Goal: Transaction & Acquisition: Purchase product/service

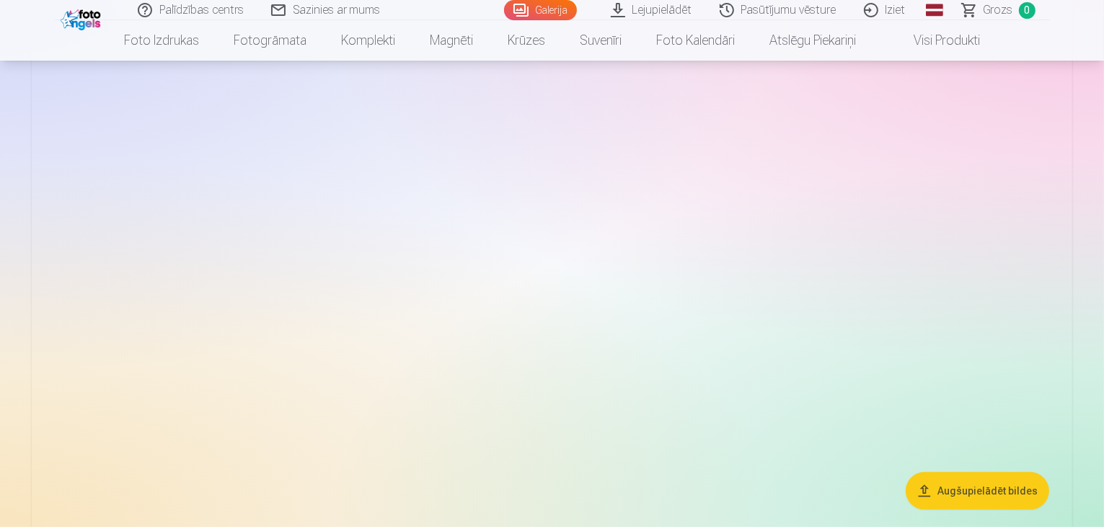
scroll to position [139, 0]
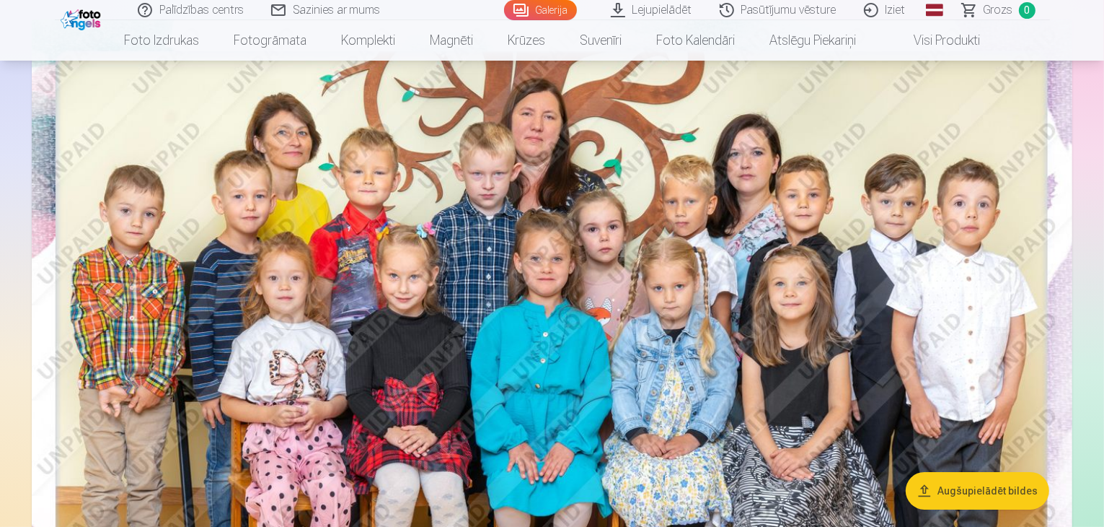
click at [993, 1] on span "Grozs" at bounding box center [999, 9] width 30 height 17
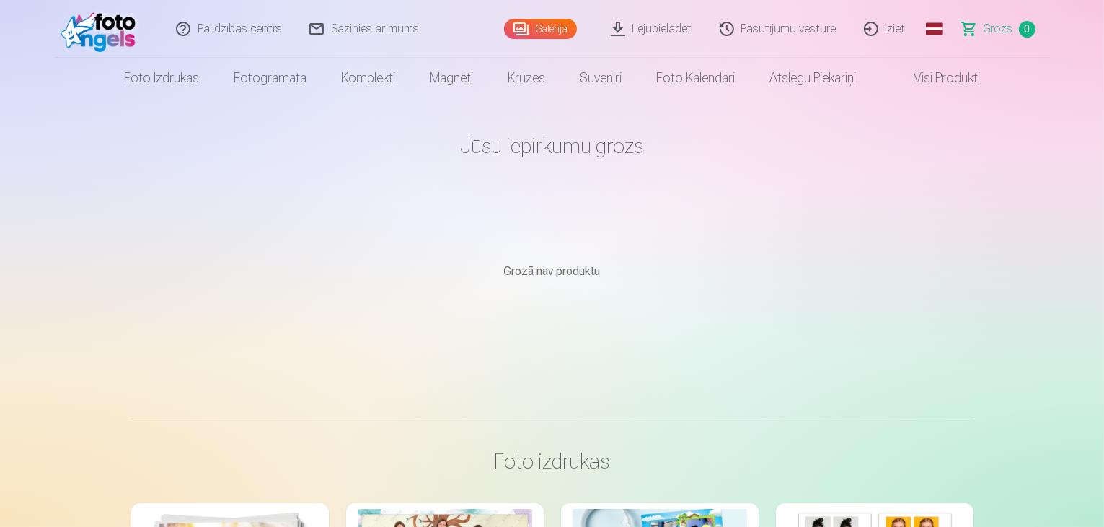
click at [537, 26] on link "Galerija" at bounding box center [540, 29] width 73 height 20
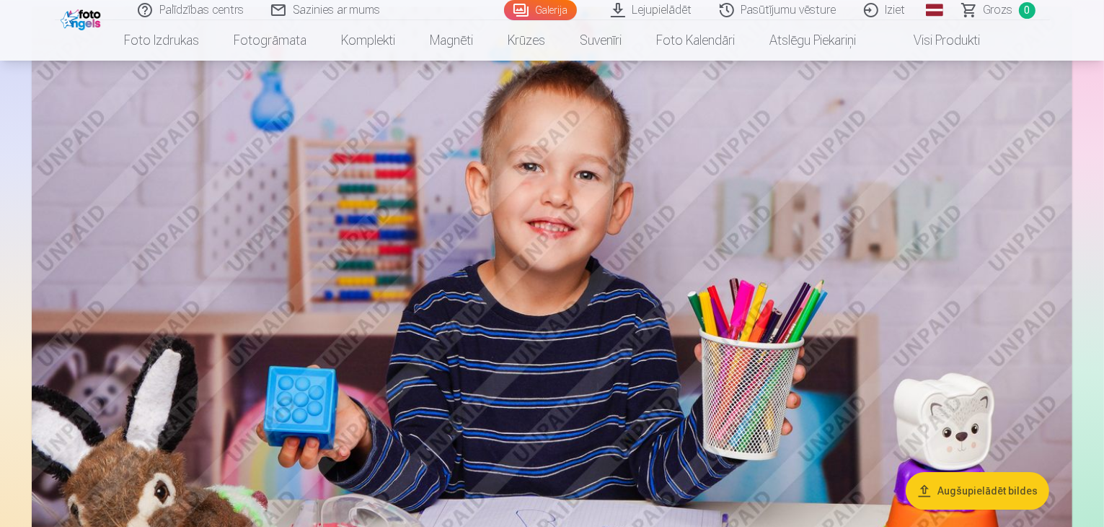
scroll to position [4328, 0]
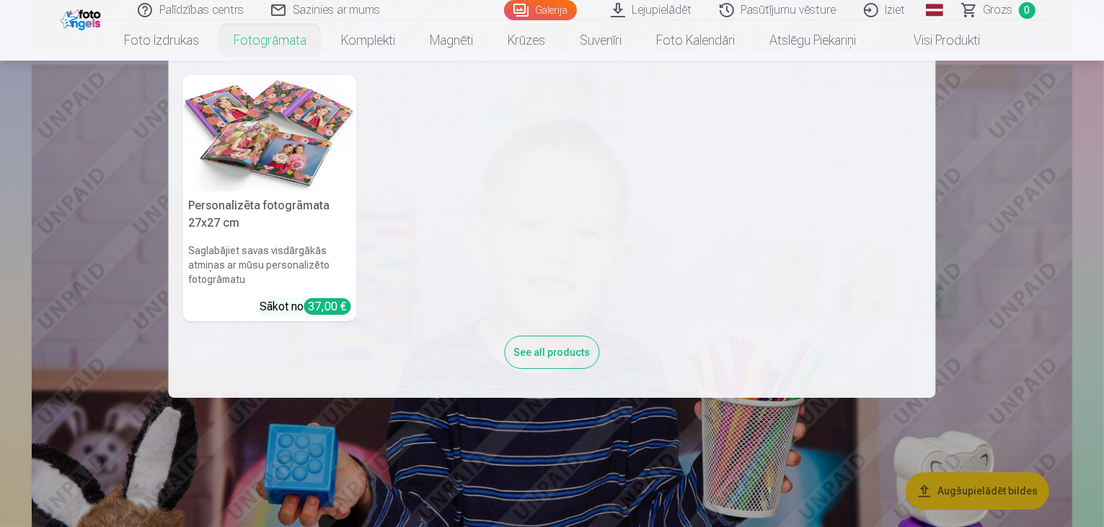
click at [271, 36] on link "Fotogrāmata" at bounding box center [269, 40] width 107 height 40
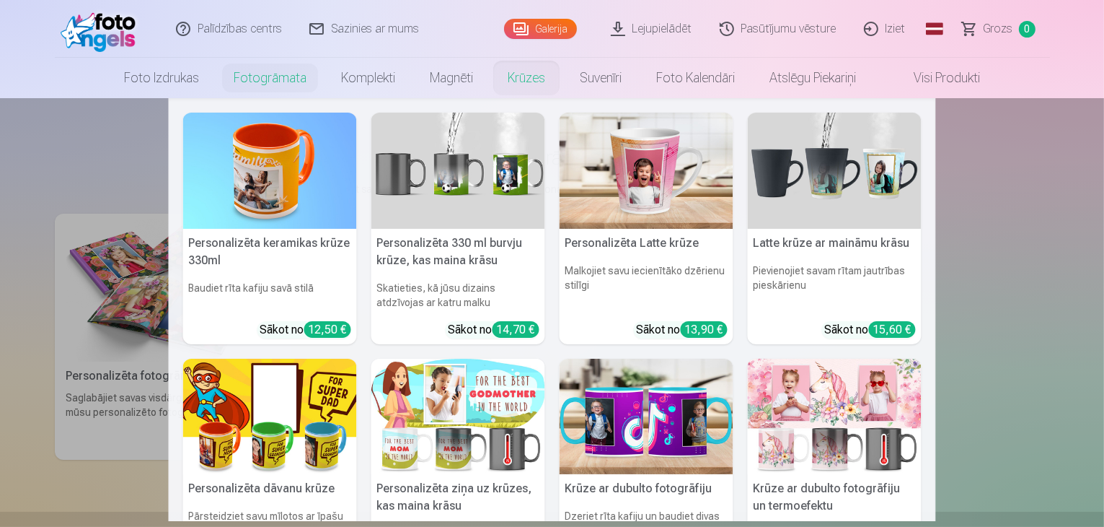
click at [531, 71] on link "Krūzes" at bounding box center [527, 78] width 72 height 40
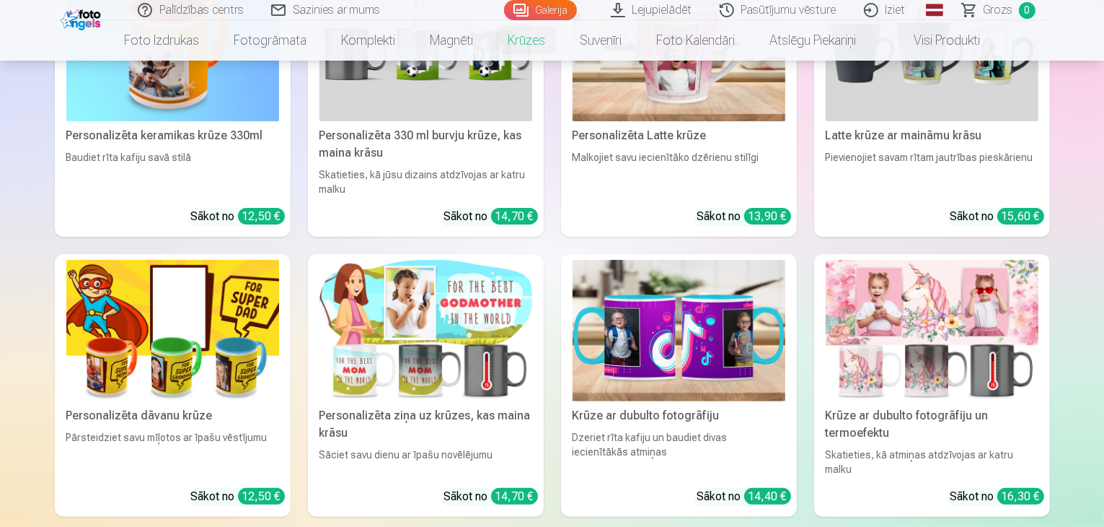
scroll to position [289, 0]
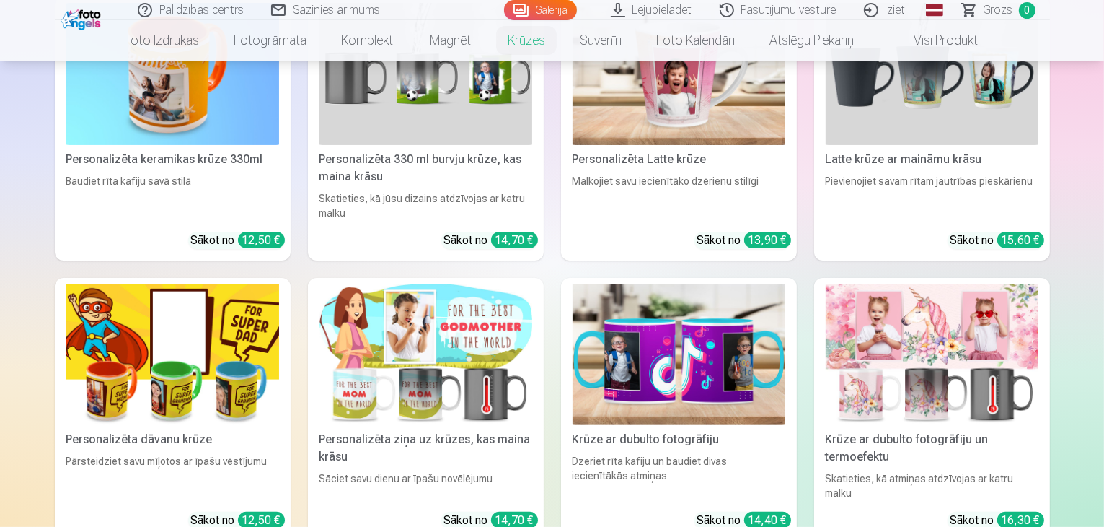
click at [698, 103] on img at bounding box center [679, 74] width 213 height 142
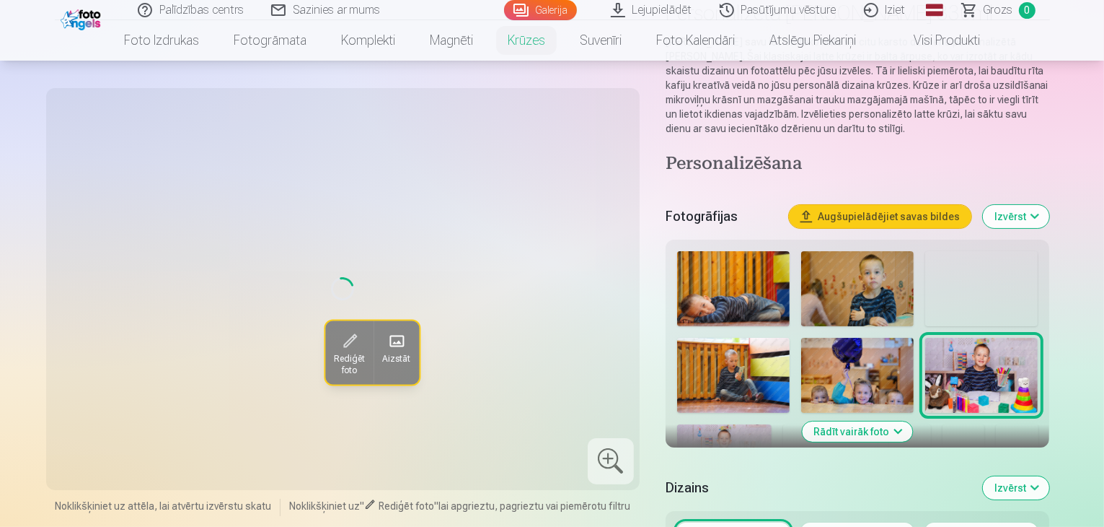
scroll to position [144, 0]
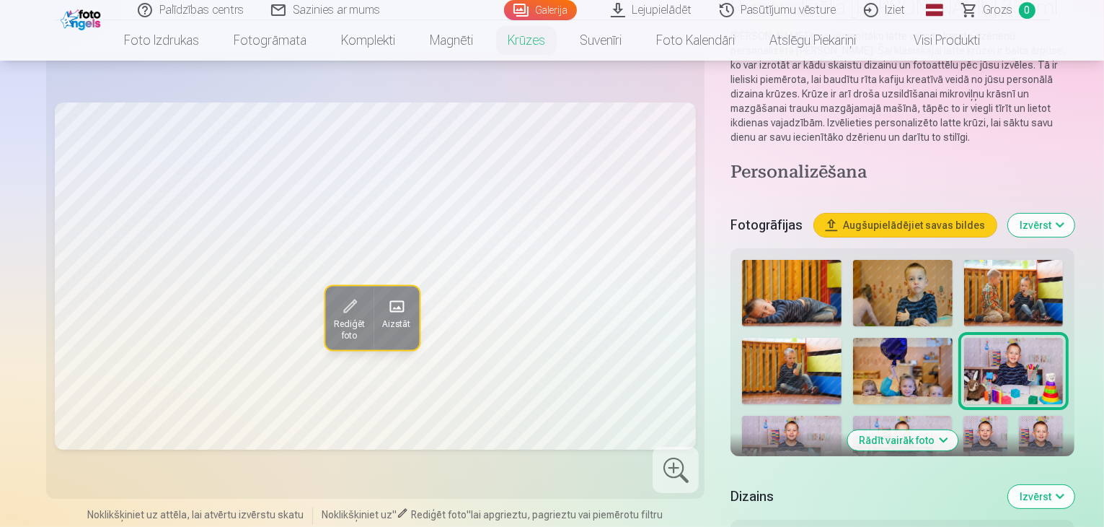
click at [841, 416] on img at bounding box center [791, 449] width 99 height 66
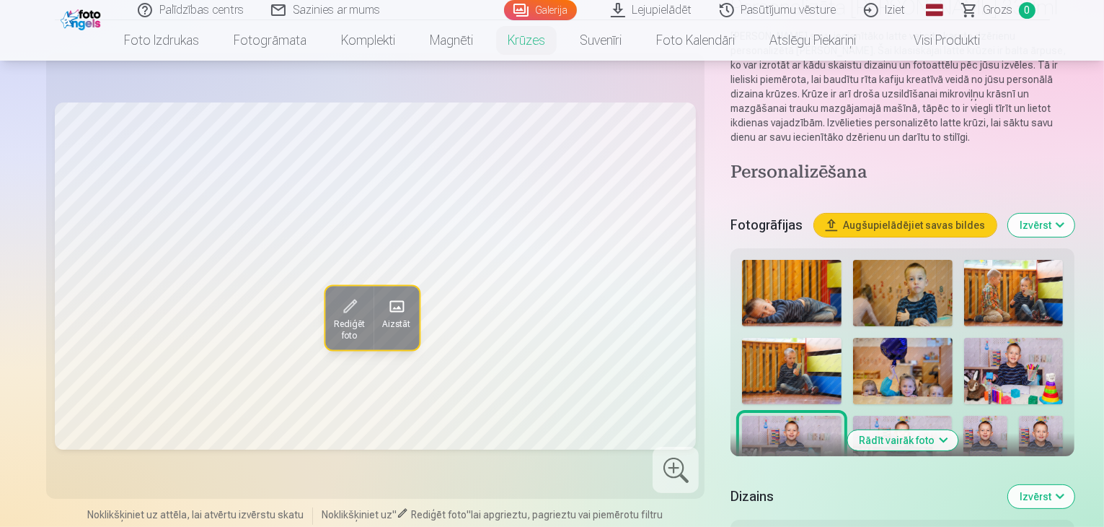
click at [952, 416] on img at bounding box center [902, 449] width 99 height 66
click at [841, 416] on img at bounding box center [791, 449] width 99 height 66
click at [964, 338] on img at bounding box center [1014, 371] width 100 height 66
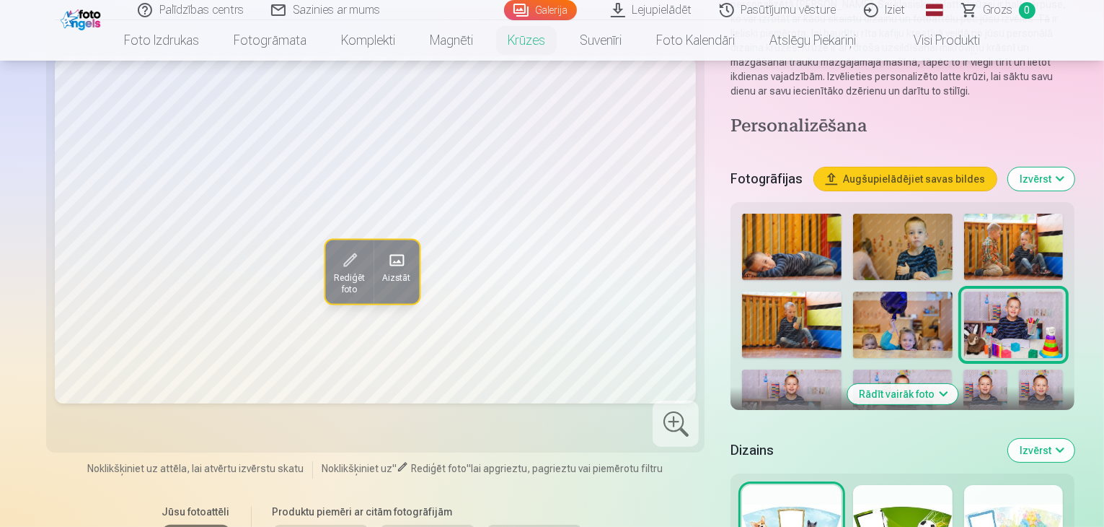
scroll to position [216, 0]
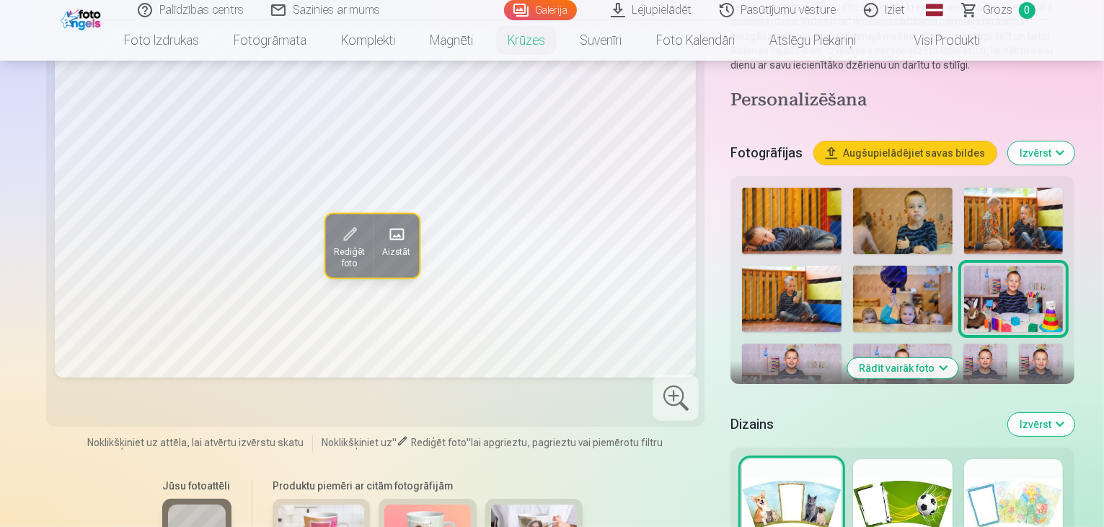
click at [918, 496] on div at bounding box center [903, 505] width 100 height 92
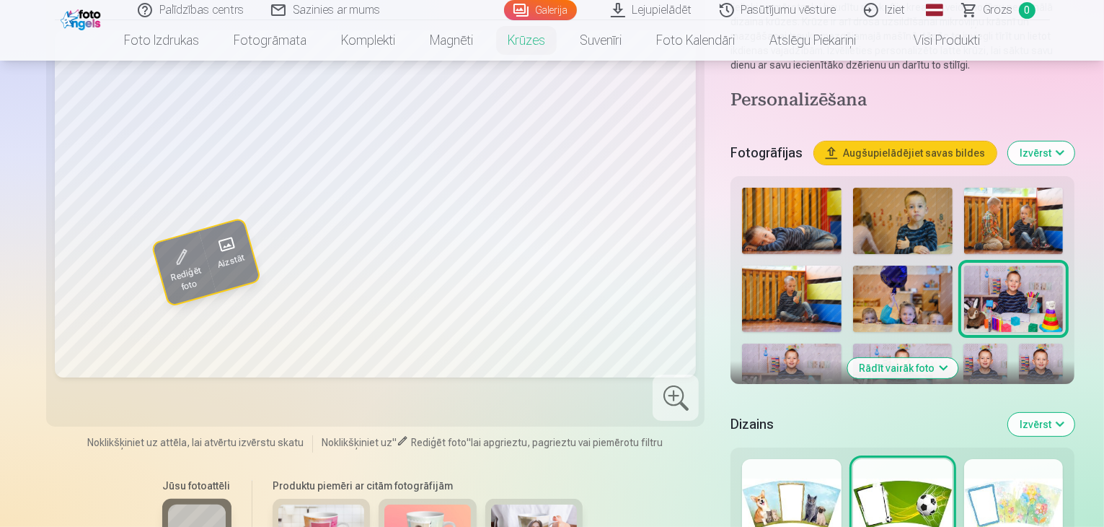
click at [1006, 485] on div at bounding box center [1014, 505] width 100 height 92
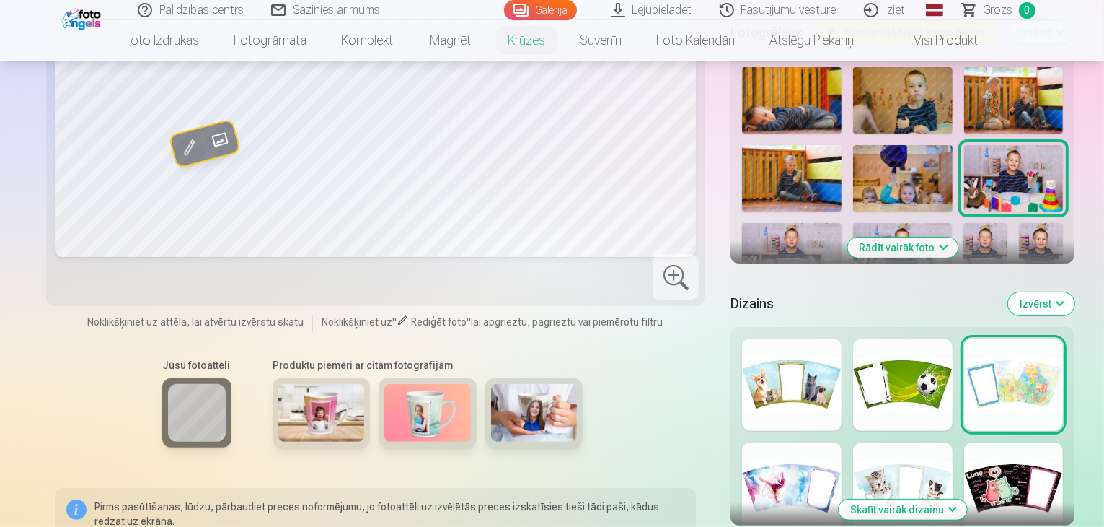
scroll to position [361, 0]
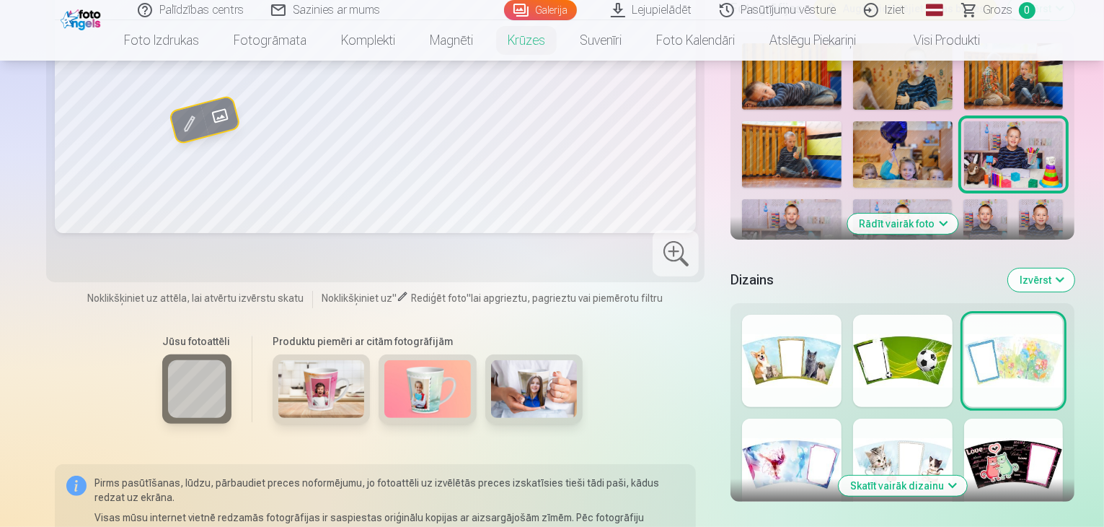
click at [742, 429] on div at bounding box center [792, 464] width 100 height 92
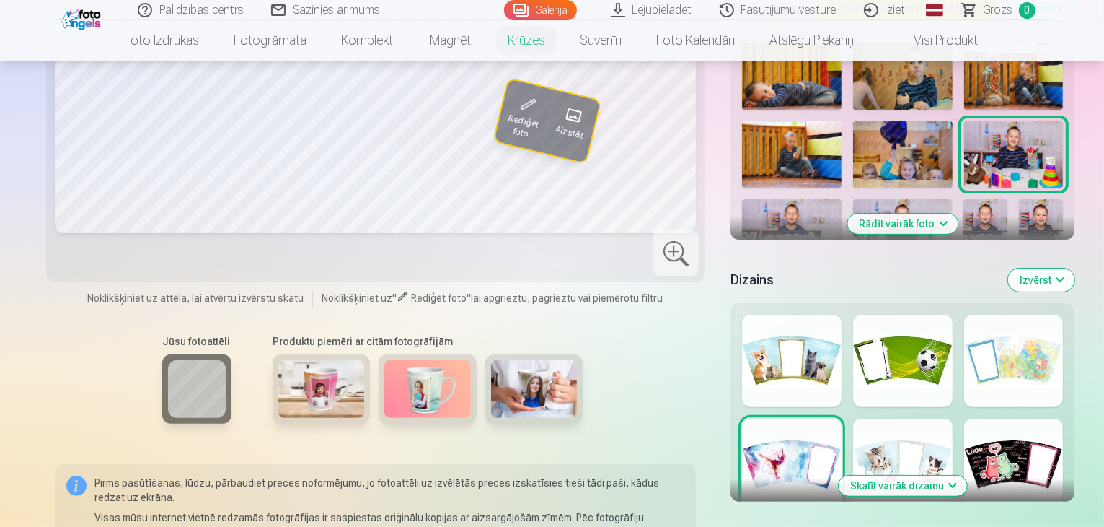
click at [1037, 436] on div at bounding box center [1014, 464] width 100 height 92
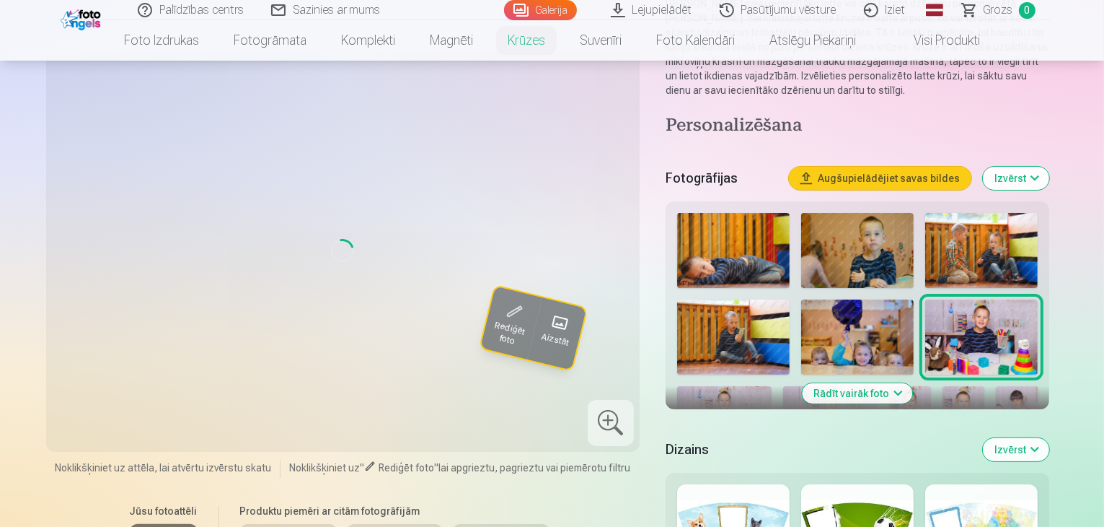
scroll to position [144, 0]
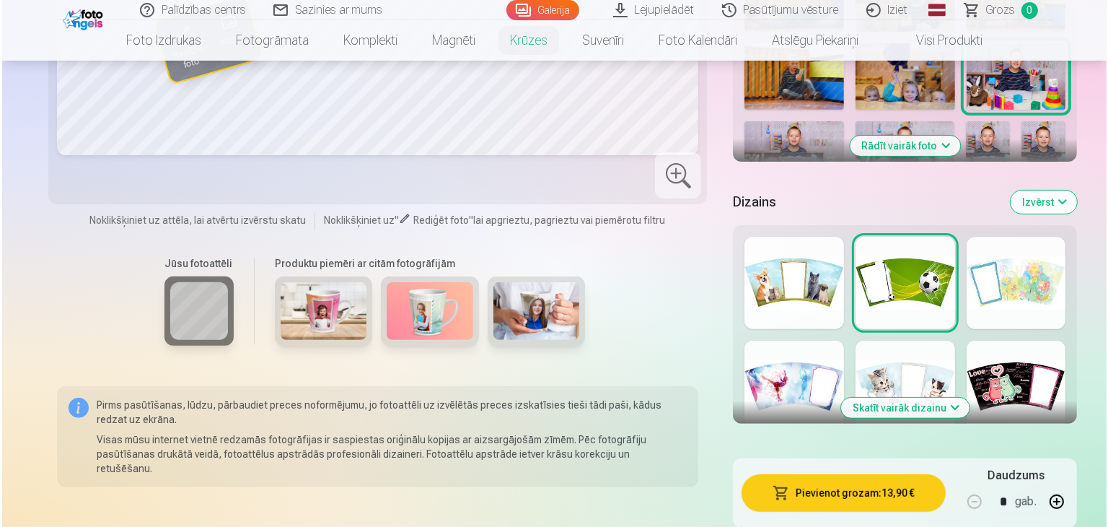
scroll to position [505, 0]
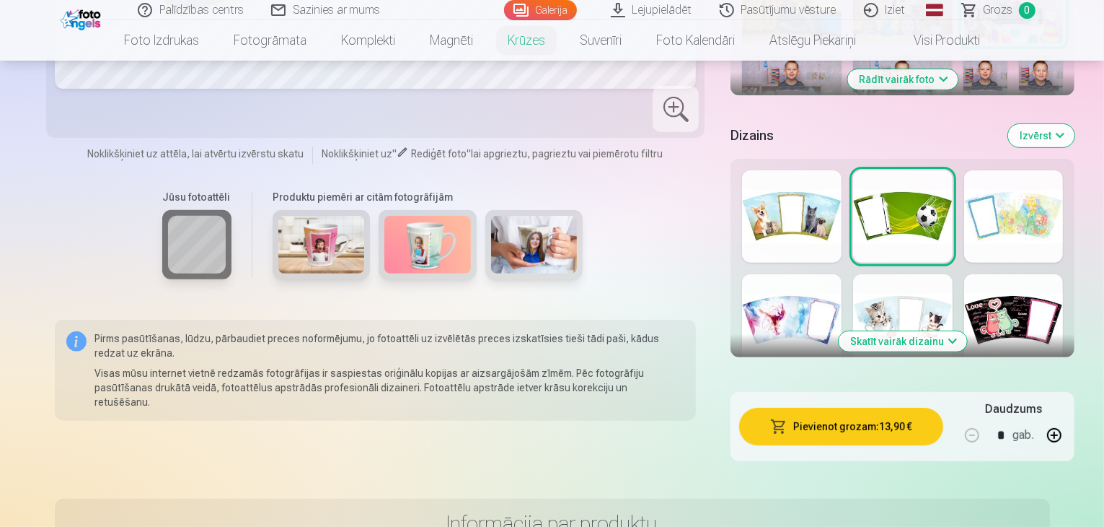
click at [842, 408] on button "Pievienot grozam : 13,90 €" at bounding box center [840, 427] width 203 height 38
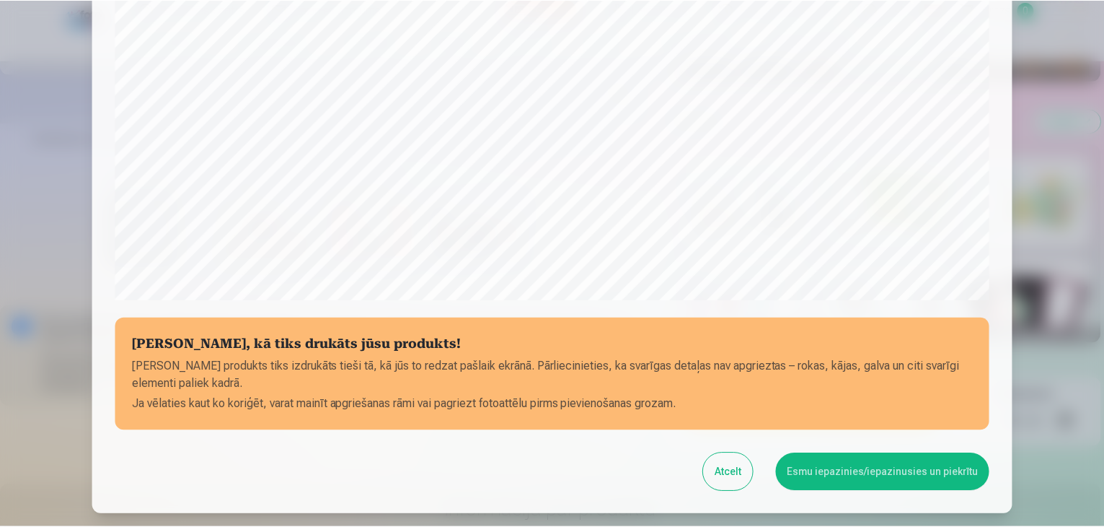
scroll to position [440, 0]
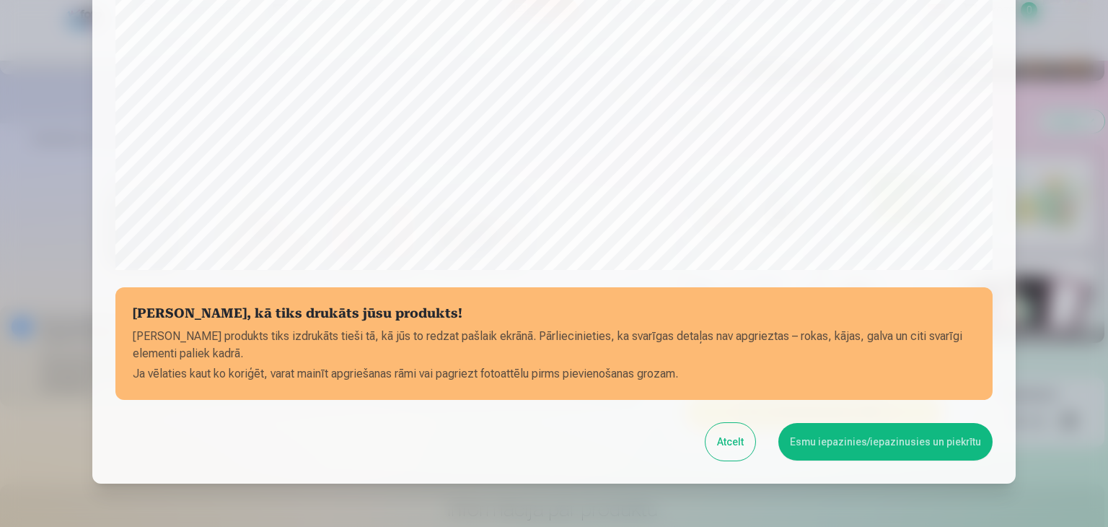
click at [836, 442] on button "Esmu iepazinies/iepazinusies un piekrītu" at bounding box center [885, 442] width 214 height 38
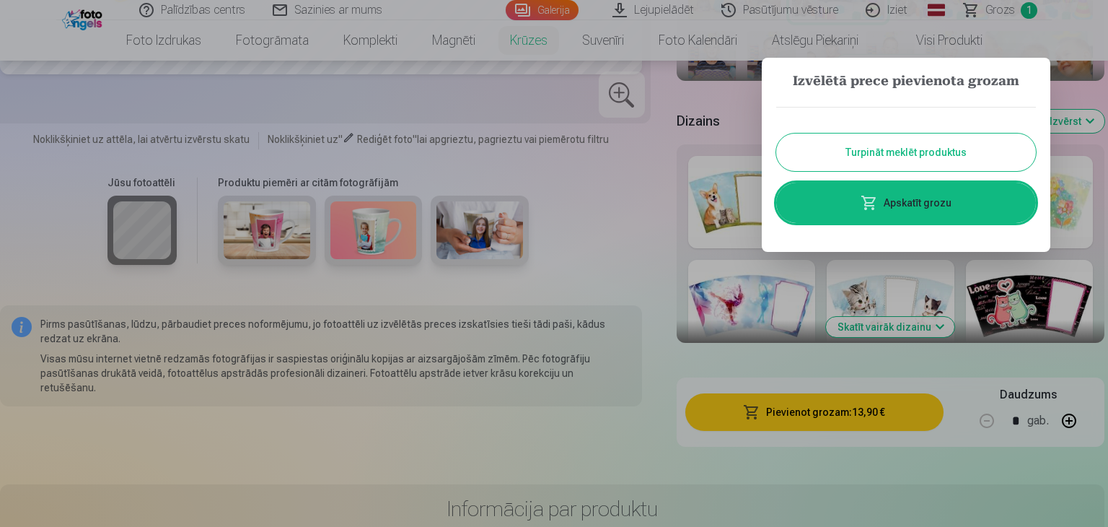
drag, startPoint x: 845, startPoint y: 506, endPoint x: 840, endPoint y: 496, distance: 11.0
click at [845, 505] on div at bounding box center [554, 263] width 1108 height 527
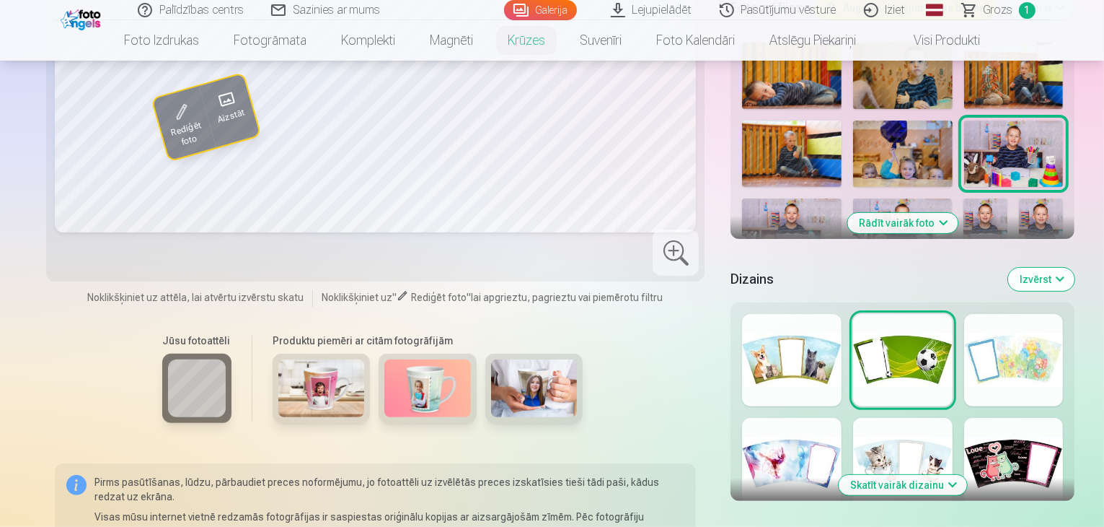
scroll to position [361, 0]
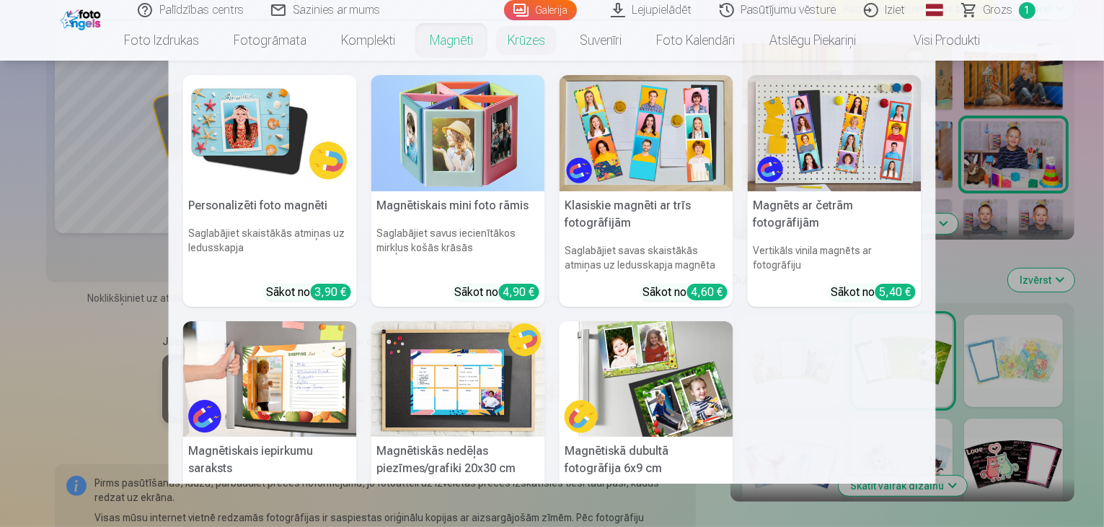
click at [451, 35] on link "Magnēti" at bounding box center [452, 40] width 78 height 40
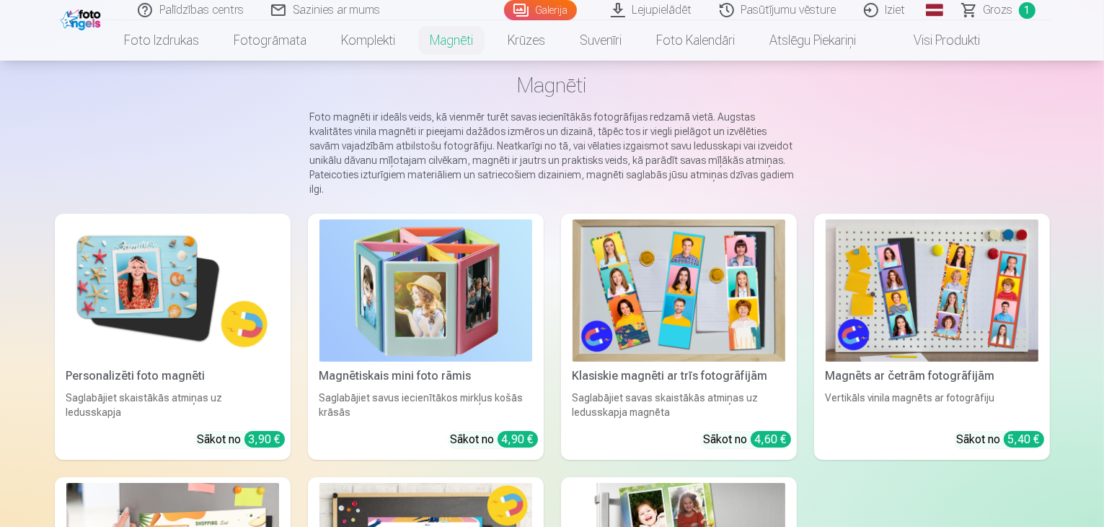
scroll to position [144, 0]
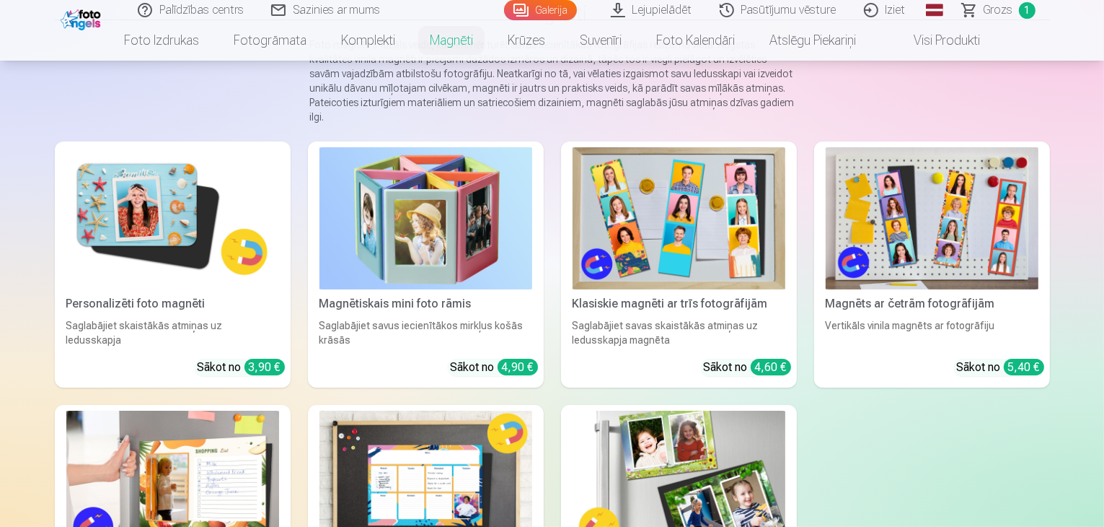
click at [423, 269] on img at bounding box center [426, 218] width 213 height 142
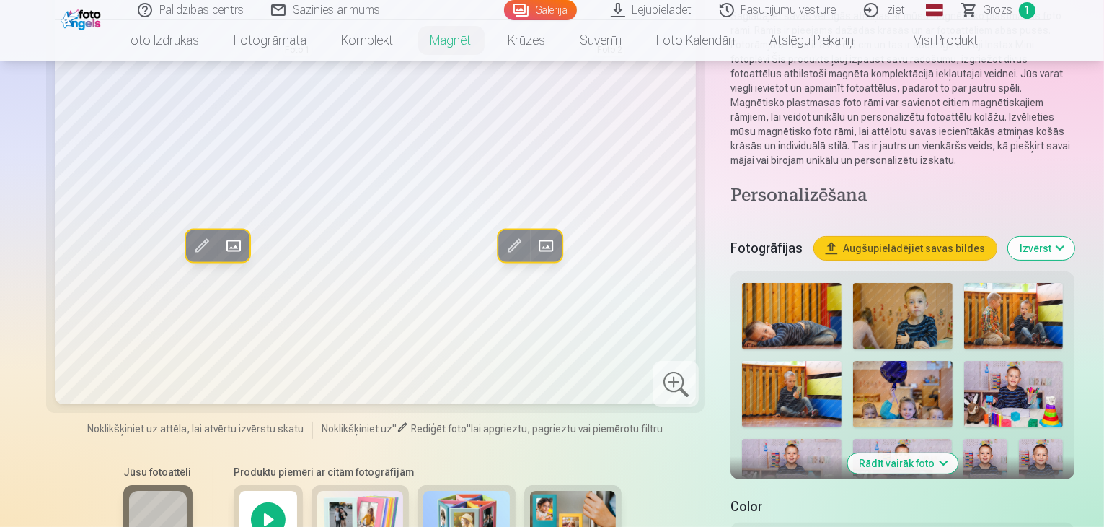
scroll to position [216, 0]
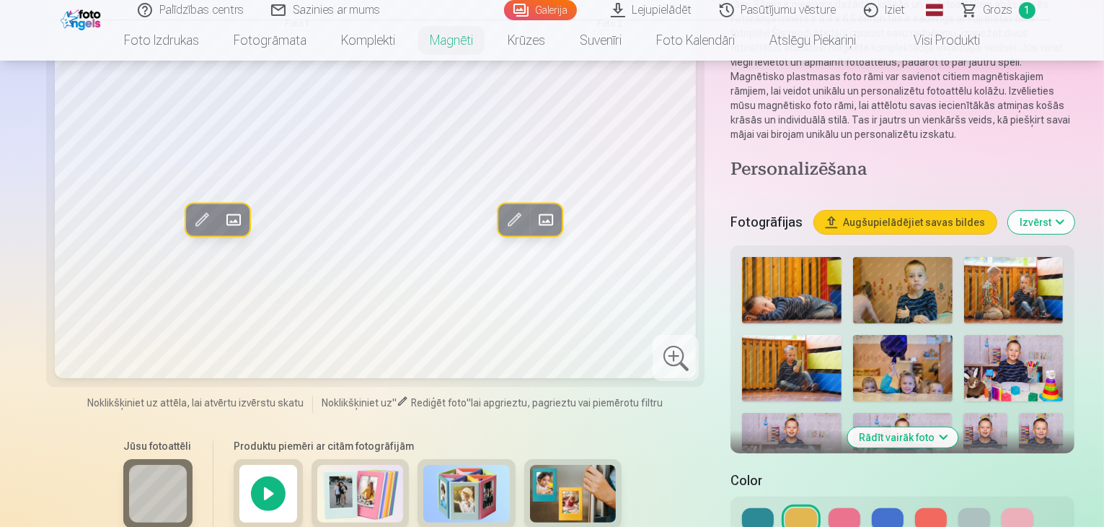
click at [884, 427] on button "Rādīt vairāk foto" at bounding box center [903, 437] width 110 height 20
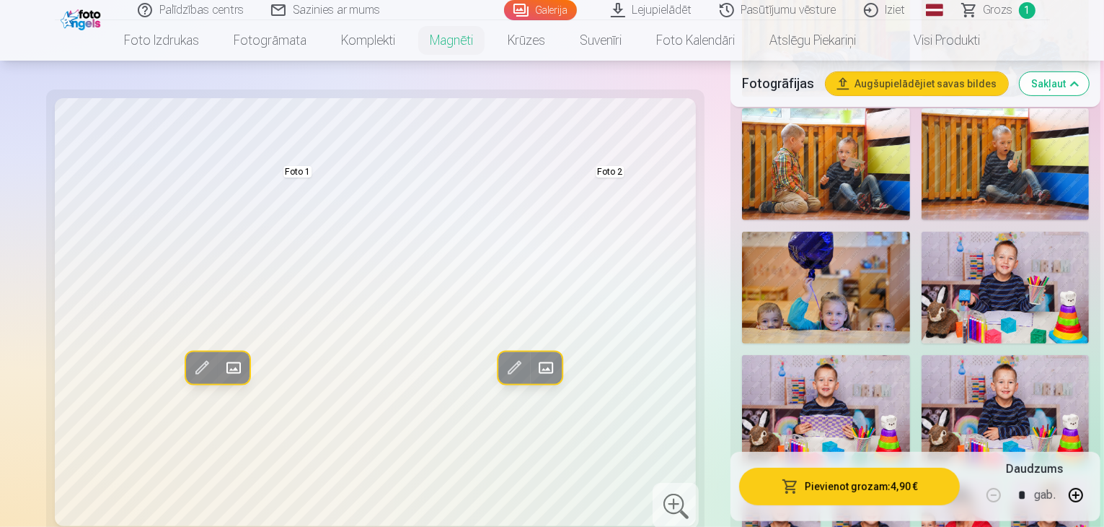
scroll to position [505, 0]
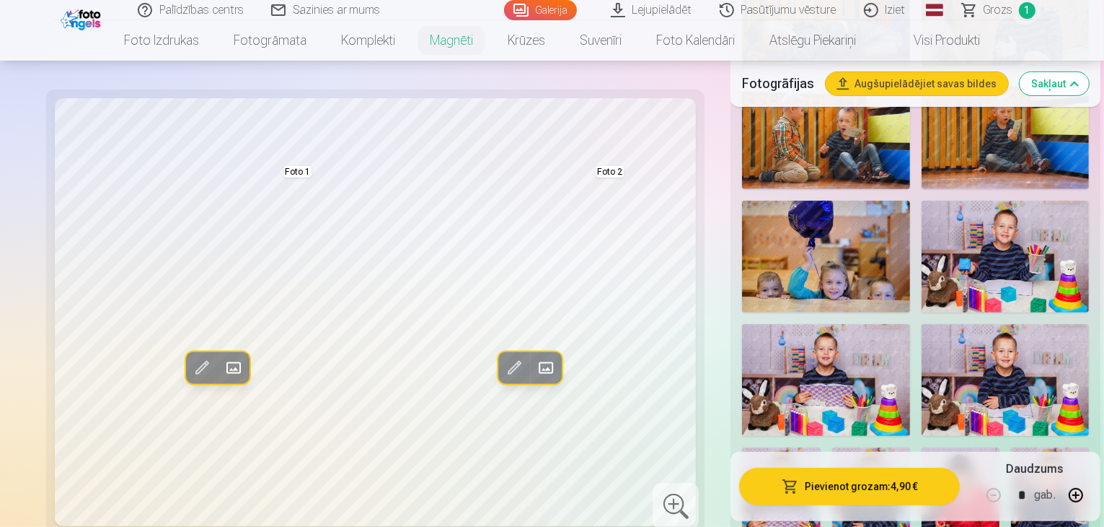
click at [817, 281] on img at bounding box center [826, 257] width 168 height 112
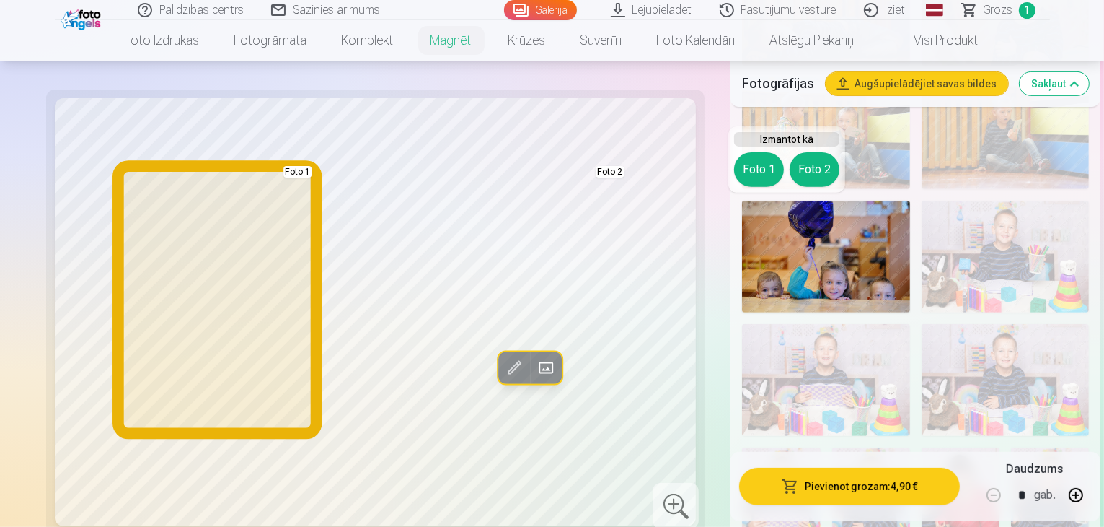
click at [761, 167] on button "Foto 1" at bounding box center [759, 169] width 50 height 35
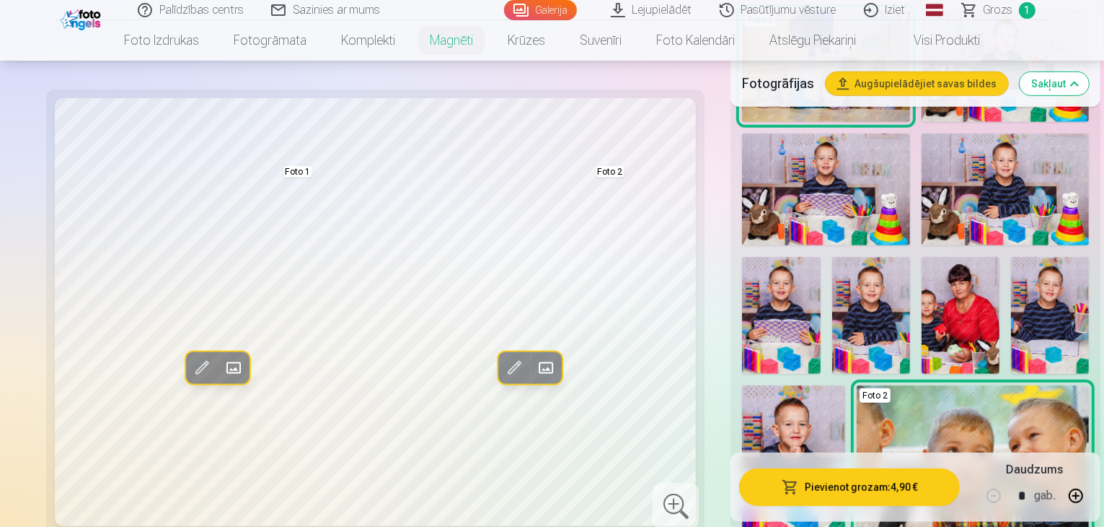
scroll to position [721, 0]
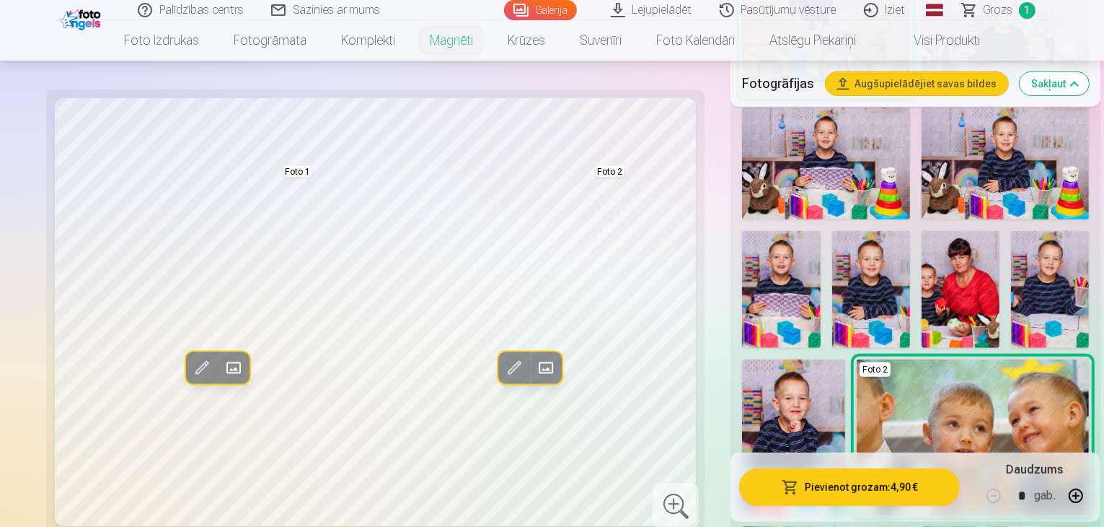
click at [922, 321] on img at bounding box center [961, 289] width 78 height 117
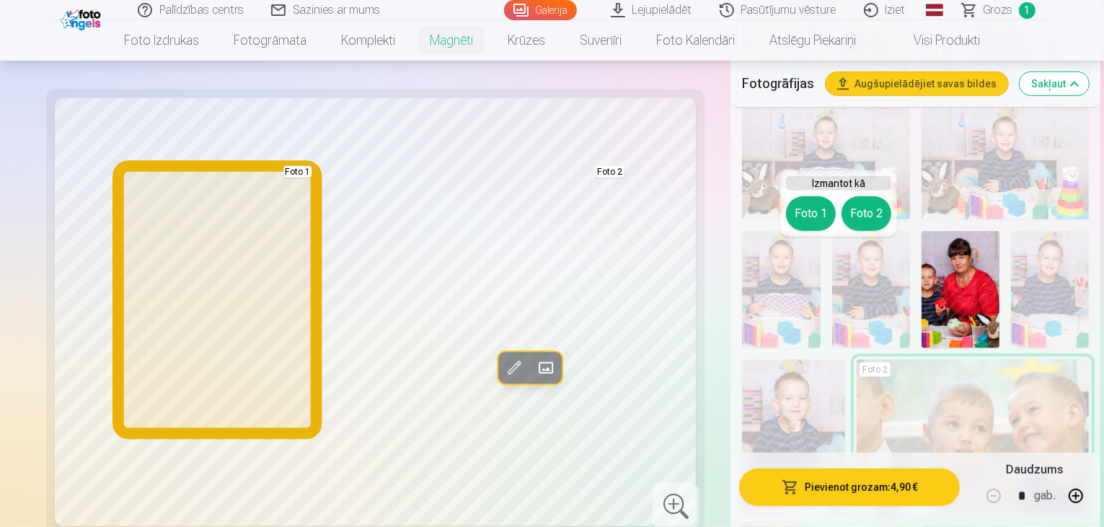
drag, startPoint x: 805, startPoint y: 214, endPoint x: 817, endPoint y: 219, distance: 12.3
click at [810, 216] on button "Foto 1" at bounding box center [811, 213] width 50 height 35
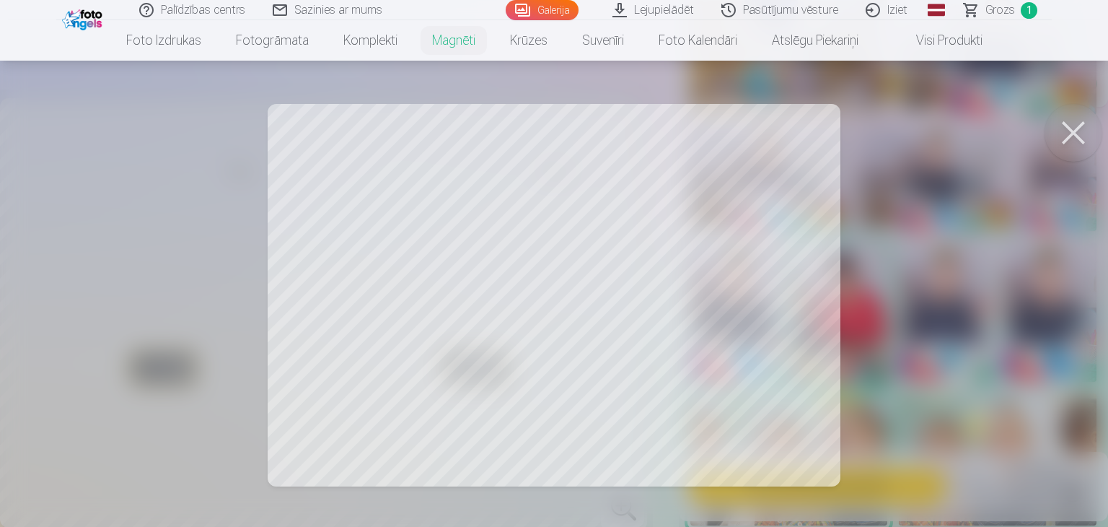
click at [1078, 134] on button at bounding box center [1074, 133] width 58 height 58
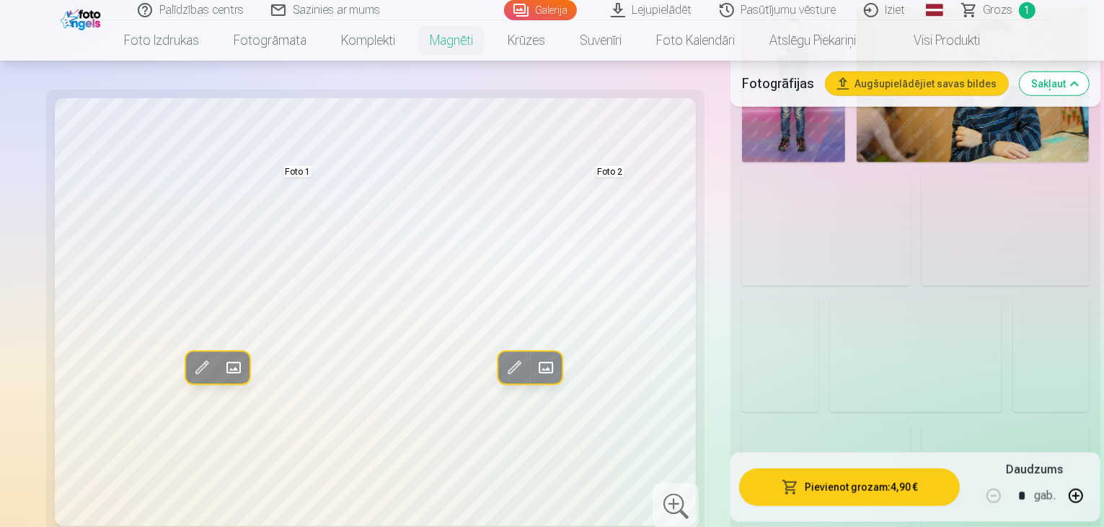
scroll to position [1587, 0]
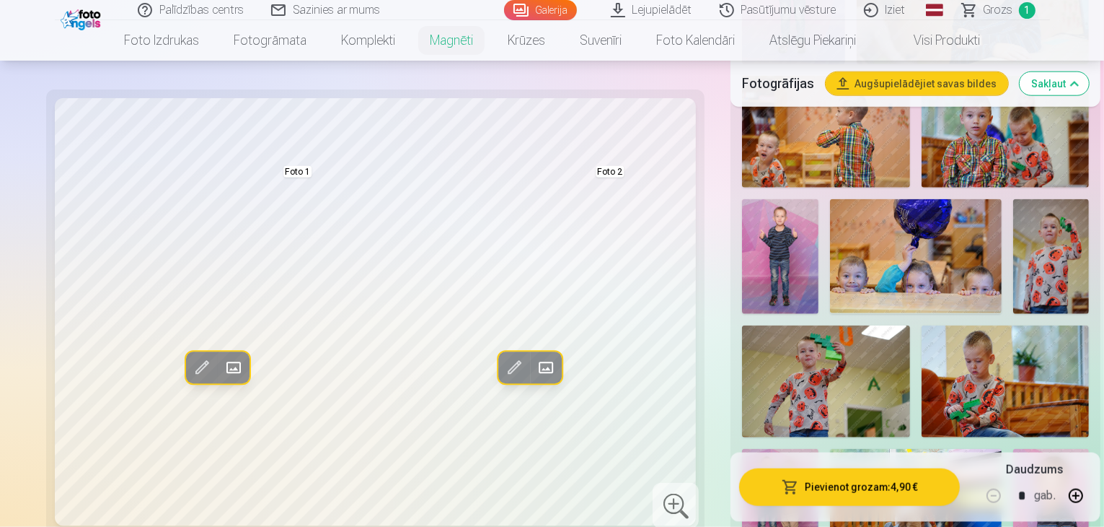
click at [819, 449] on img at bounding box center [780, 506] width 76 height 115
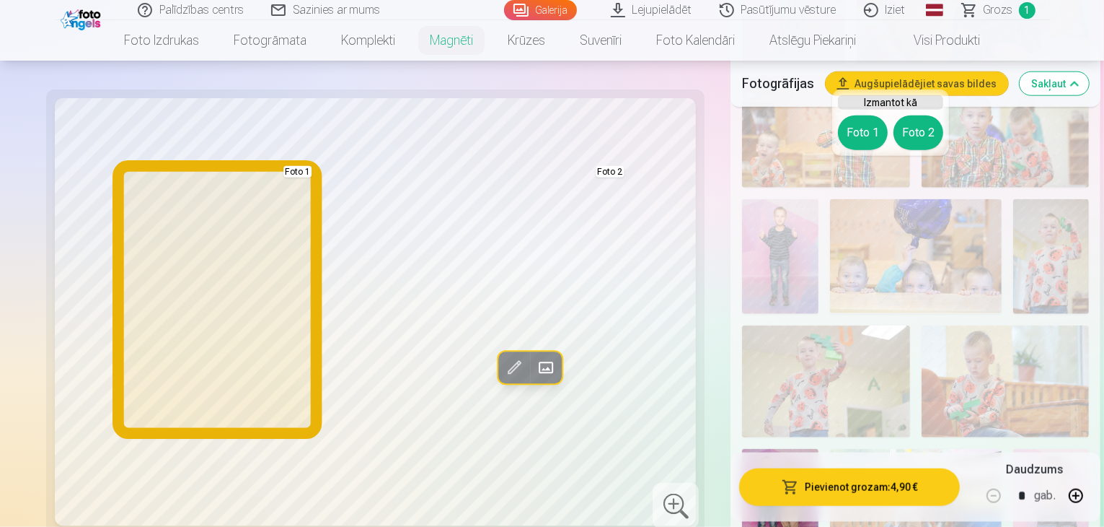
click at [863, 134] on button "Foto 1" at bounding box center [863, 132] width 50 height 35
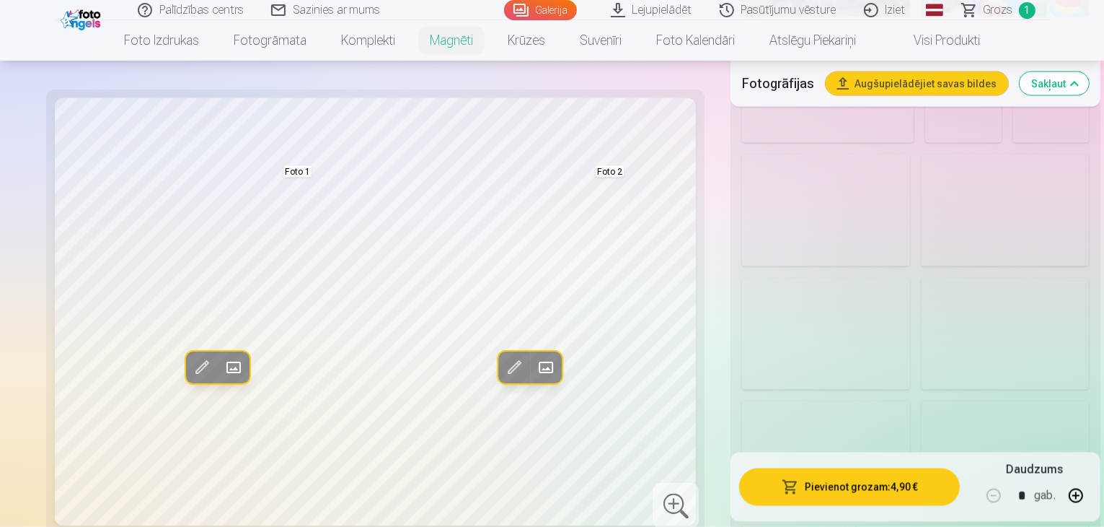
scroll to position [2525, 0]
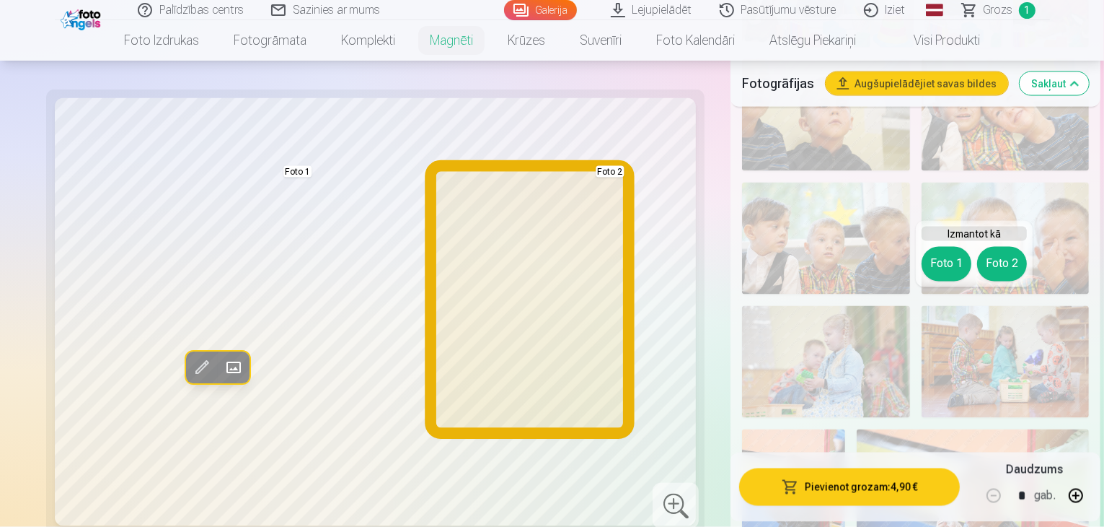
click at [996, 263] on button "Foto 2" at bounding box center [1002, 264] width 50 height 35
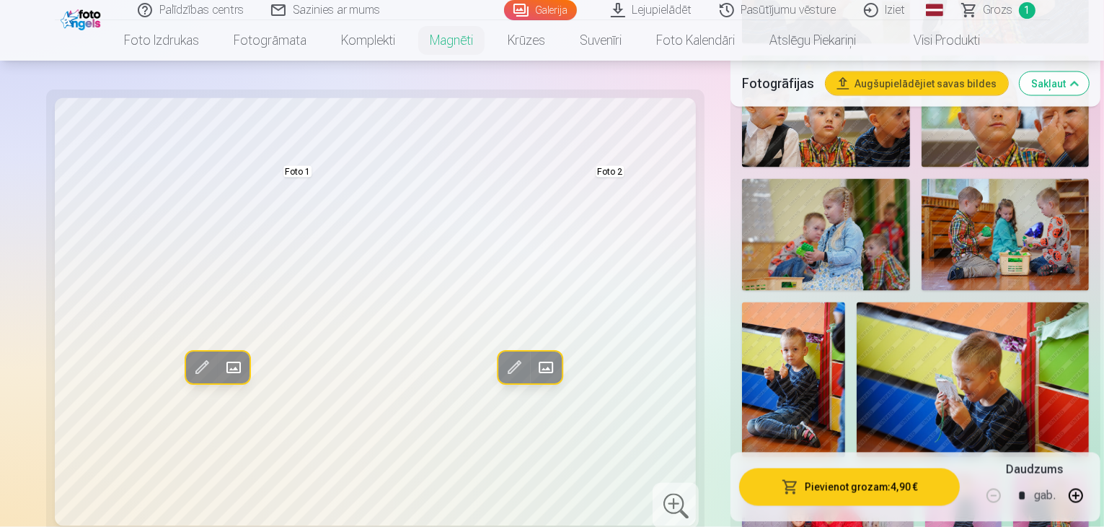
scroll to position [2669, 0]
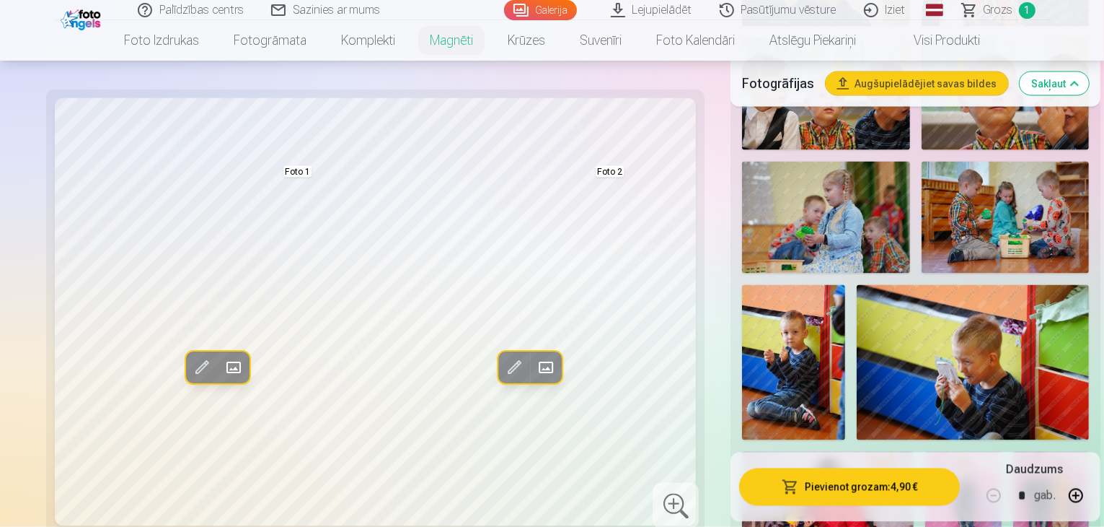
click at [502, 373] on span at bounding box center [513, 367] width 23 height 23
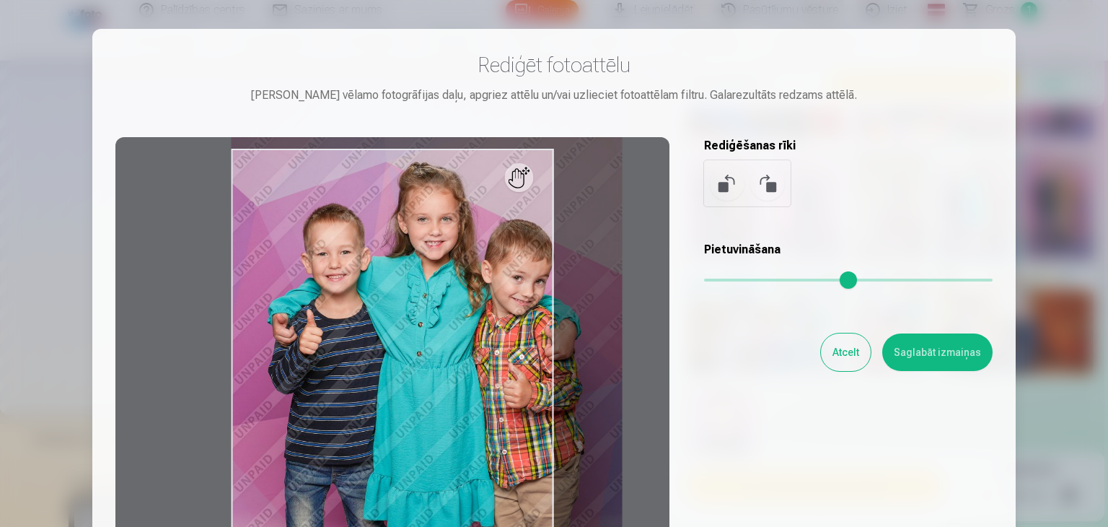
type input "*"
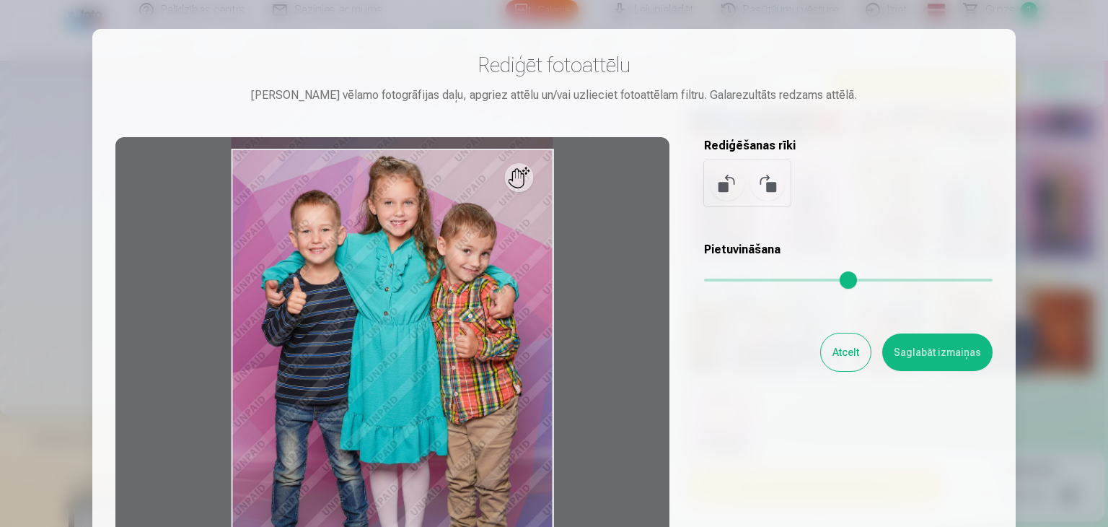
drag, startPoint x: 717, startPoint y: 281, endPoint x: 693, endPoint y: 286, distance: 25.0
click at [704, 281] on input "range" at bounding box center [848, 279] width 289 height 3
click at [915, 347] on button "Saglabāt izmaiņas" at bounding box center [937, 352] width 110 height 38
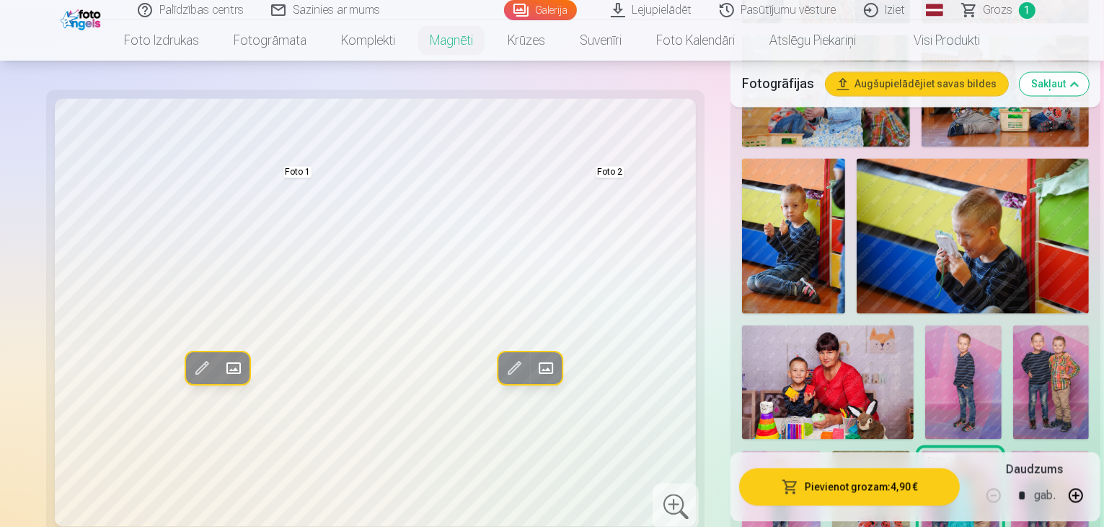
scroll to position [2885, 0]
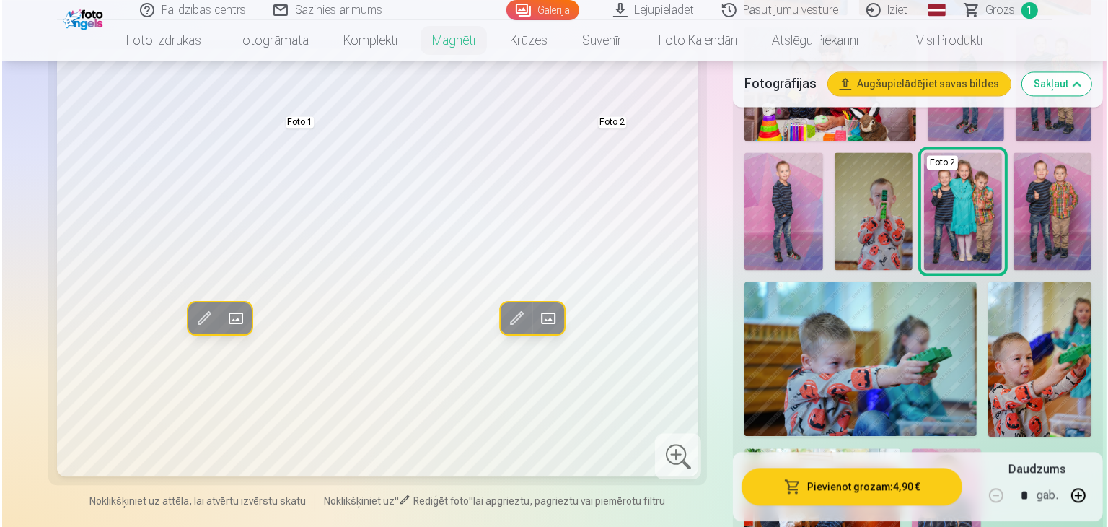
scroll to position [3102, 0]
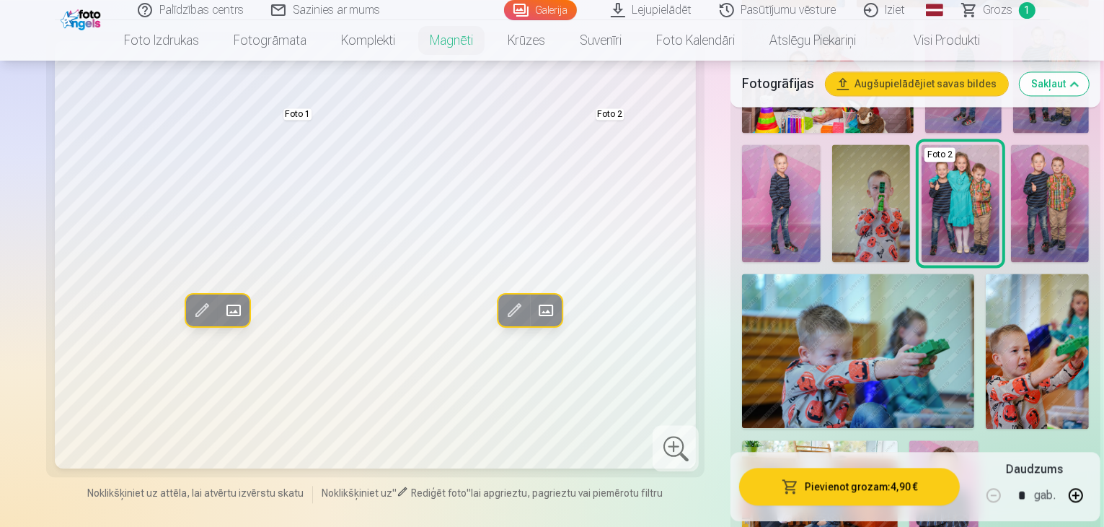
click at [859, 467] on button "Pievienot grozam : 4,90 €" at bounding box center [849, 486] width 221 height 38
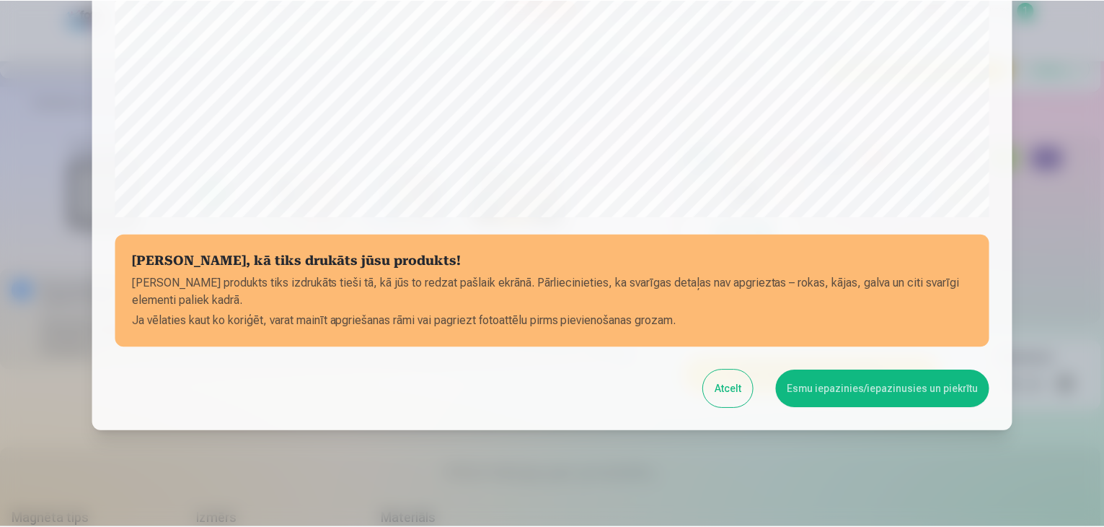
scroll to position [512, 0]
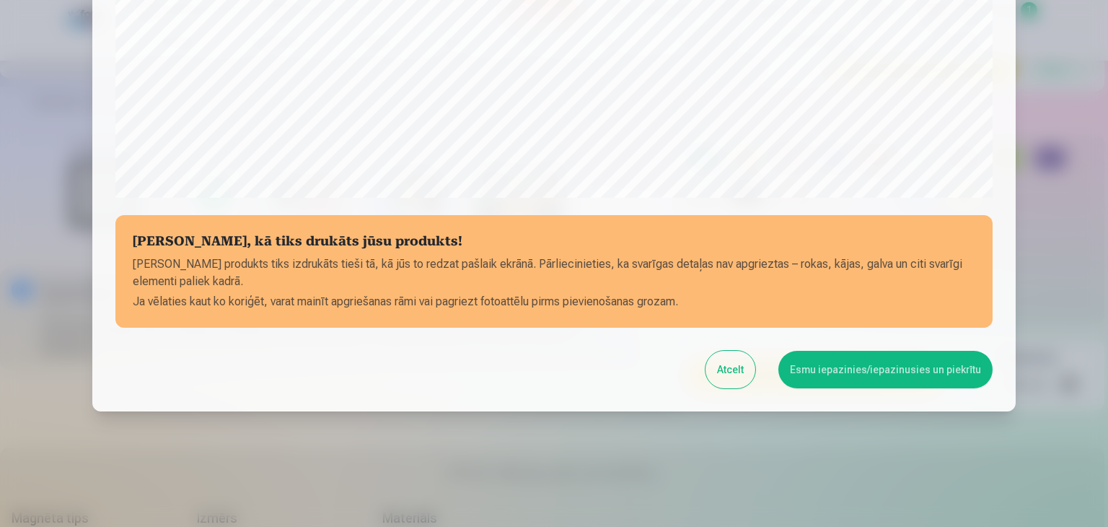
click at [894, 374] on button "Esmu iepazinies/iepazinusies un piekrītu" at bounding box center [885, 370] width 214 height 38
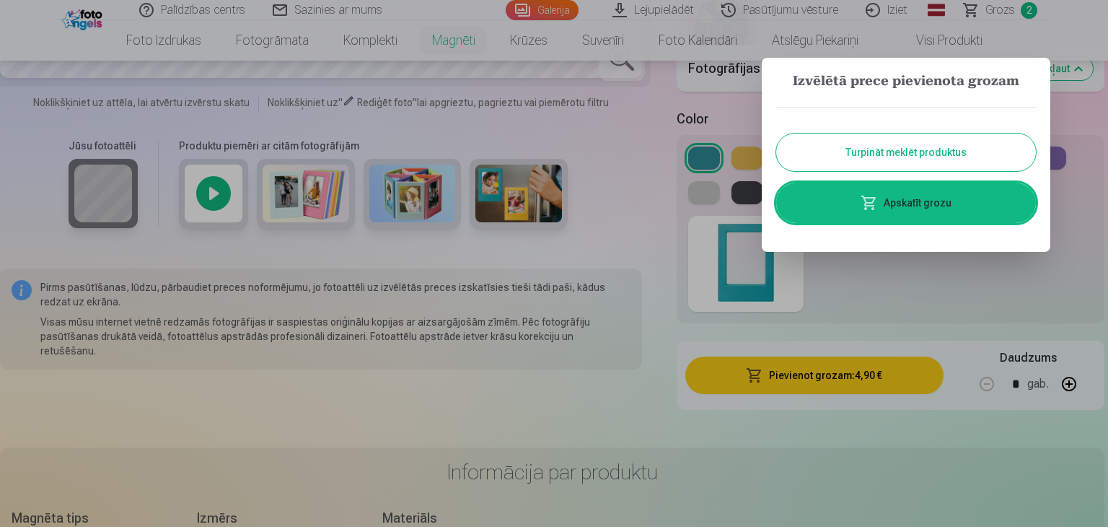
drag, startPoint x: 891, startPoint y: 157, endPoint x: 873, endPoint y: 166, distance: 20.3
click at [891, 157] on button "Turpināt meklēt produktus" at bounding box center [906, 152] width 260 height 38
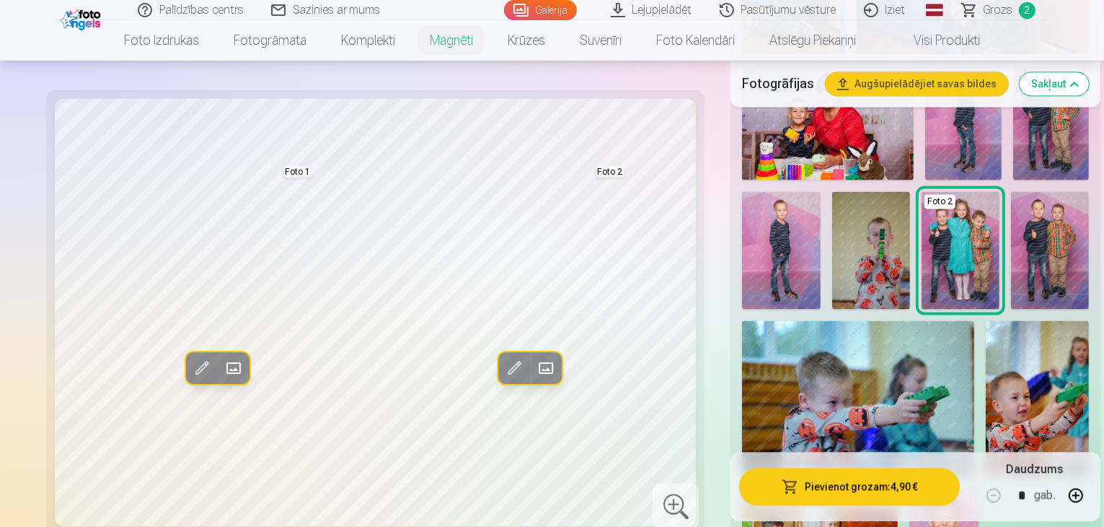
scroll to position [2958, 0]
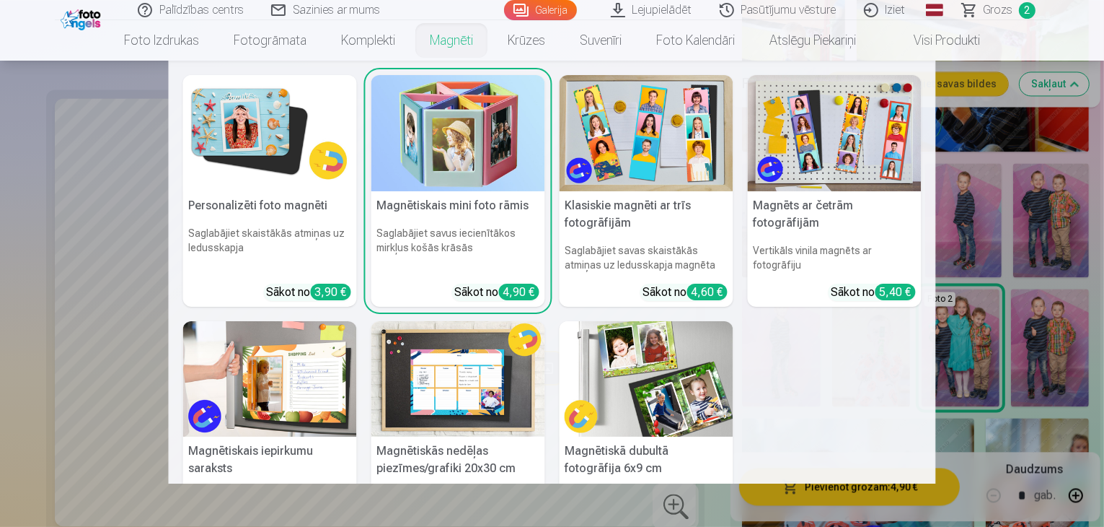
click at [661, 117] on img at bounding box center [647, 133] width 174 height 116
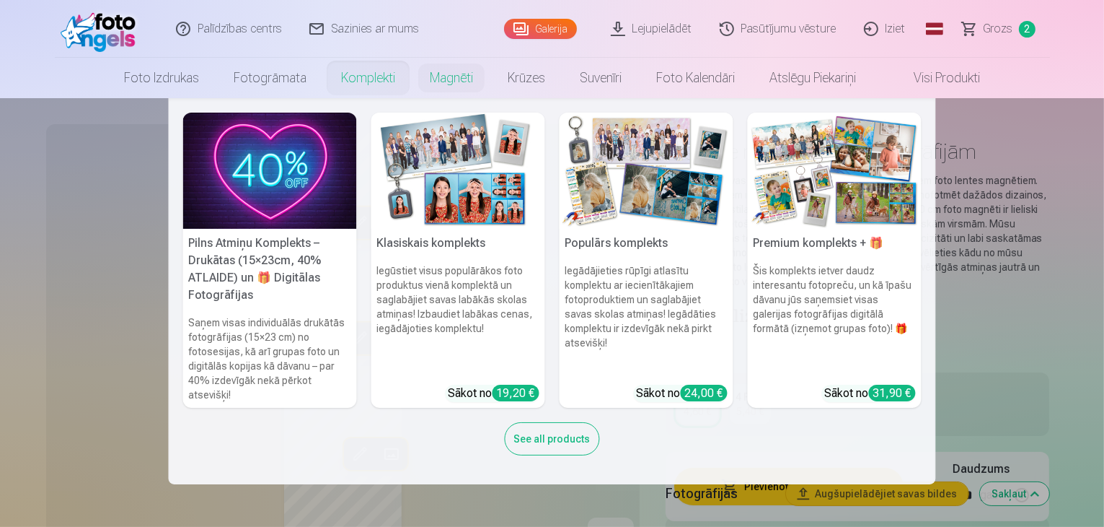
click at [368, 76] on link "Komplekti" at bounding box center [368, 78] width 89 height 40
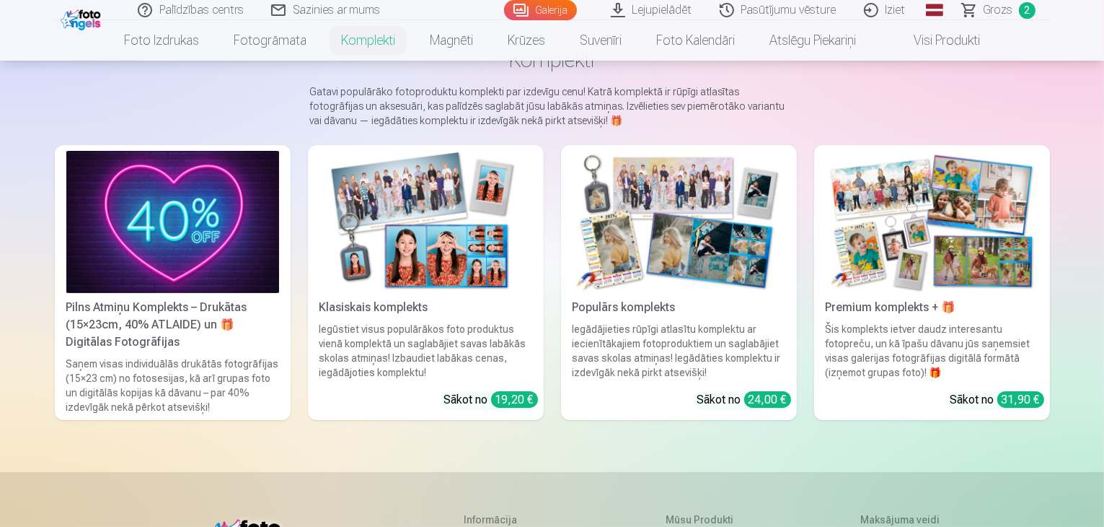
scroll to position [144, 0]
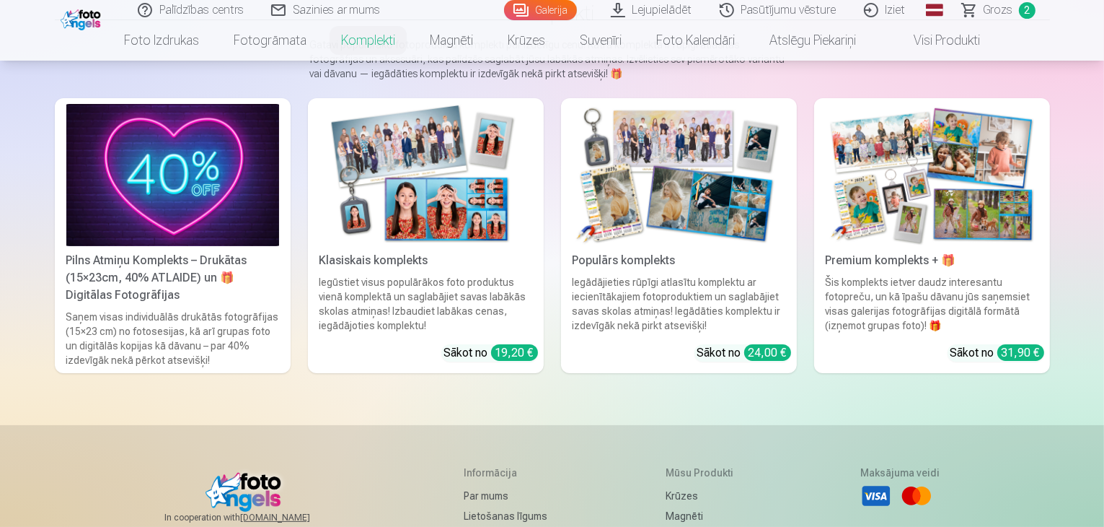
click at [431, 246] on img at bounding box center [426, 175] width 213 height 142
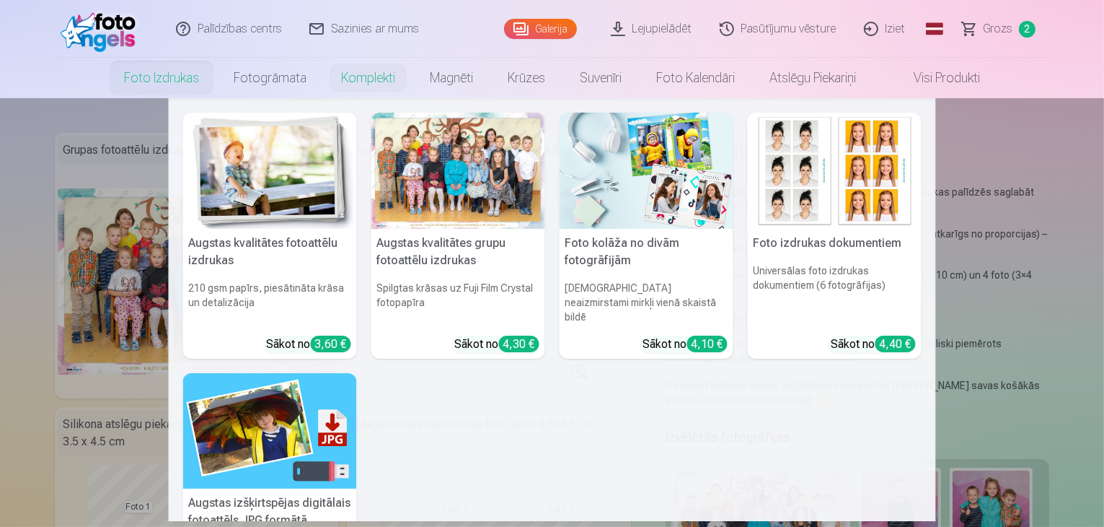
click at [149, 79] on link "Foto izdrukas" at bounding box center [162, 78] width 110 height 40
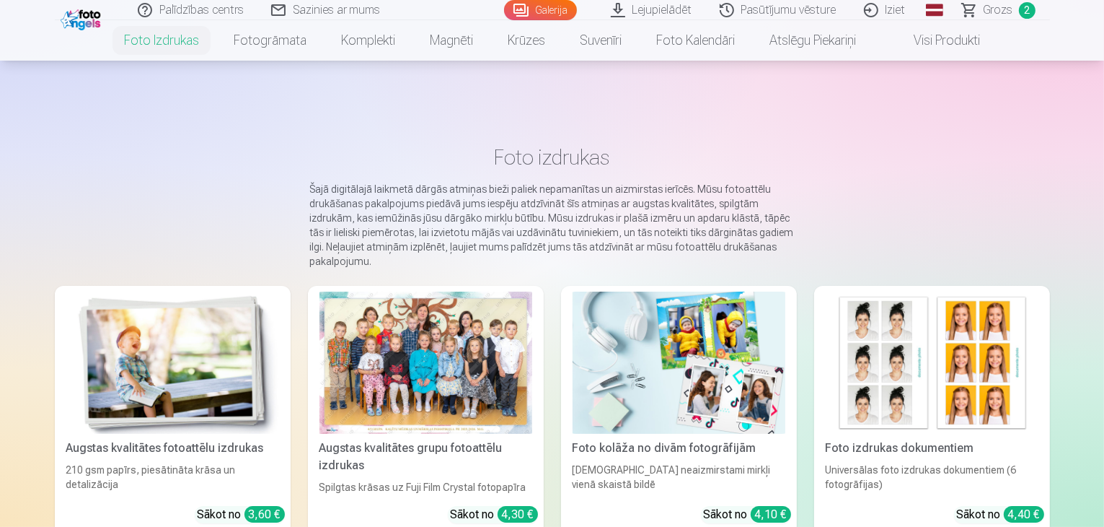
scroll to position [72, 0]
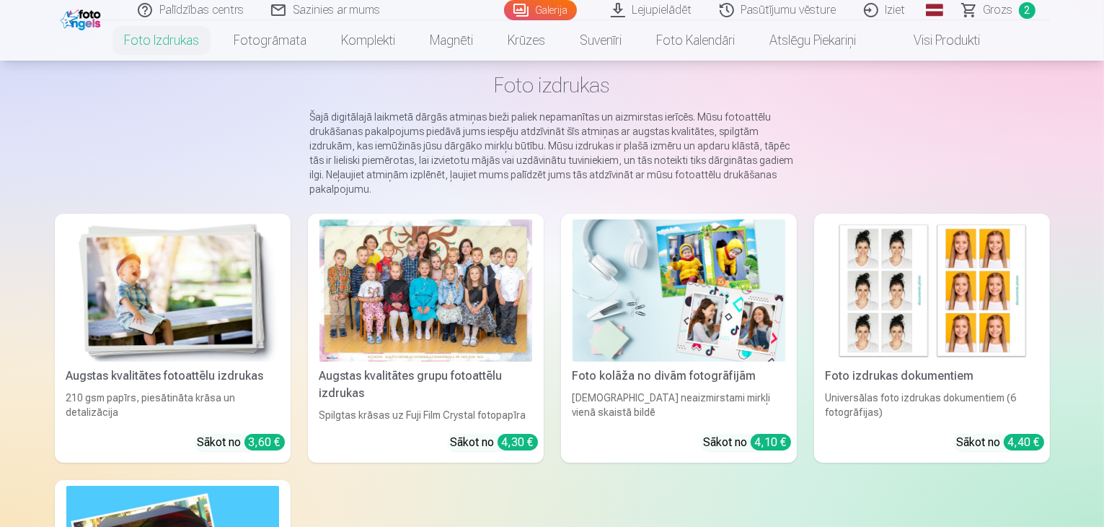
click at [447, 318] on div at bounding box center [426, 290] width 213 height 142
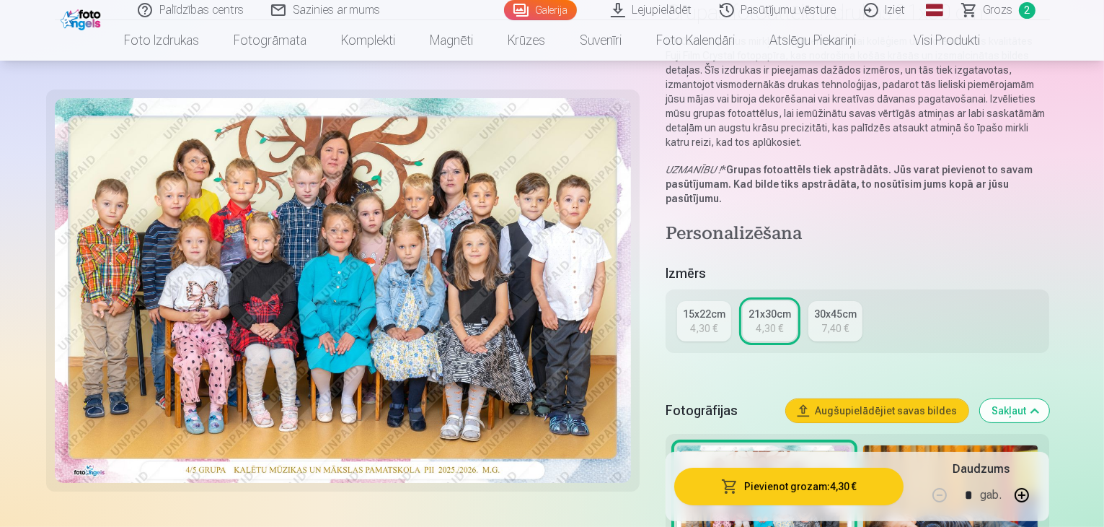
scroll to position [144, 0]
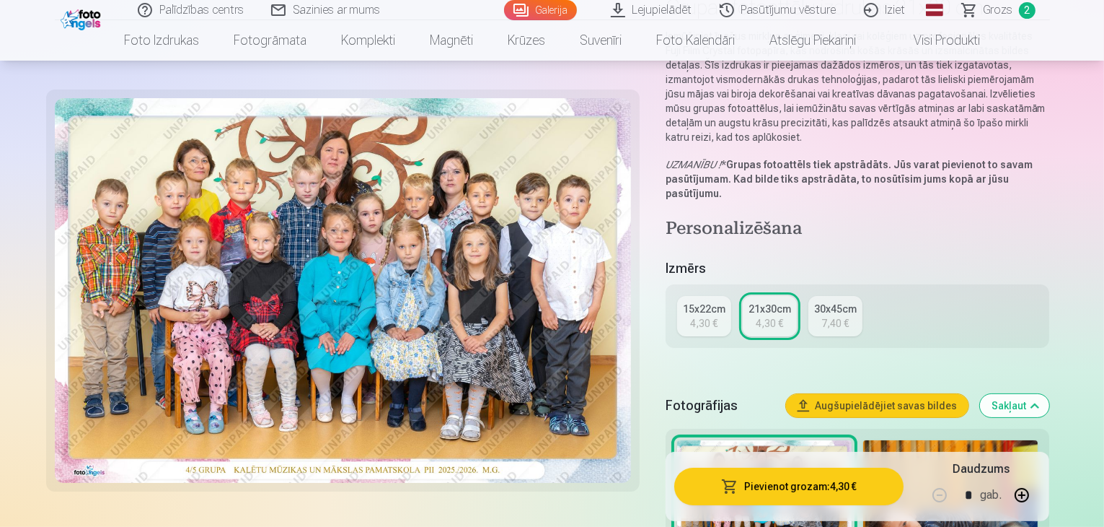
click at [711, 302] on div "15x22cm" at bounding box center [704, 309] width 43 height 14
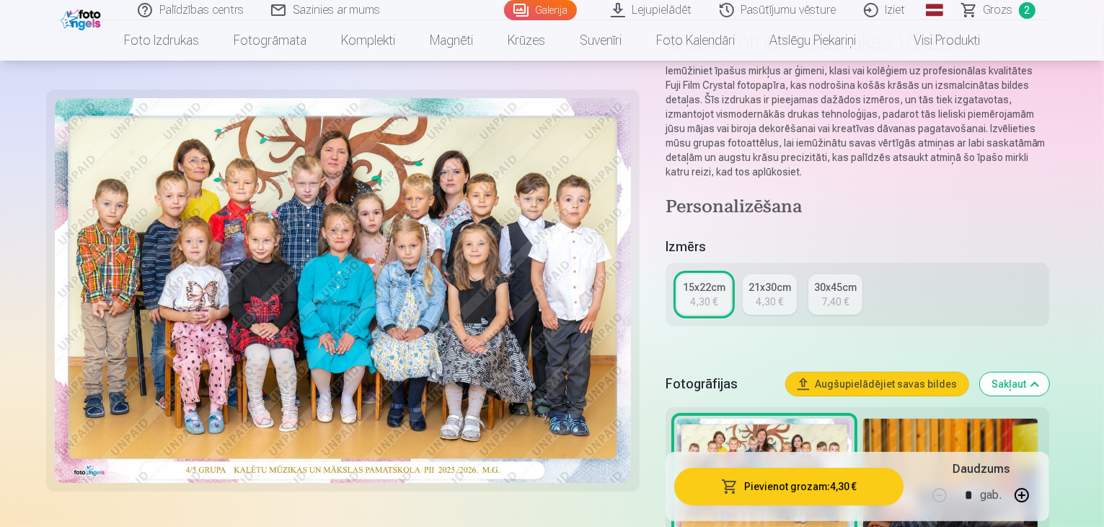
scroll to position [144, 0]
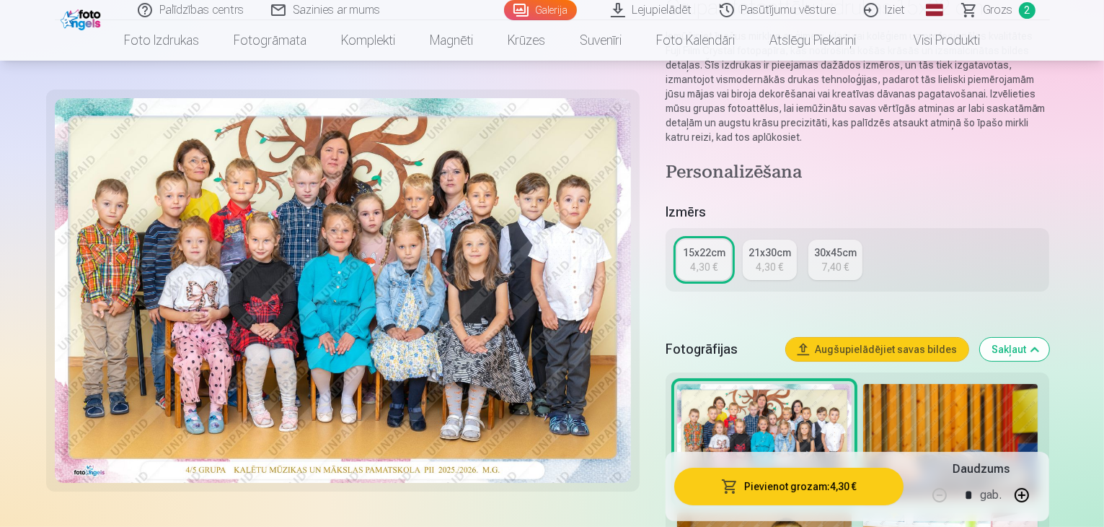
click at [830, 484] on button "Pievienot grozam : 4,30 €" at bounding box center [789, 486] width 230 height 38
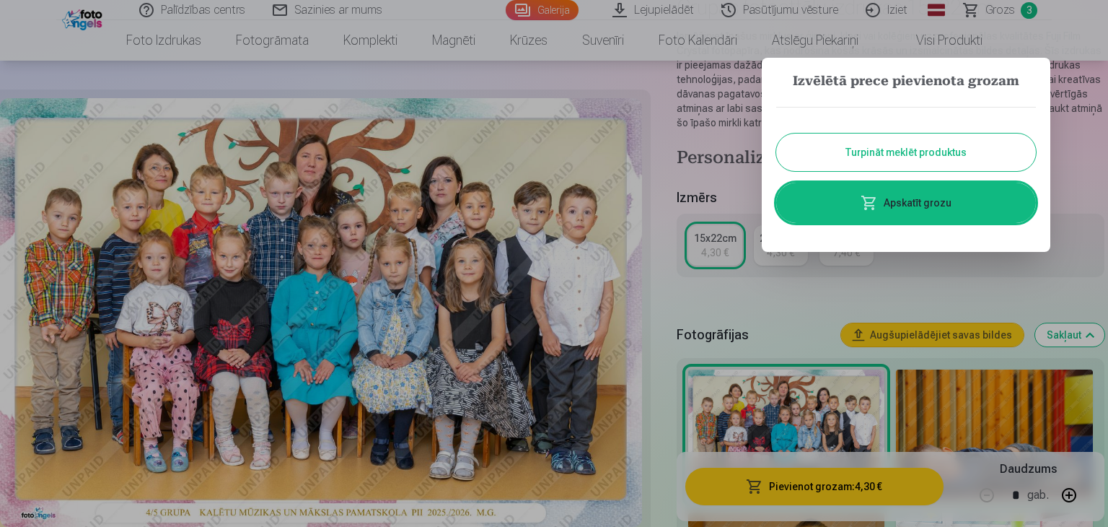
drag, startPoint x: 921, startPoint y: 153, endPoint x: 902, endPoint y: 168, distance: 24.1
click at [920, 154] on button "Turpināt meklēt produktus" at bounding box center [906, 152] width 260 height 38
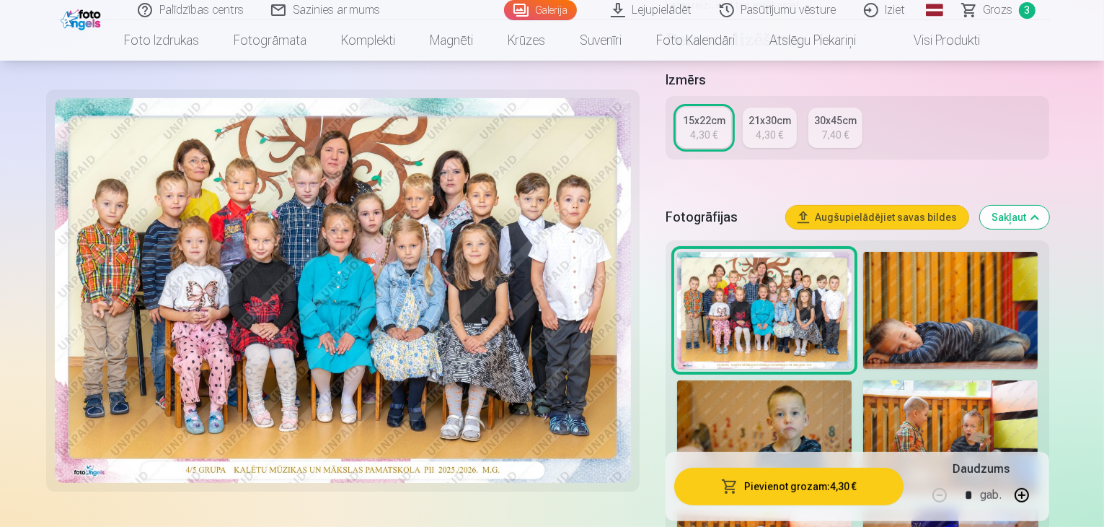
scroll to position [289, 0]
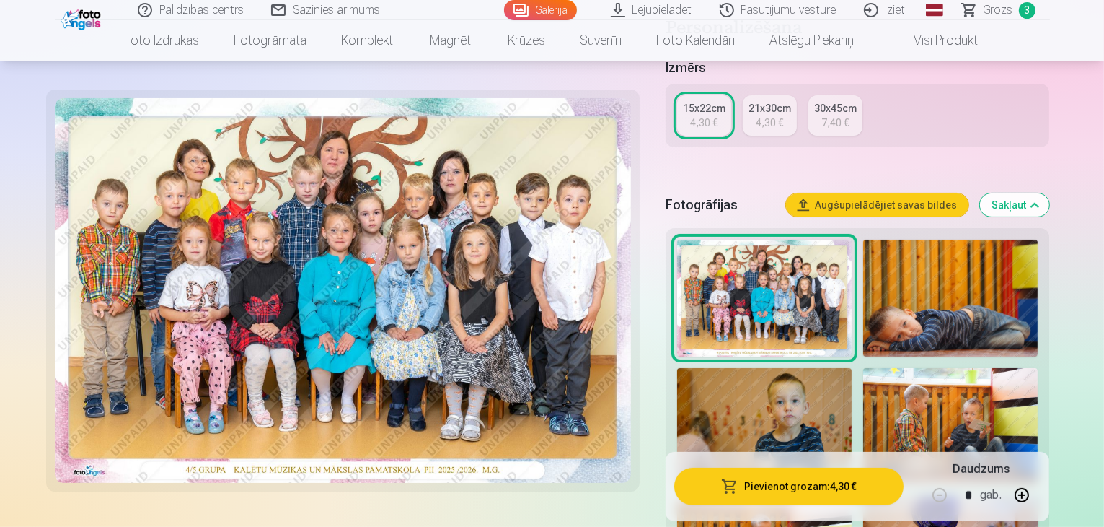
click at [1004, 292] on img at bounding box center [950, 297] width 175 height 117
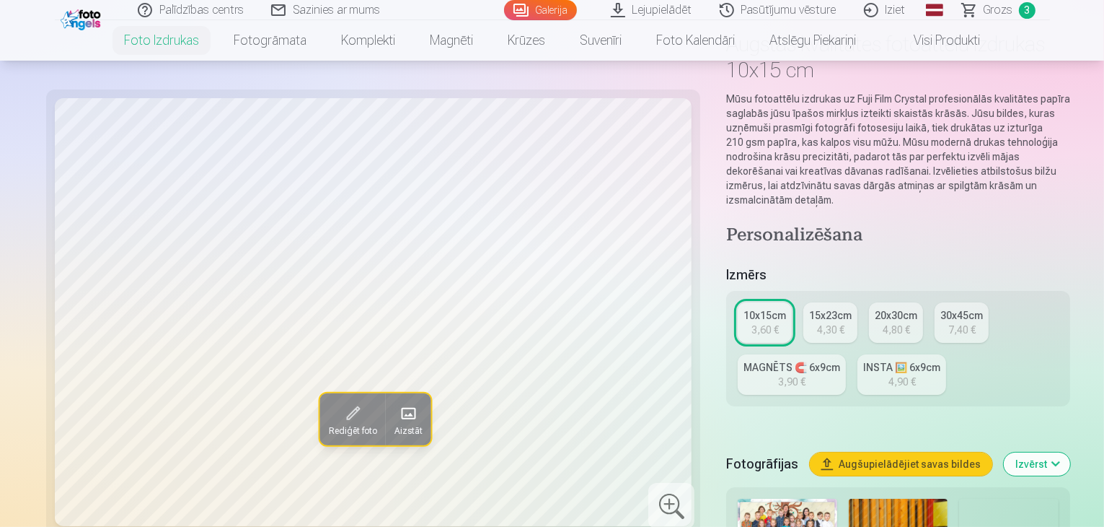
scroll to position [144, 0]
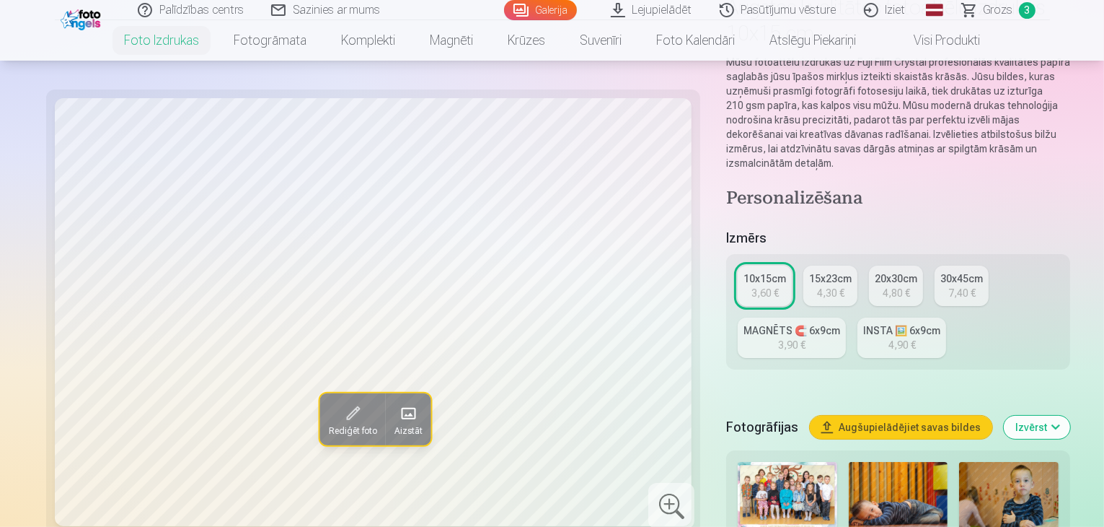
click at [849, 462] on img at bounding box center [899, 495] width 100 height 66
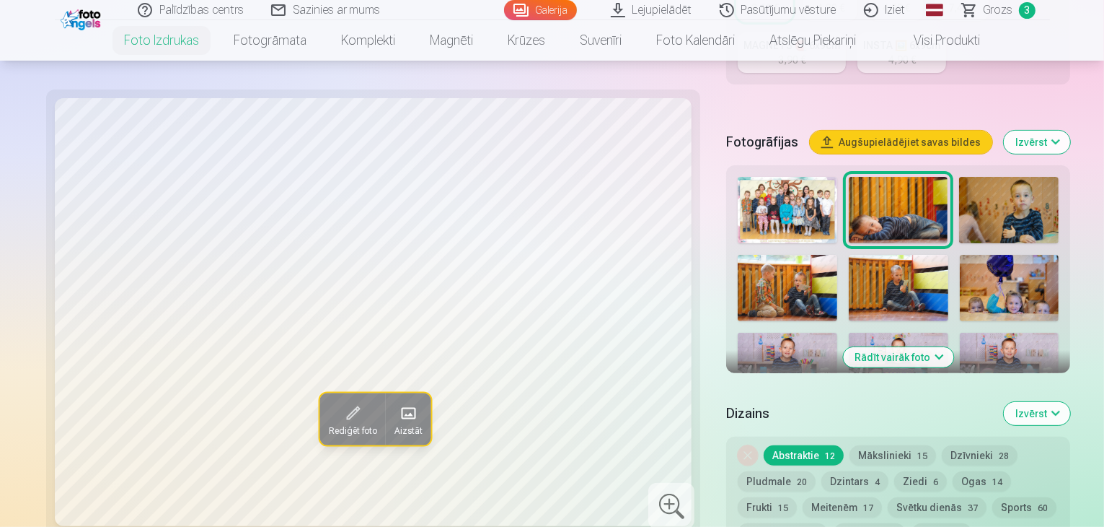
scroll to position [433, 0]
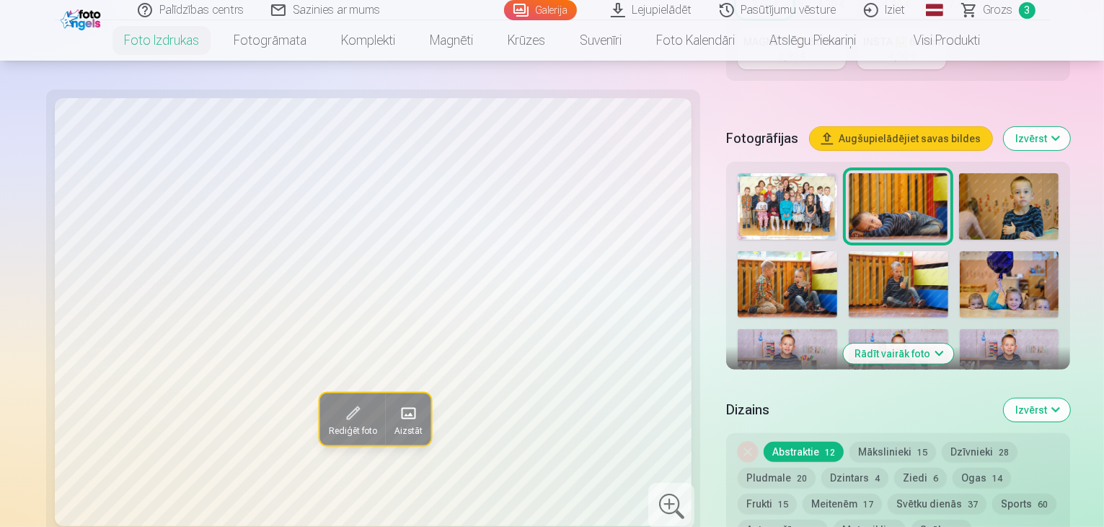
click at [838, 329] on img at bounding box center [788, 362] width 100 height 66
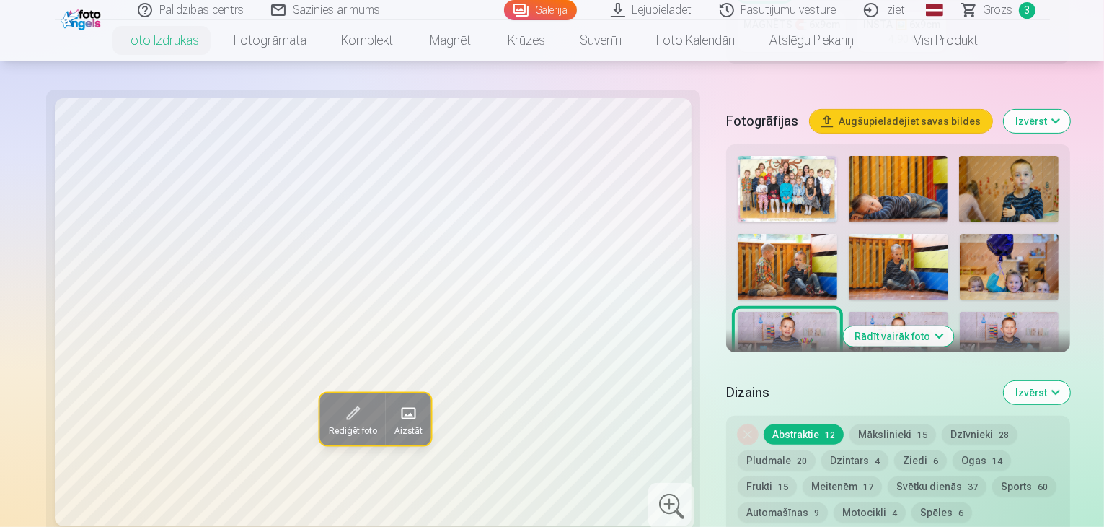
scroll to position [505, 0]
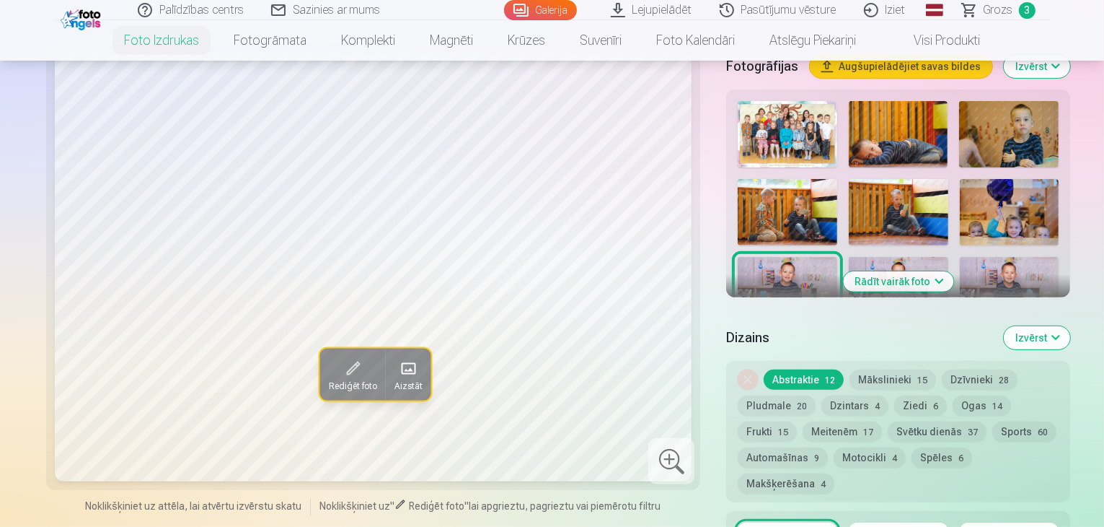
click at [926, 334] on img at bounding box center [898, 375] width 55 height 82
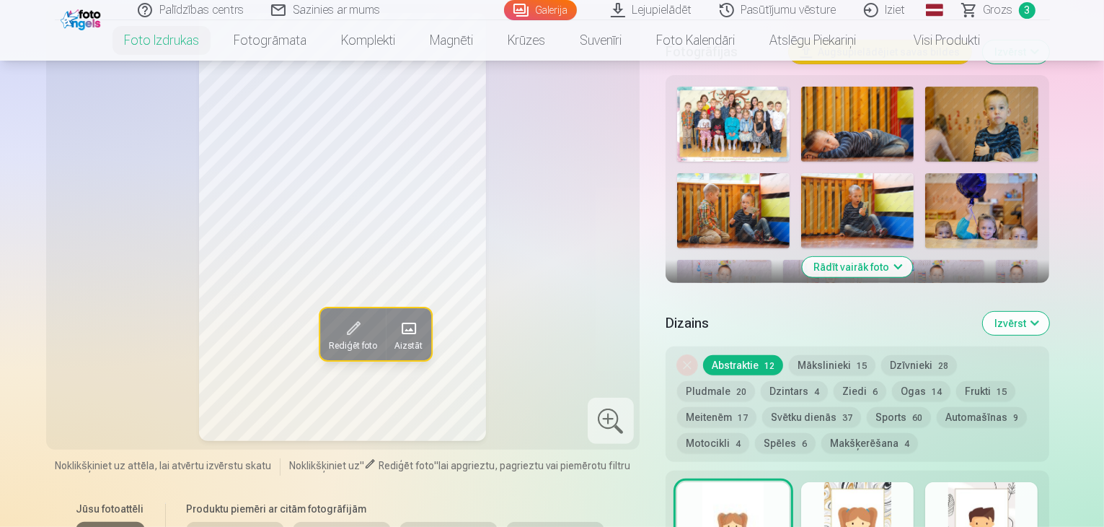
click at [877, 257] on button "Rādīt vairāk foto" at bounding box center [858, 267] width 110 height 20
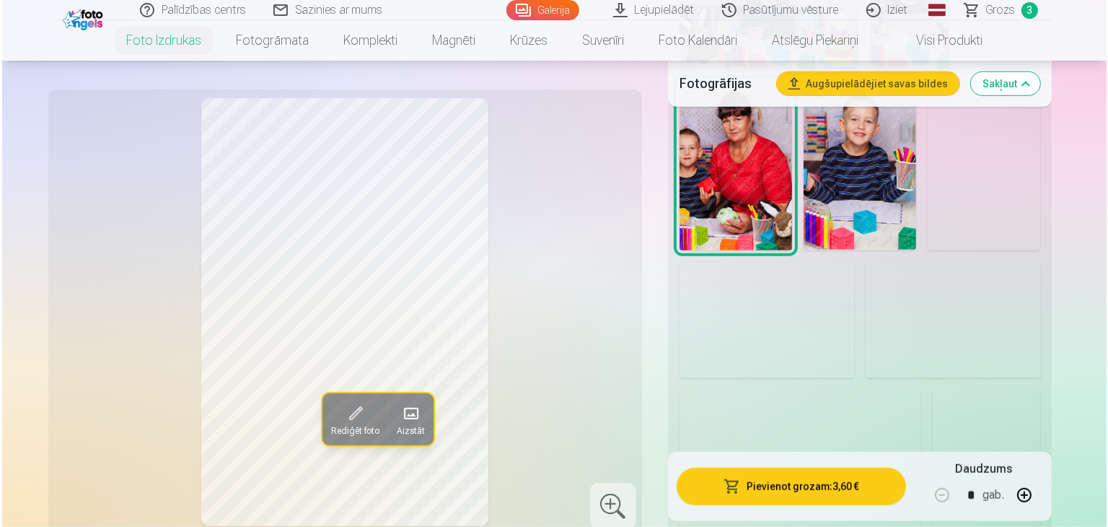
scroll to position [1226, 0]
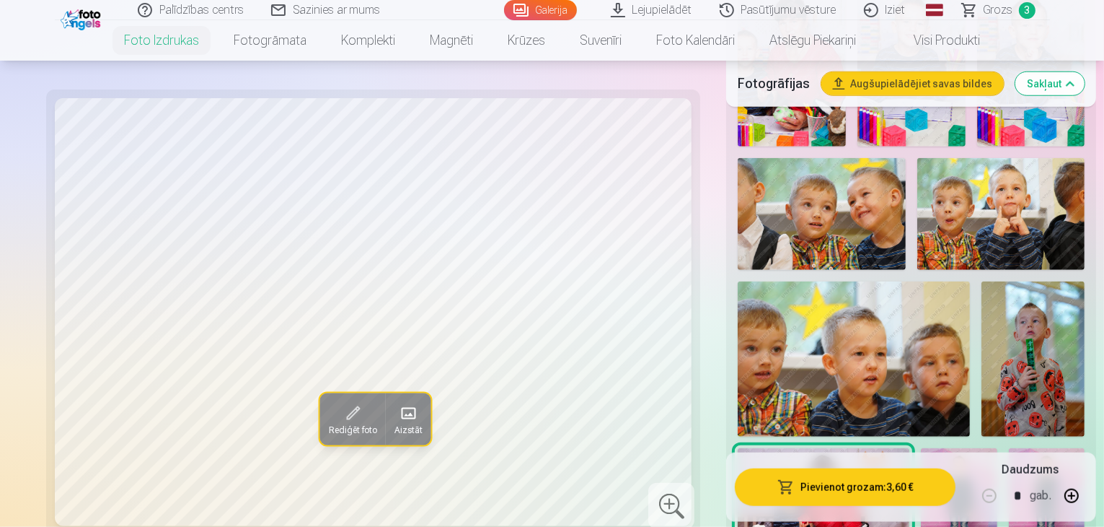
click at [832, 485] on button "Pievienot grozam : 3,60 €" at bounding box center [845, 486] width 221 height 38
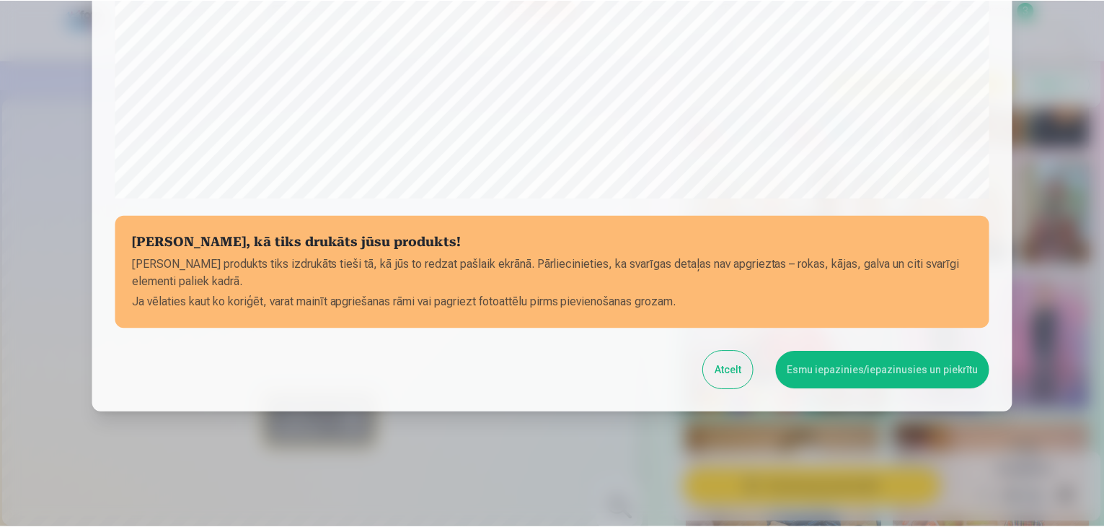
scroll to position [512, 0]
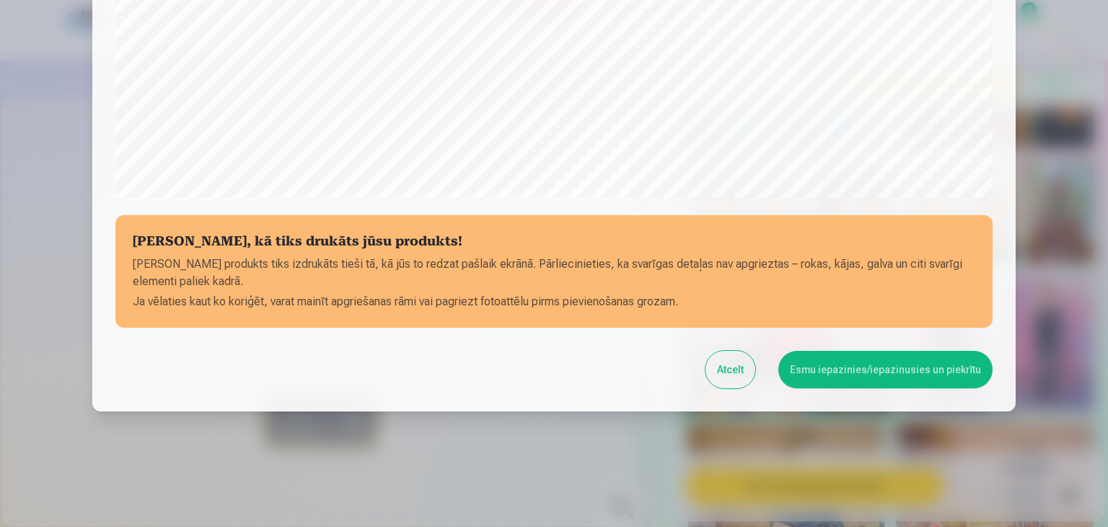
click at [906, 369] on button "Esmu iepazinies/iepazinusies un piekrītu" at bounding box center [885, 370] width 214 height 38
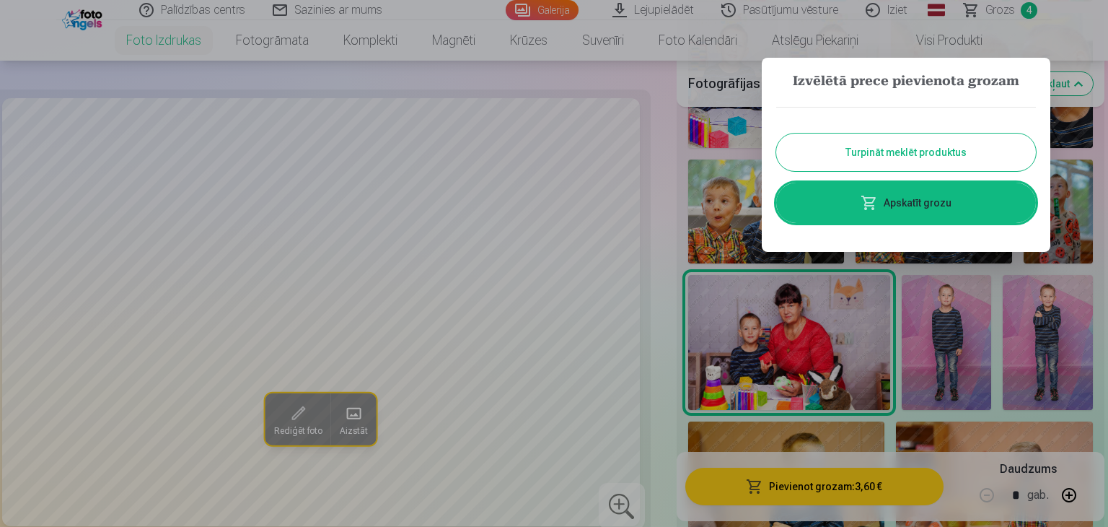
click at [887, 154] on button "Turpināt meklēt produktus" at bounding box center [906, 152] width 260 height 38
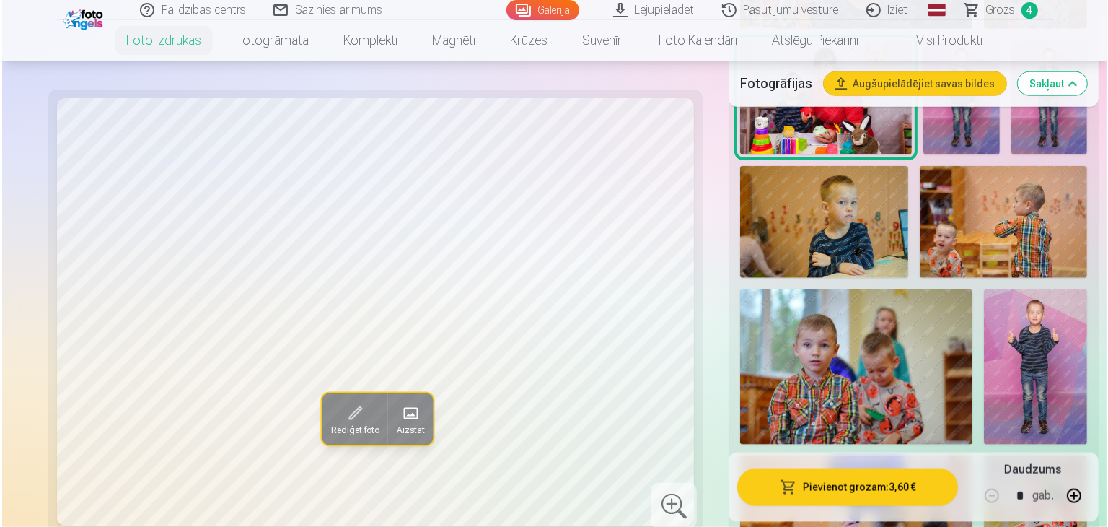
scroll to position [1659, 0]
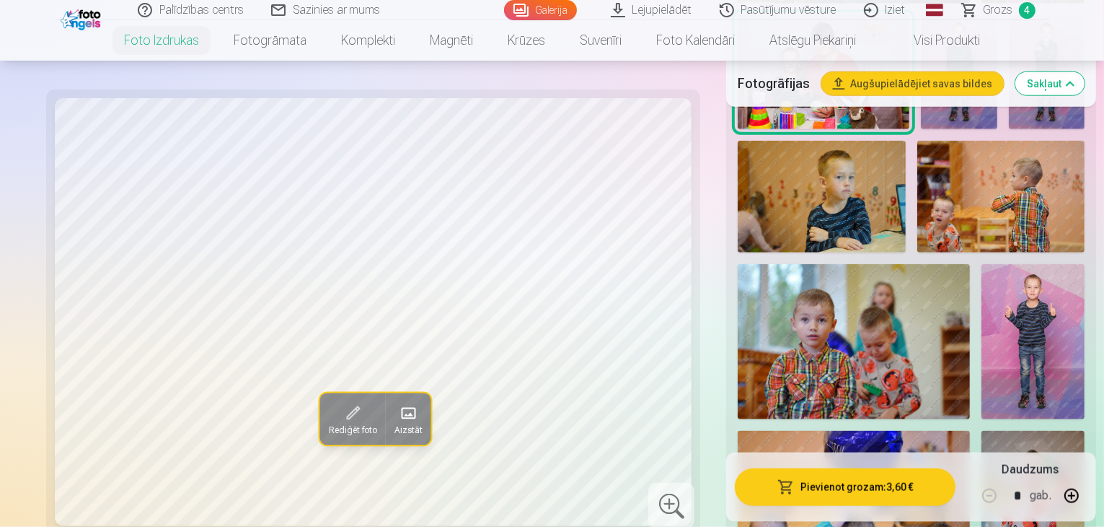
click at [970, 431] on img at bounding box center [854, 508] width 232 height 155
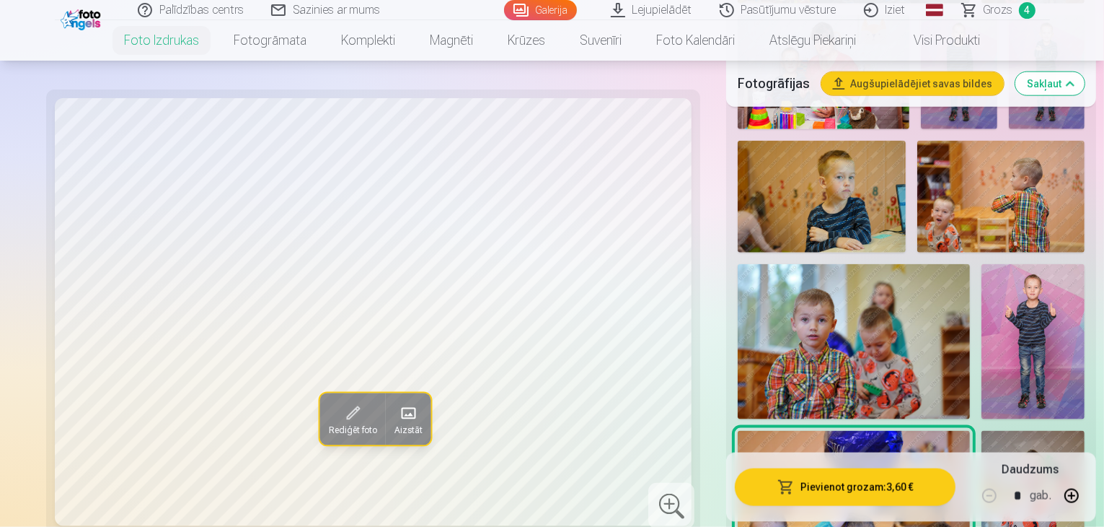
click at [802, 485] on button "Pievienot grozam : 3,60 €" at bounding box center [845, 486] width 221 height 38
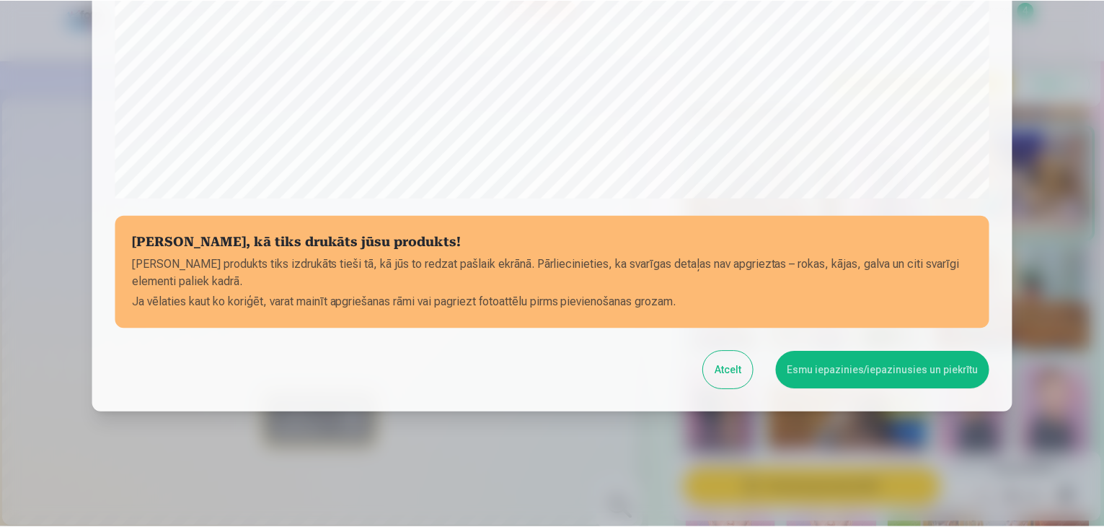
scroll to position [512, 0]
click at [888, 372] on button "Esmu iepazinies/iepazinusies un piekrītu" at bounding box center [885, 370] width 214 height 38
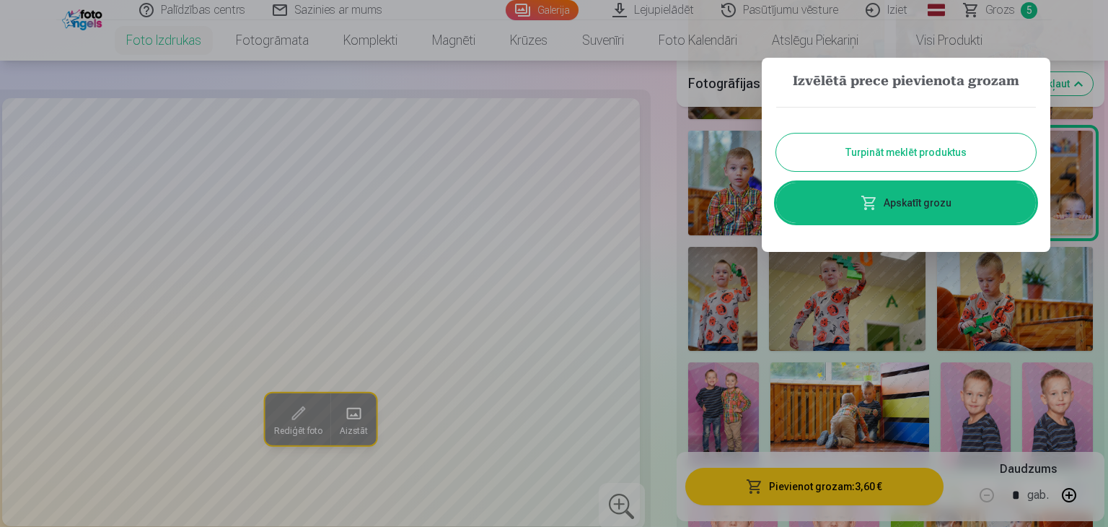
click at [903, 143] on button "Turpināt meklēt produktus" at bounding box center [906, 152] width 260 height 38
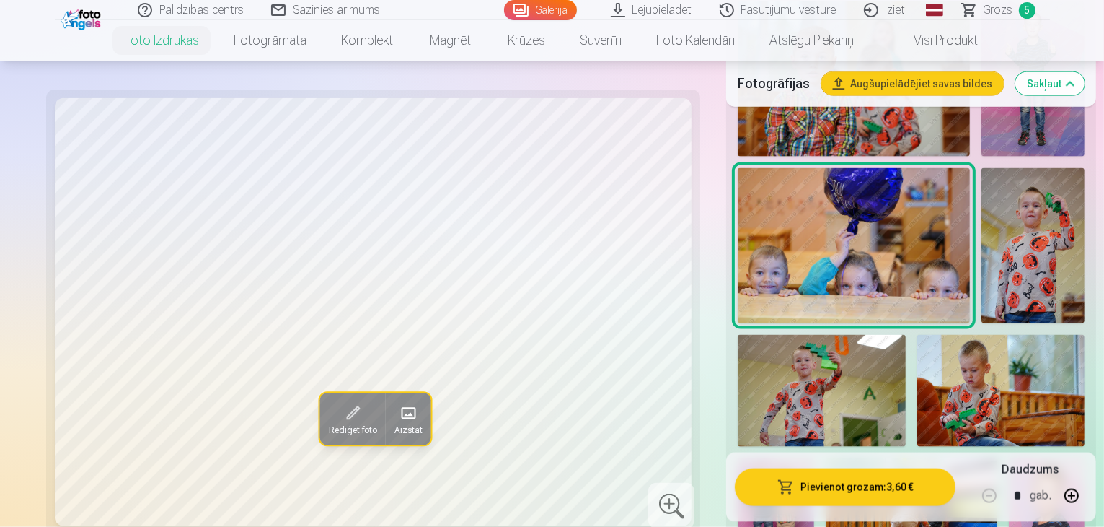
scroll to position [1948, 0]
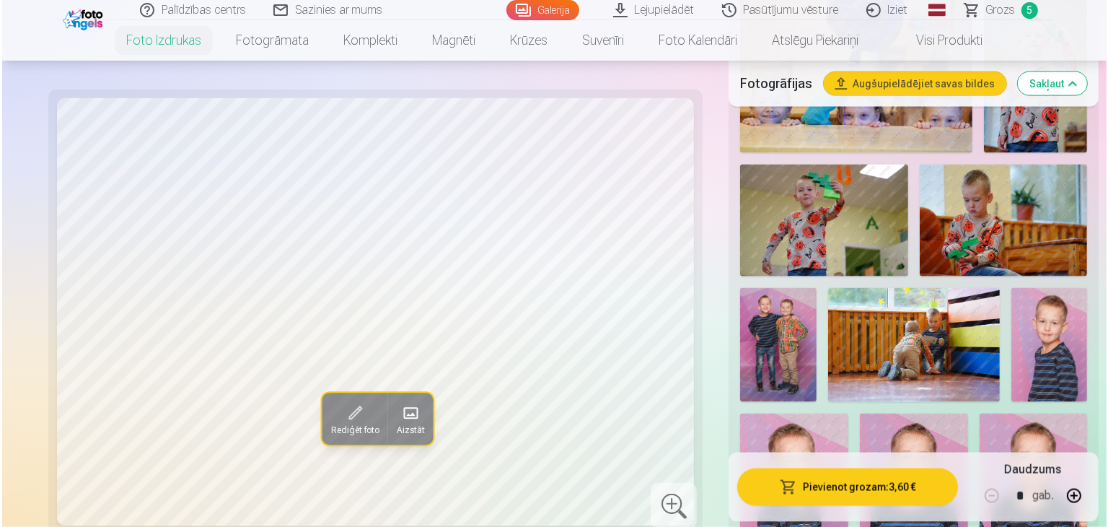
scroll to position [2020, 0]
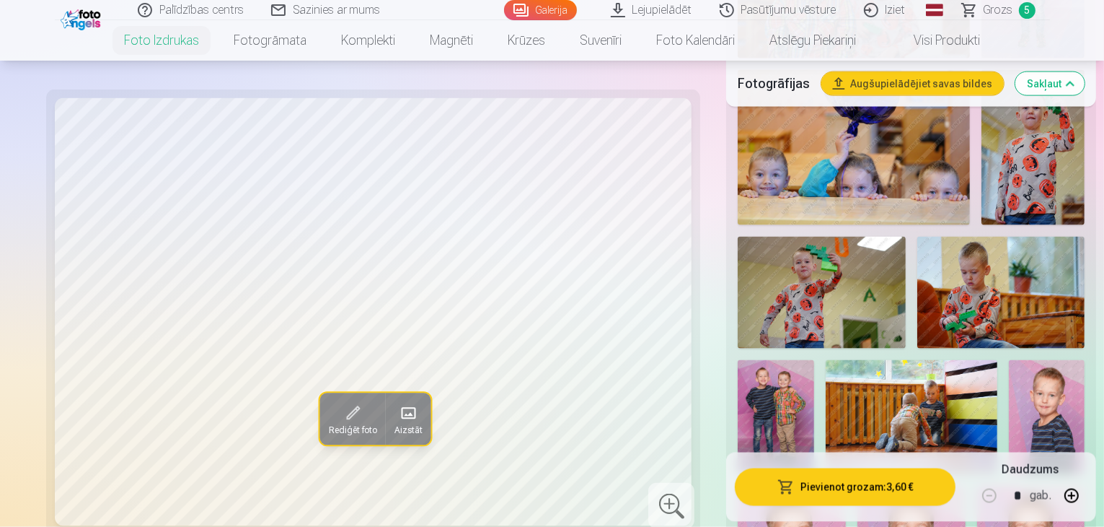
click at [781, 485] on button "Pievienot grozam : 3,60 €" at bounding box center [845, 486] width 221 height 38
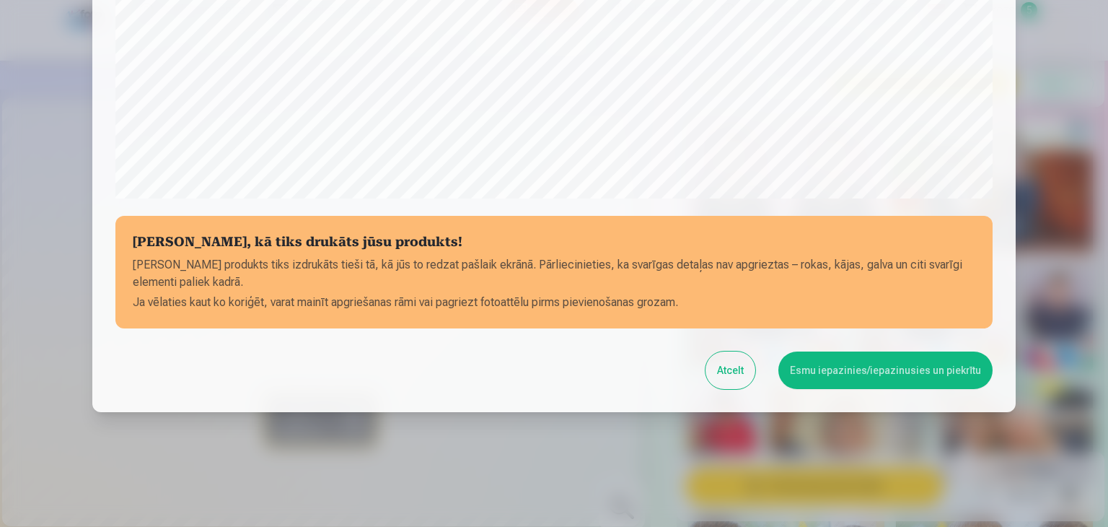
scroll to position [512, 0]
click at [866, 364] on button "Esmu iepazinies/iepazinusies un piekrītu" at bounding box center [885, 370] width 214 height 38
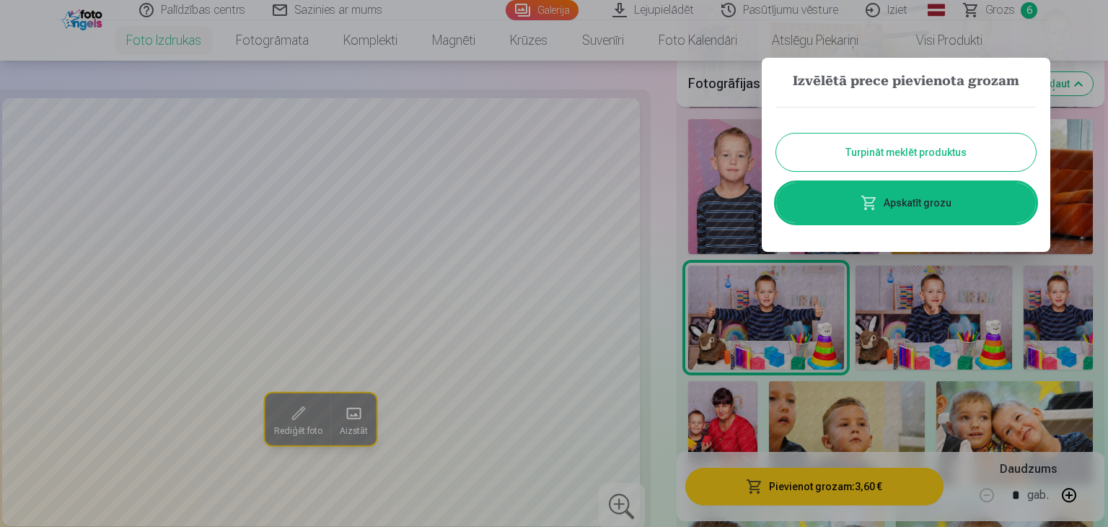
click at [897, 204] on link "Apskatīt grozu" at bounding box center [906, 203] width 260 height 40
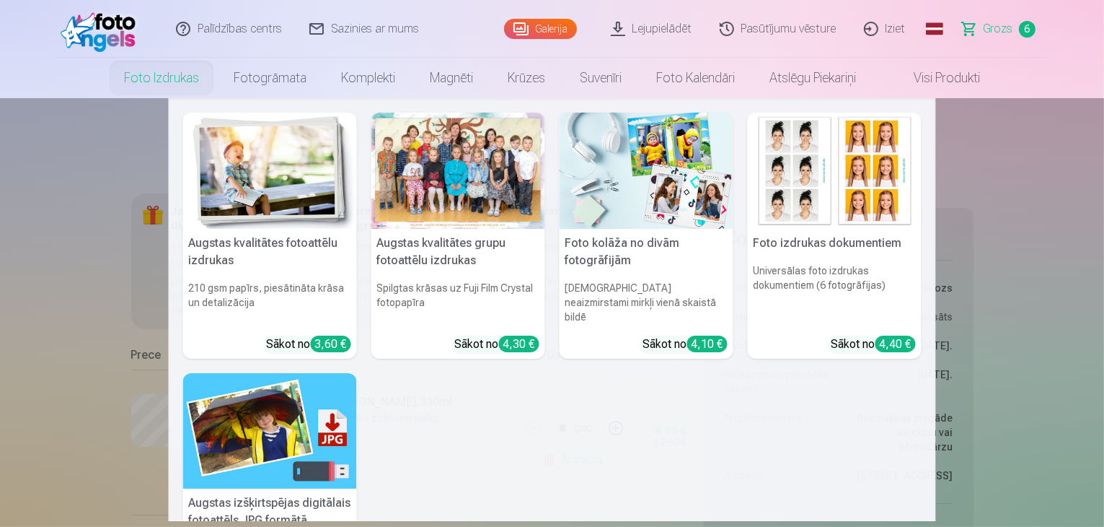
click at [655, 206] on img at bounding box center [647, 171] width 174 height 116
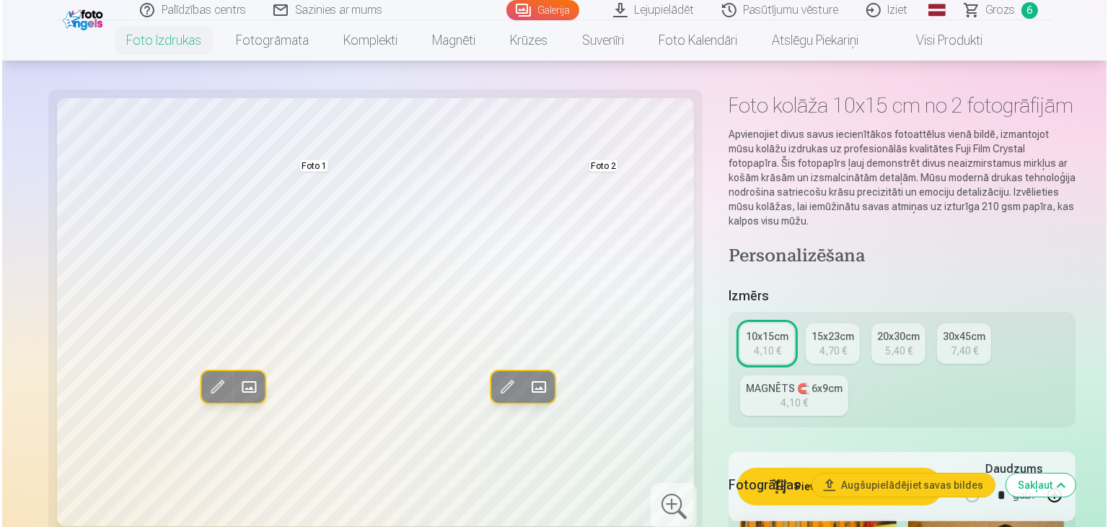
scroll to position [72, 0]
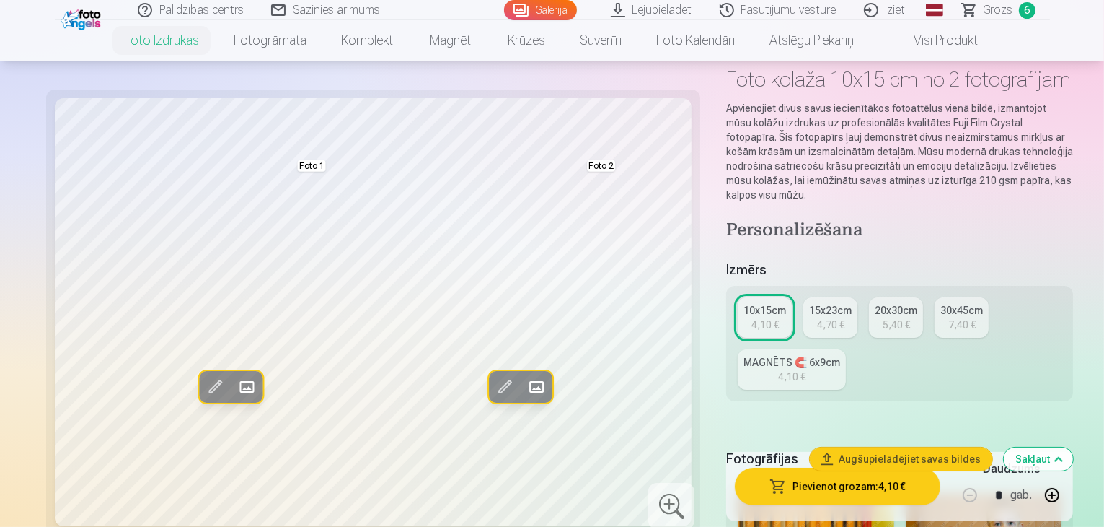
click at [235, 392] on span at bounding box center [246, 386] width 23 height 23
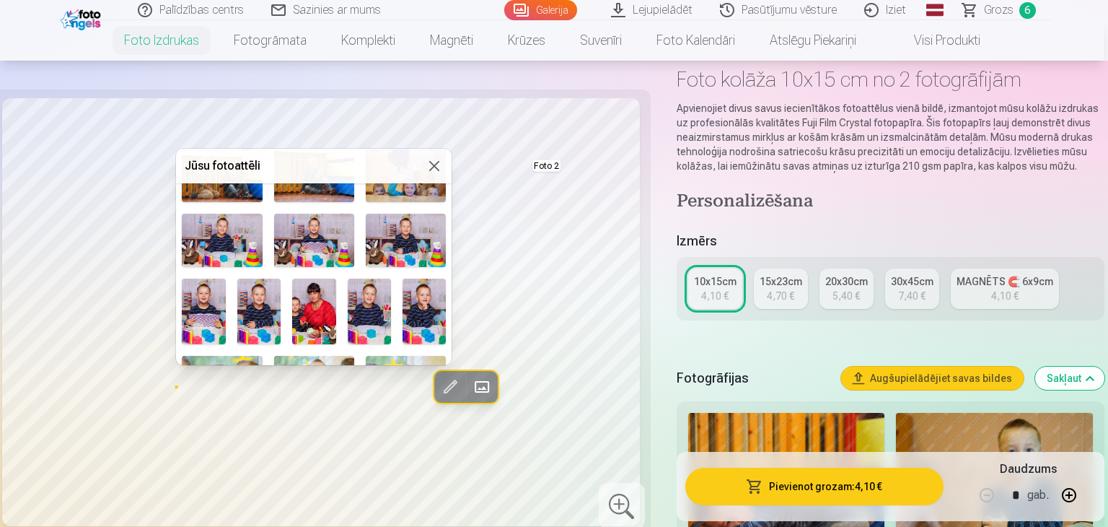
scroll to position [144, 0]
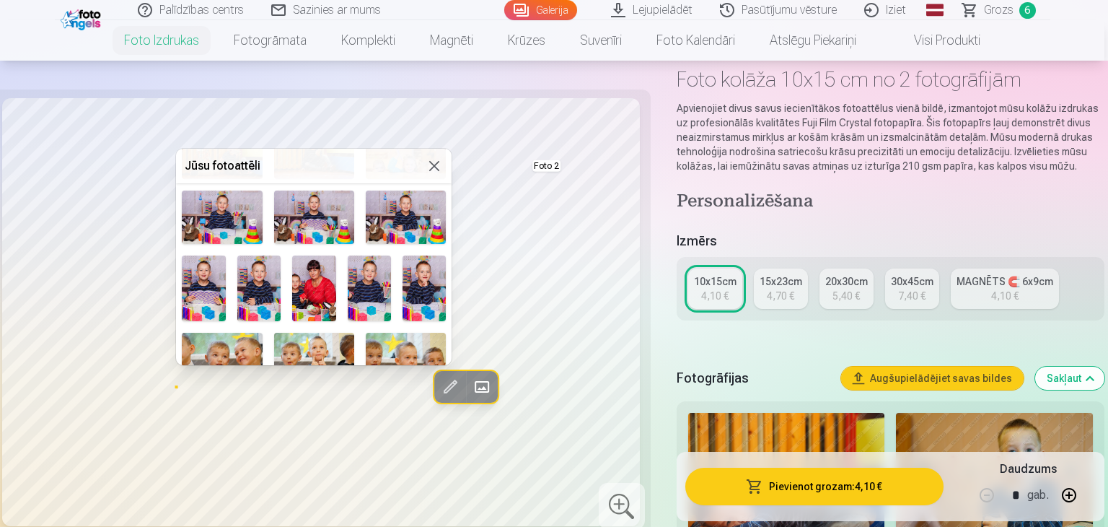
click at [372, 293] on img at bounding box center [369, 288] width 43 height 66
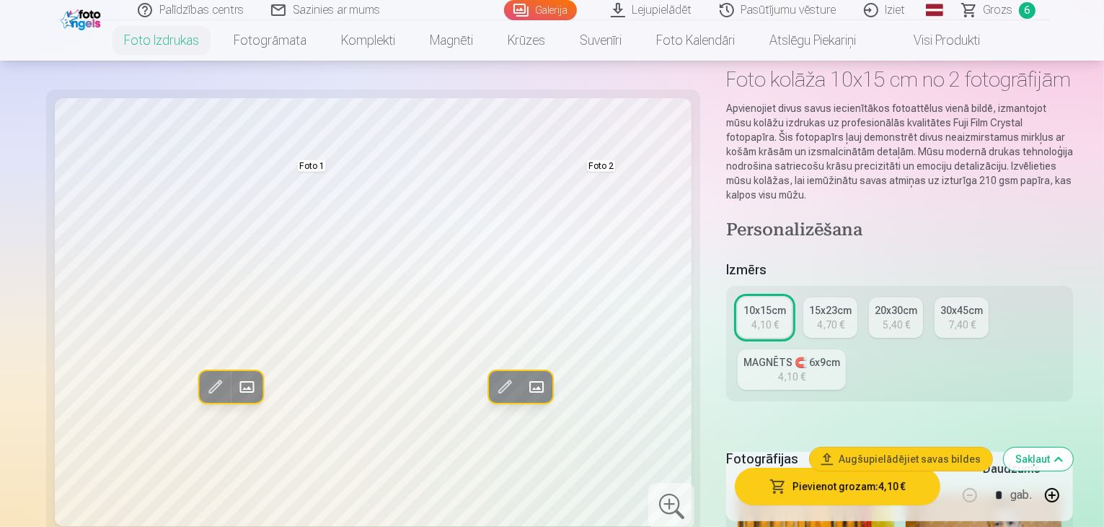
click at [524, 390] on span at bounding box center [535, 386] width 23 height 23
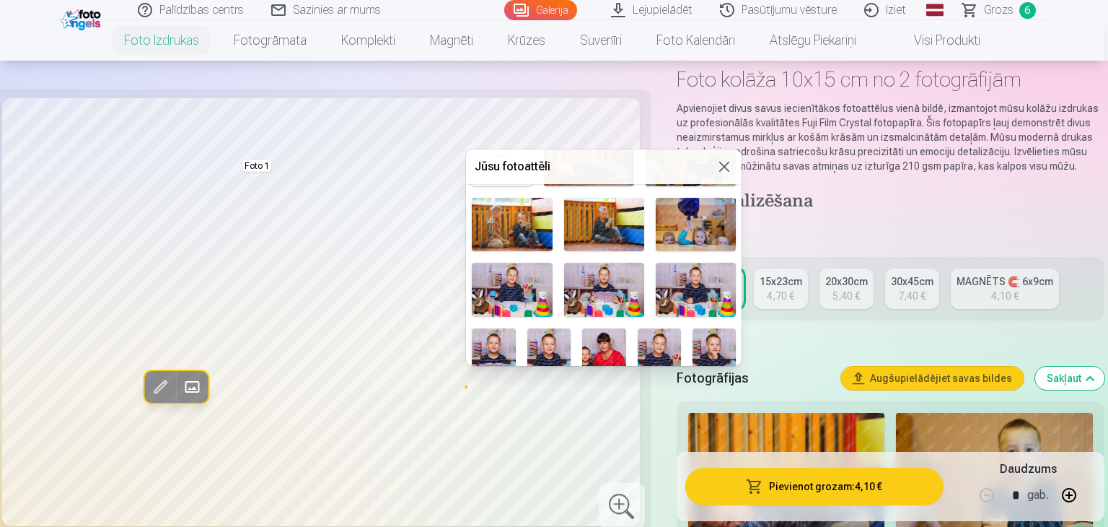
scroll to position [0, 0]
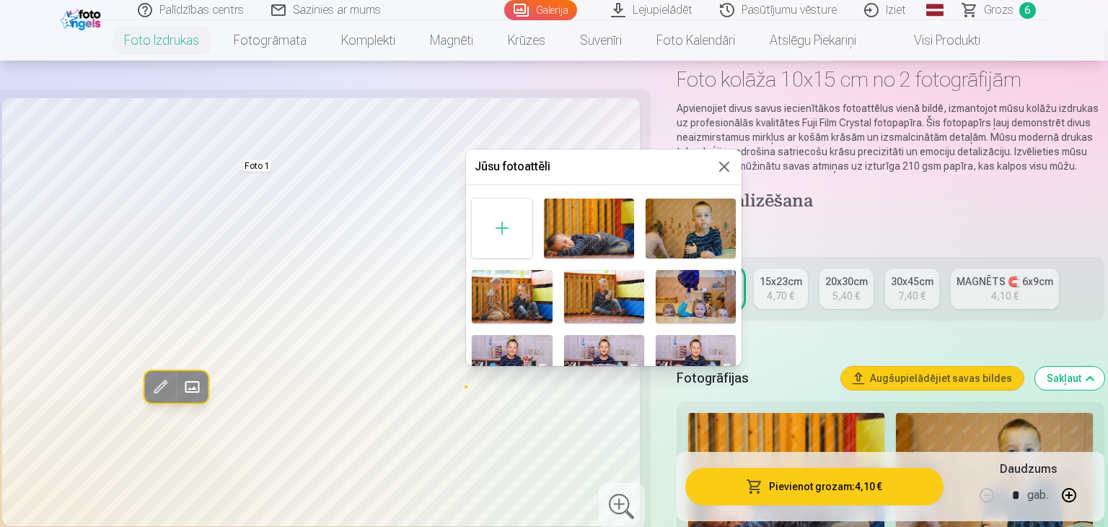
click at [698, 228] on img at bounding box center [691, 228] width 90 height 61
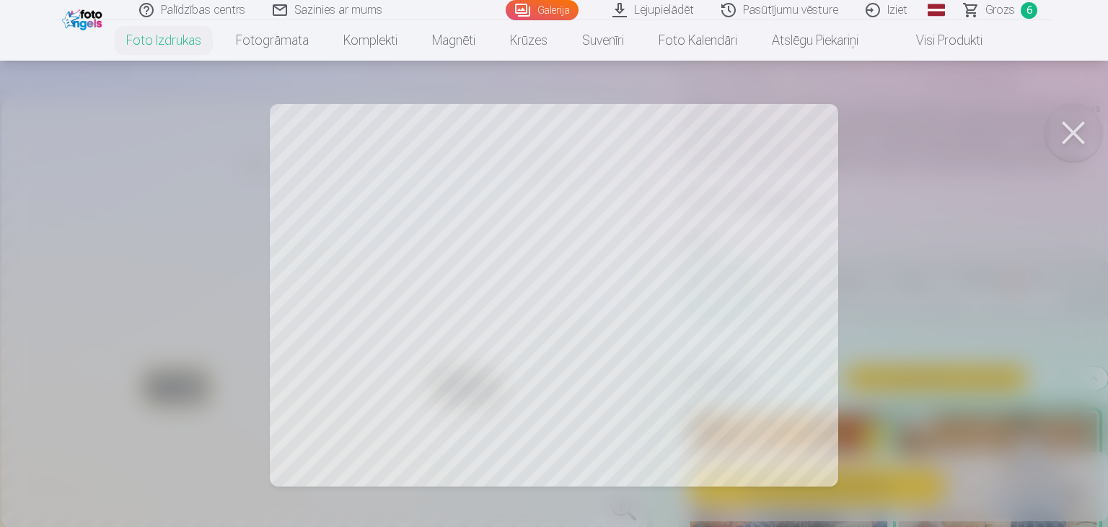
click at [466, 325] on div at bounding box center [554, 263] width 1108 height 527
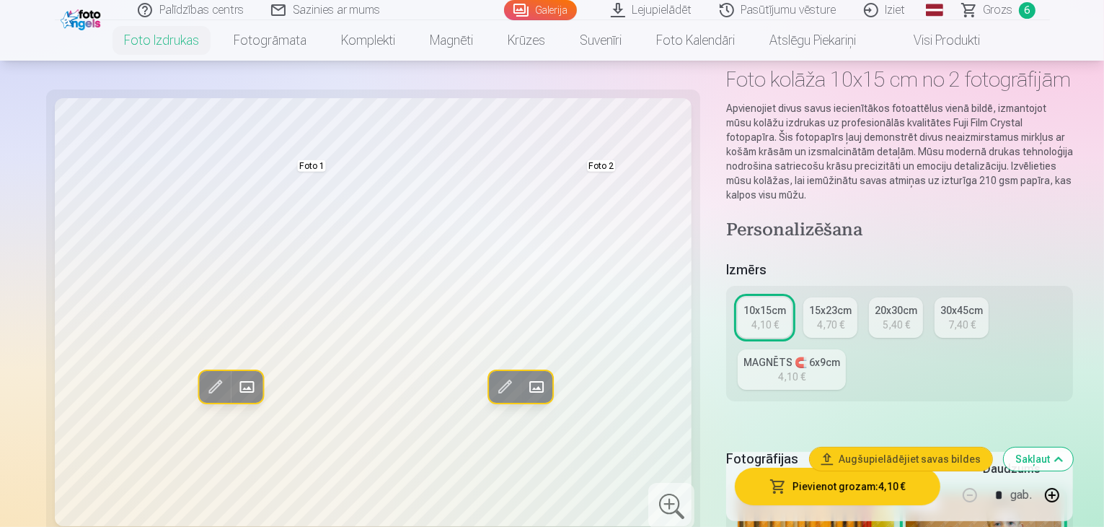
click at [524, 385] on span at bounding box center [535, 386] width 23 height 23
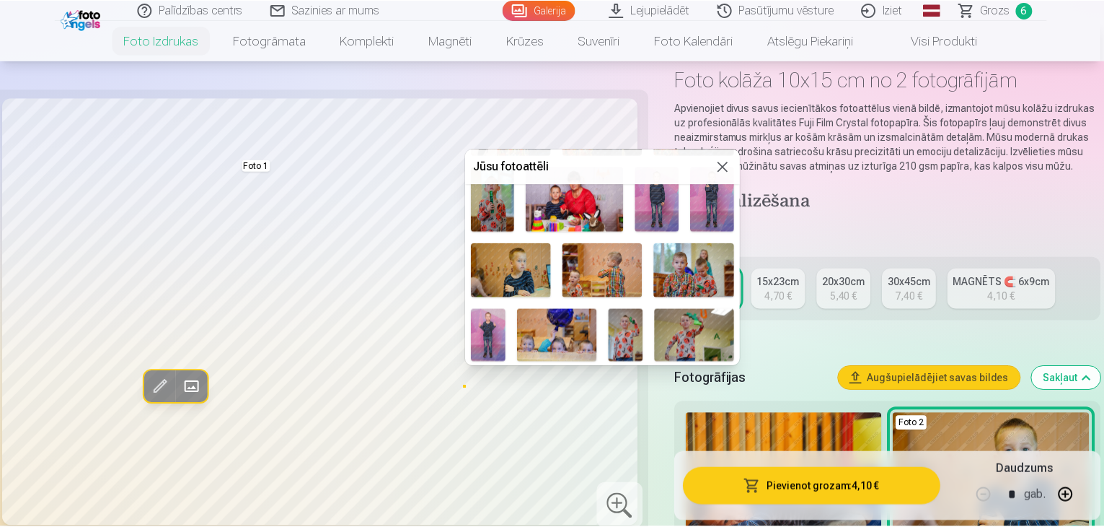
scroll to position [289, 0]
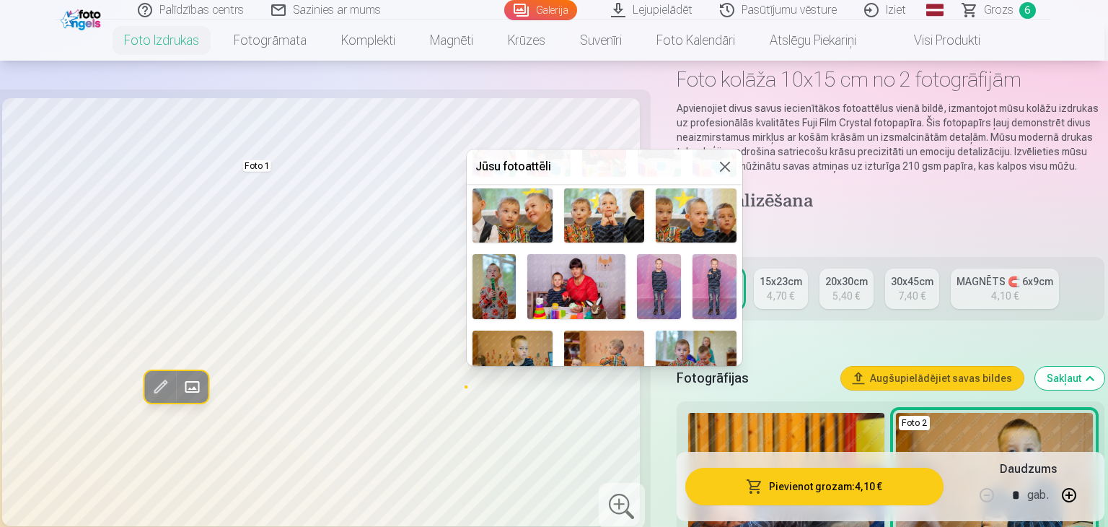
click at [711, 281] on img at bounding box center [715, 287] width 44 height 66
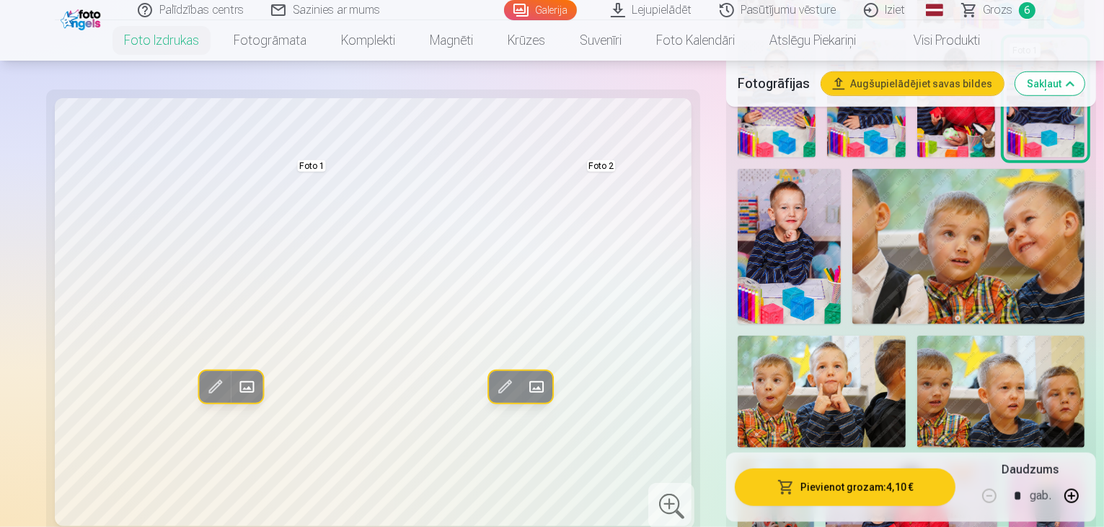
scroll to position [1152, 0]
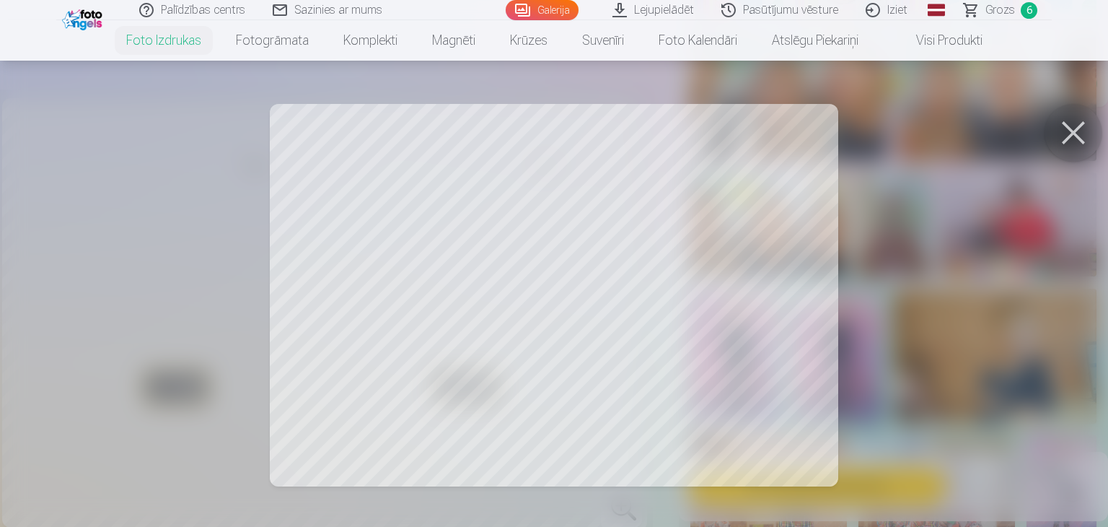
click at [1076, 133] on button at bounding box center [1074, 133] width 58 height 58
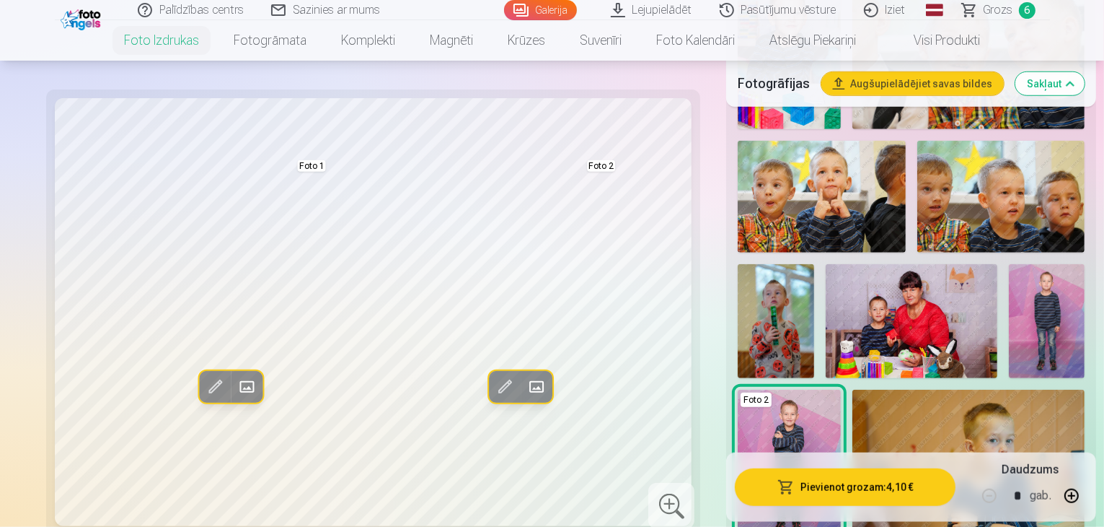
scroll to position [1224, 0]
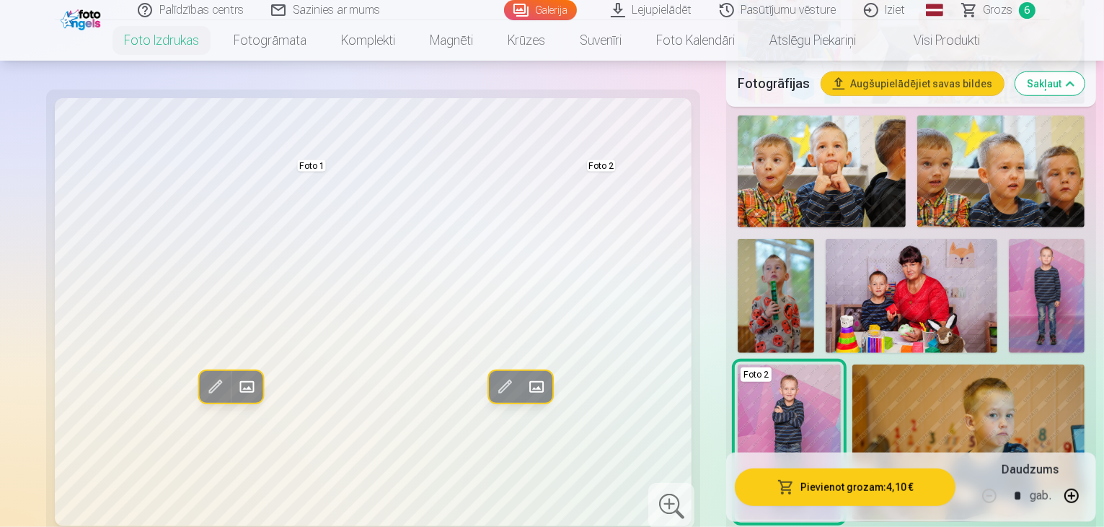
click at [1069, 76] on button "Sakļaut" at bounding box center [1050, 83] width 69 height 23
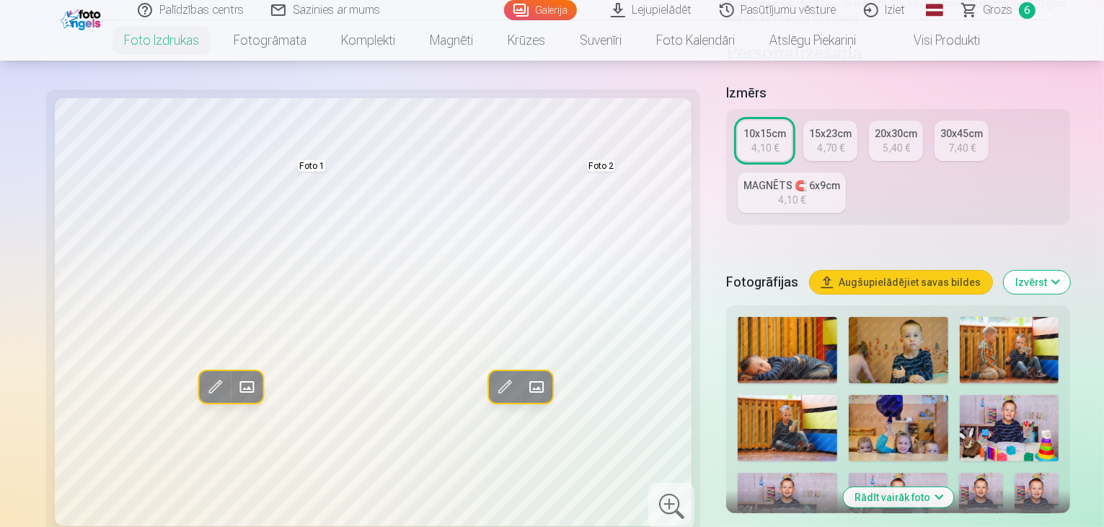
scroll to position [363, 0]
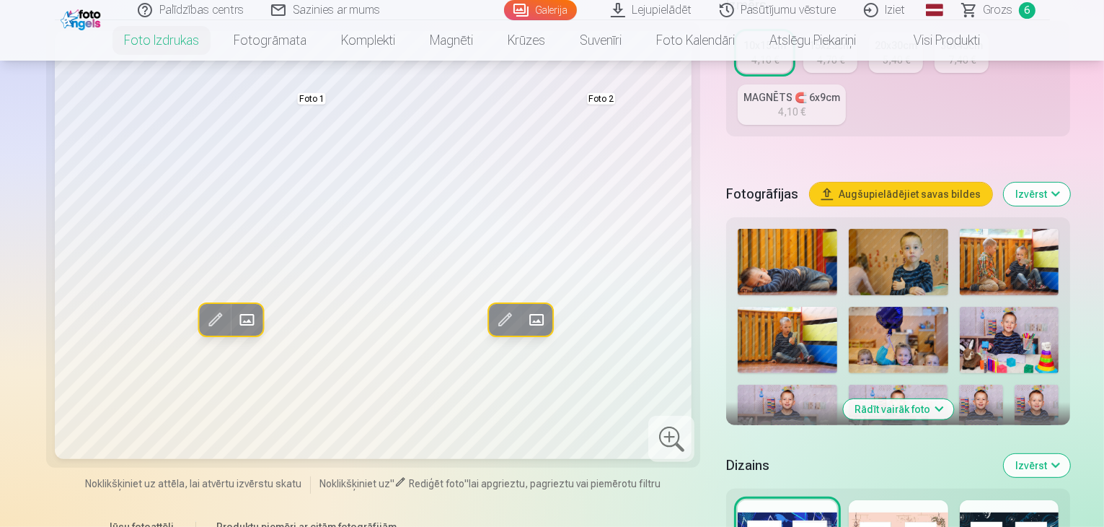
click at [916, 399] on button "Rādīt vairāk foto" at bounding box center [898, 409] width 110 height 20
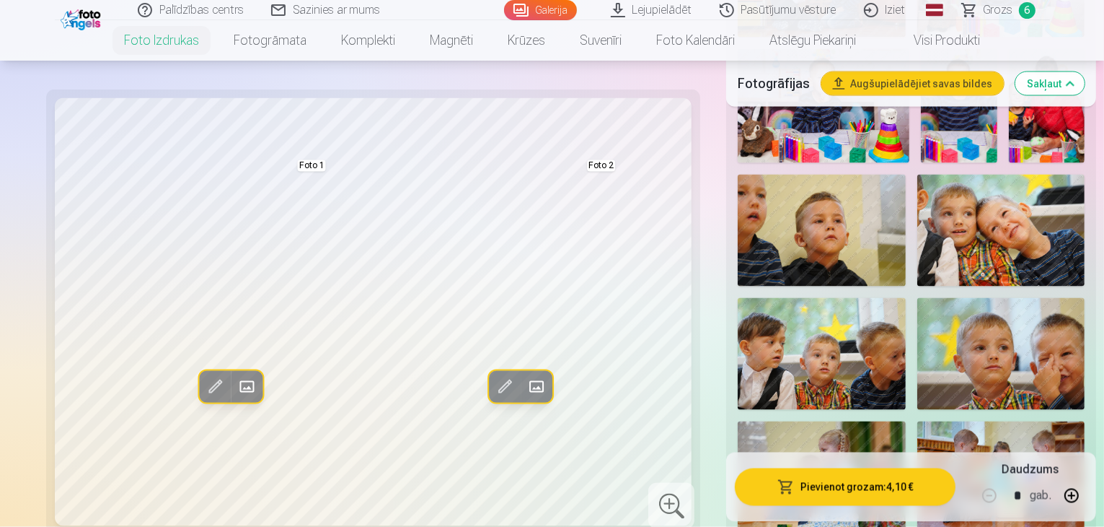
scroll to position [2527, 0]
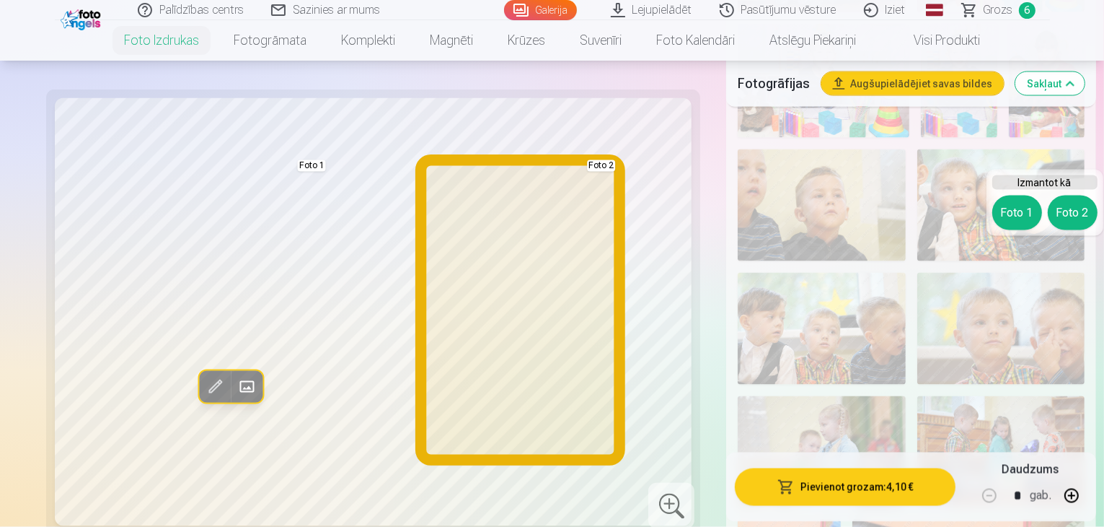
click at [1076, 217] on button "Foto 2" at bounding box center [1073, 212] width 50 height 35
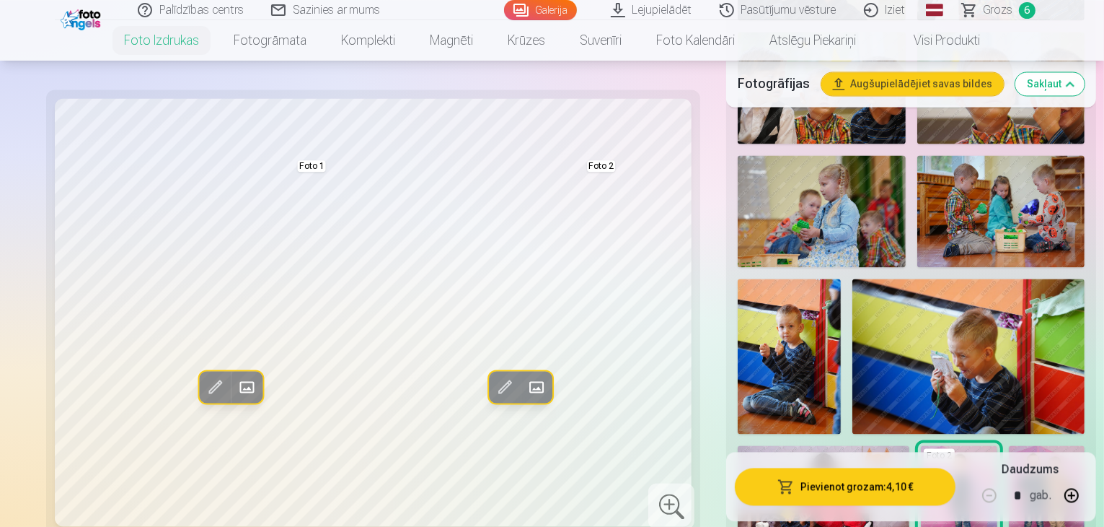
scroll to position [2743, 0]
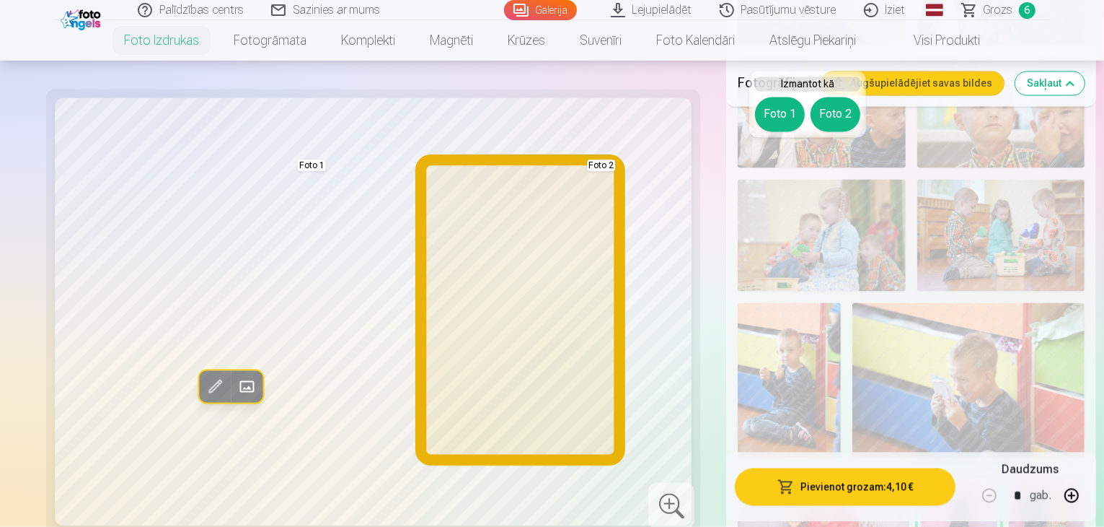
click at [833, 115] on button "Foto 2" at bounding box center [836, 114] width 50 height 35
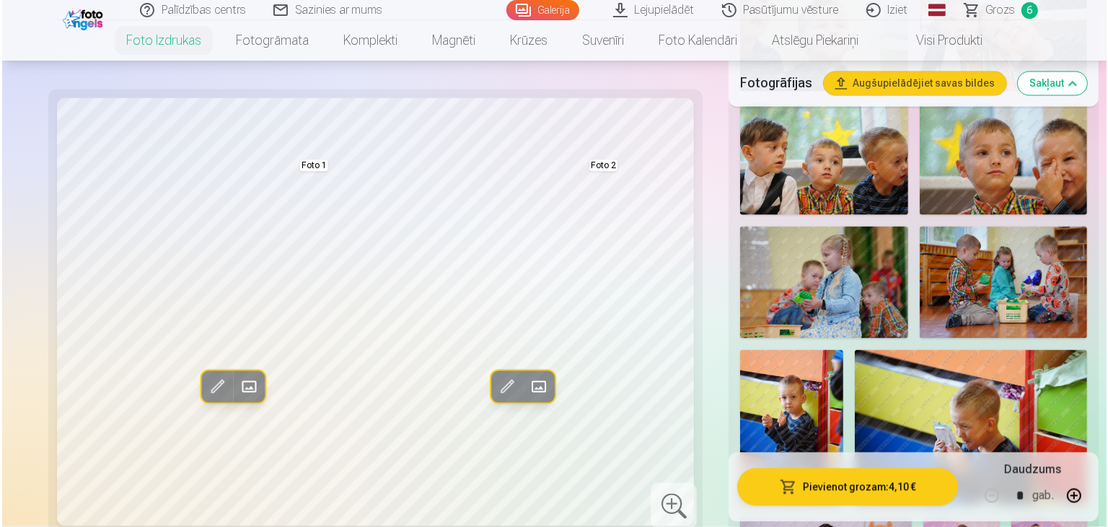
scroll to position [2671, 0]
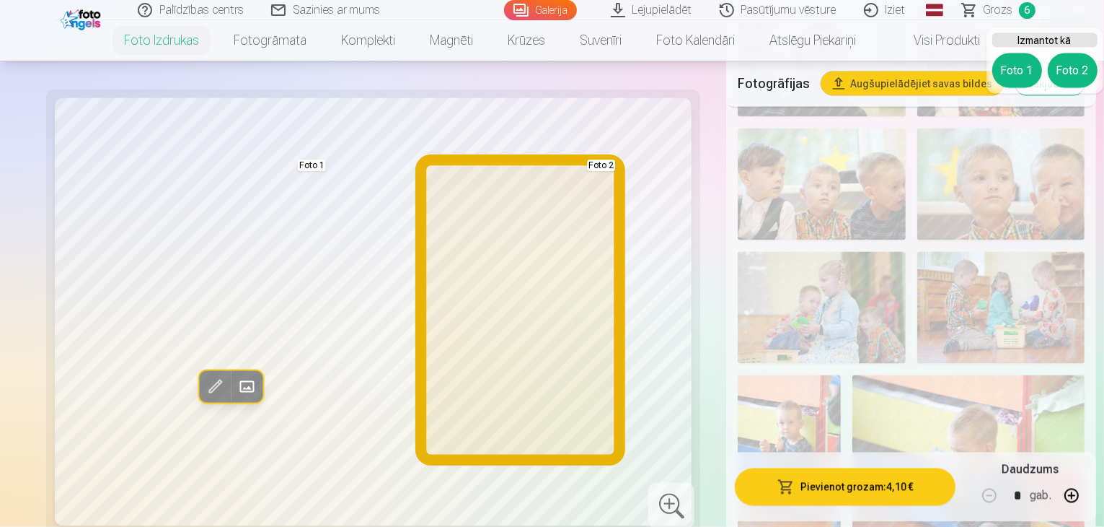
click at [1069, 61] on button "Foto 2" at bounding box center [1073, 70] width 50 height 35
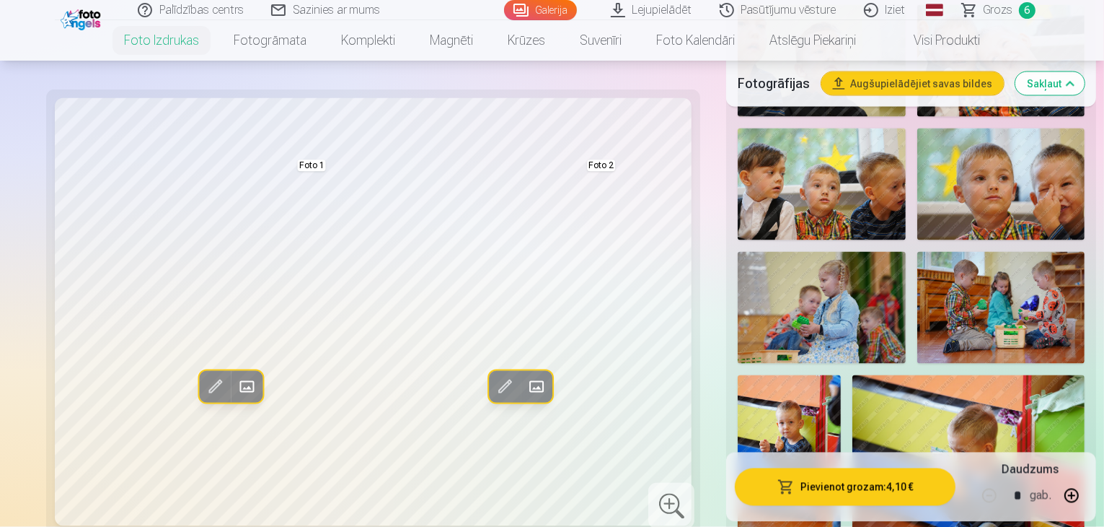
click at [841, 485] on button "Pievienot grozam : 4,10 €" at bounding box center [845, 486] width 221 height 38
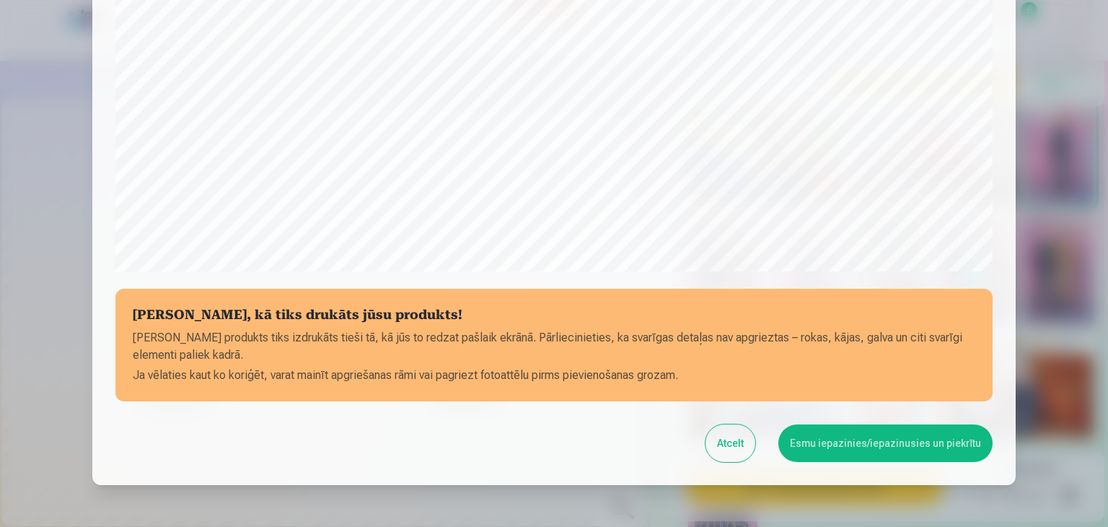
scroll to position [440, 0]
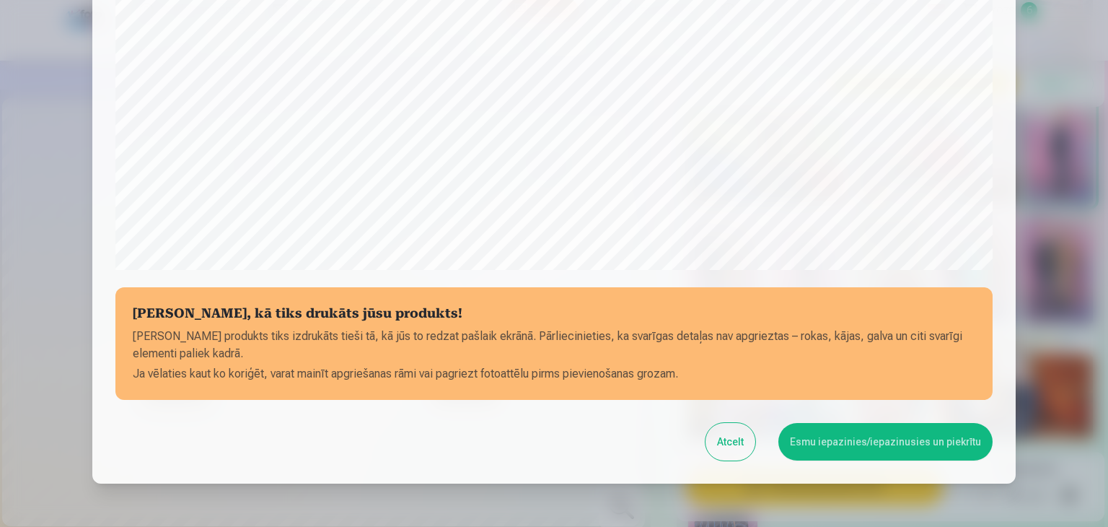
click at [886, 449] on button "Esmu iepazinies/iepazinusies un piekrītu" at bounding box center [885, 442] width 214 height 38
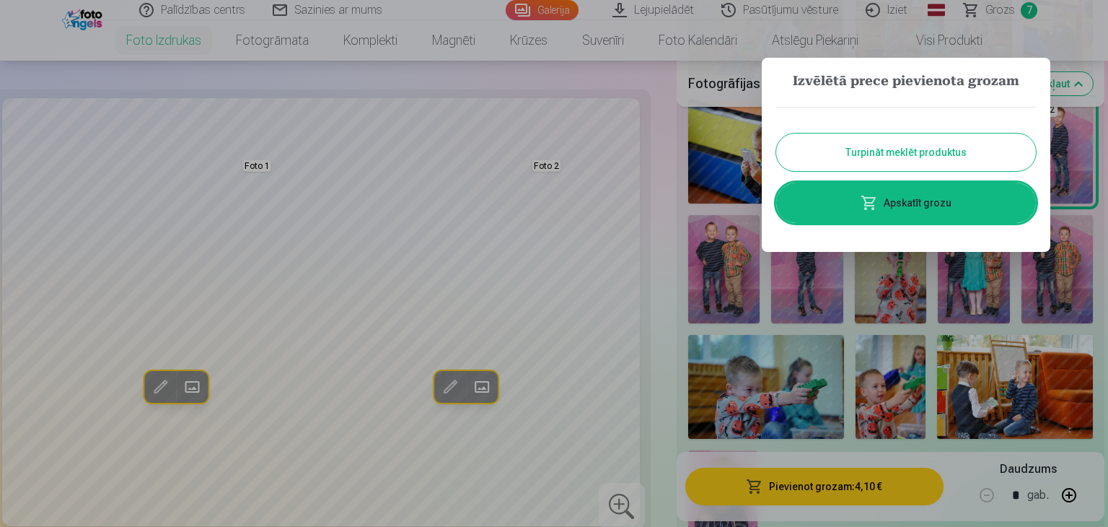
click at [870, 199] on span at bounding box center [869, 202] width 17 height 17
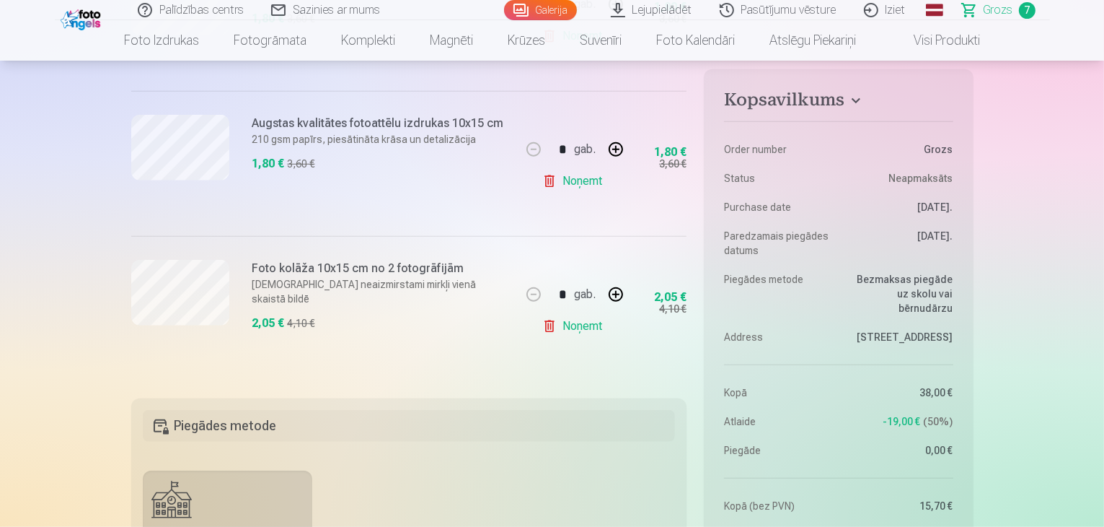
scroll to position [1010, 0]
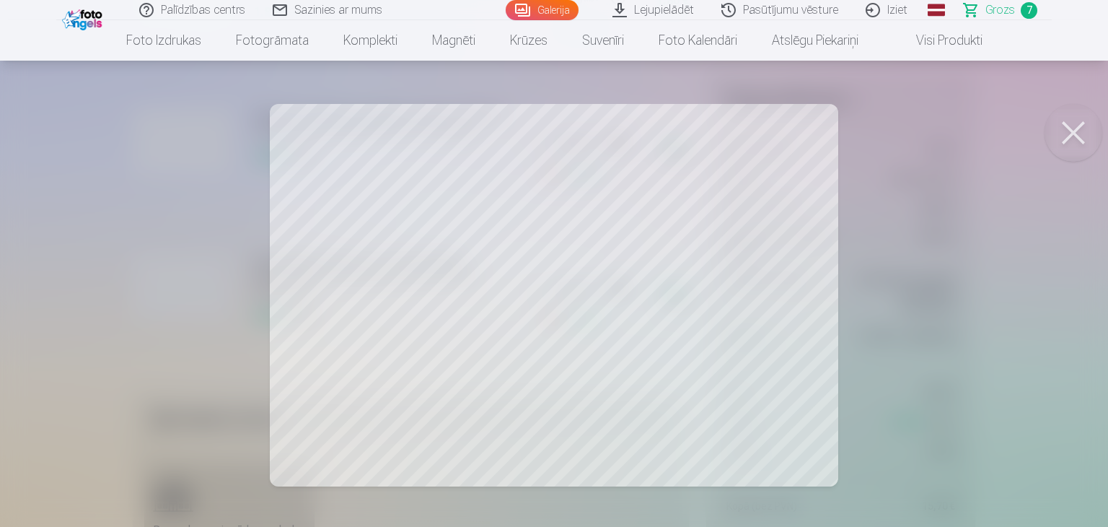
click at [1072, 131] on button at bounding box center [1074, 133] width 58 height 58
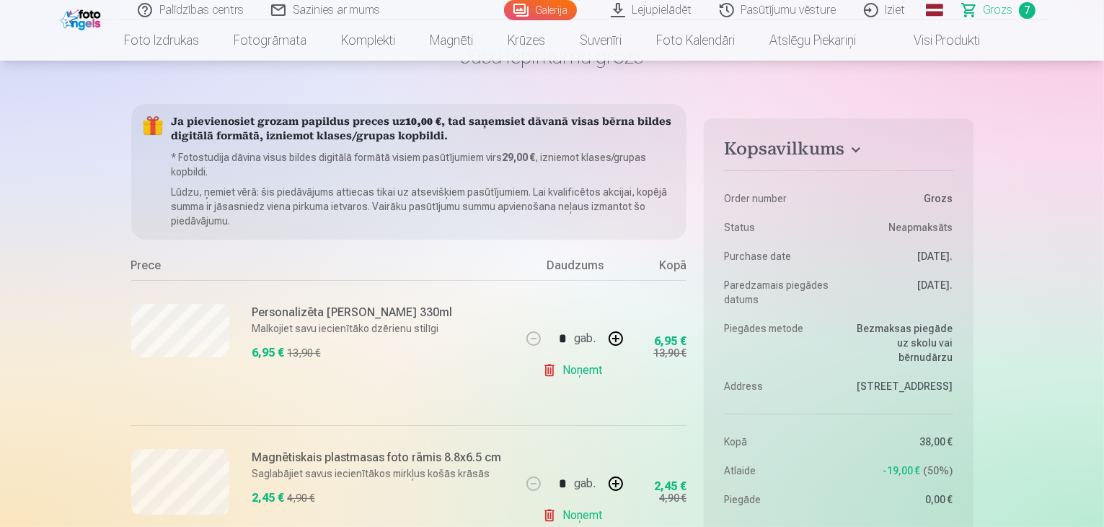
scroll to position [72, 0]
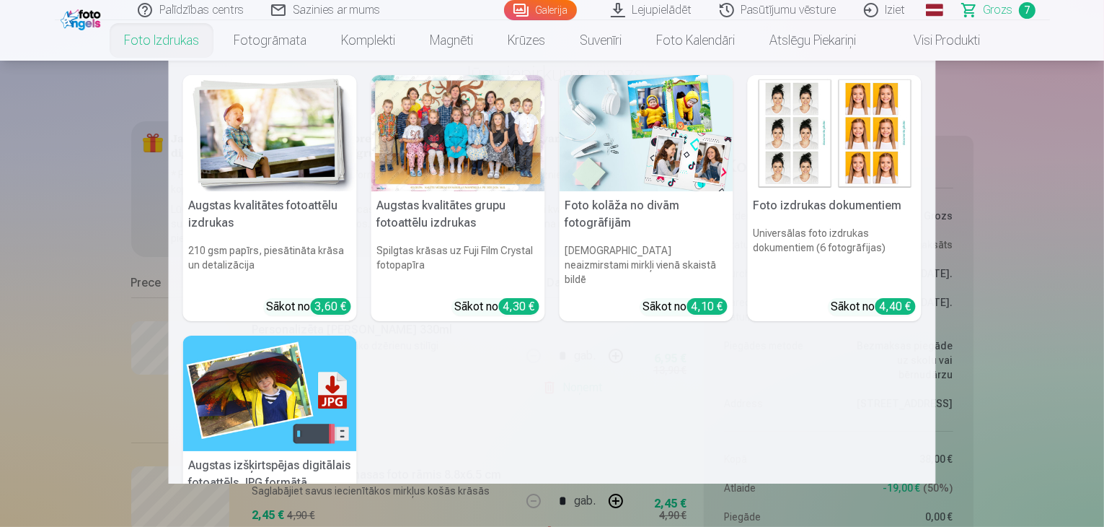
click at [840, 164] on img at bounding box center [835, 133] width 174 height 116
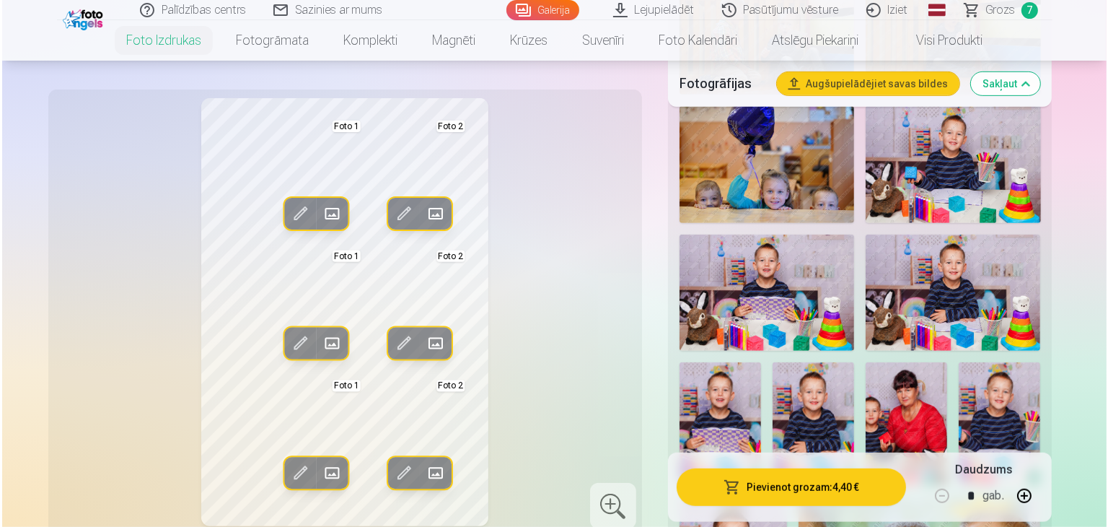
scroll to position [649, 0]
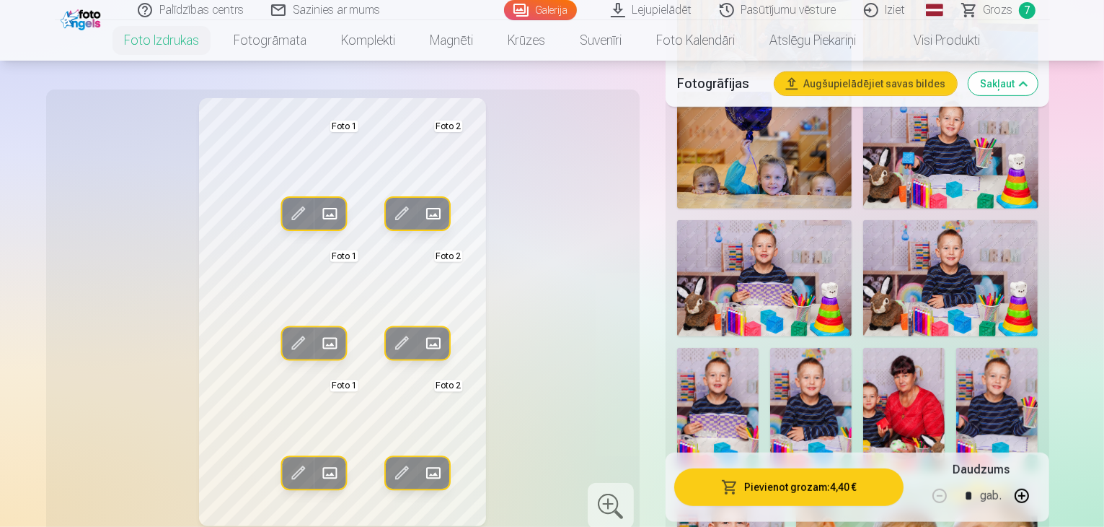
click at [759, 348] on img at bounding box center [718, 409] width 82 height 123
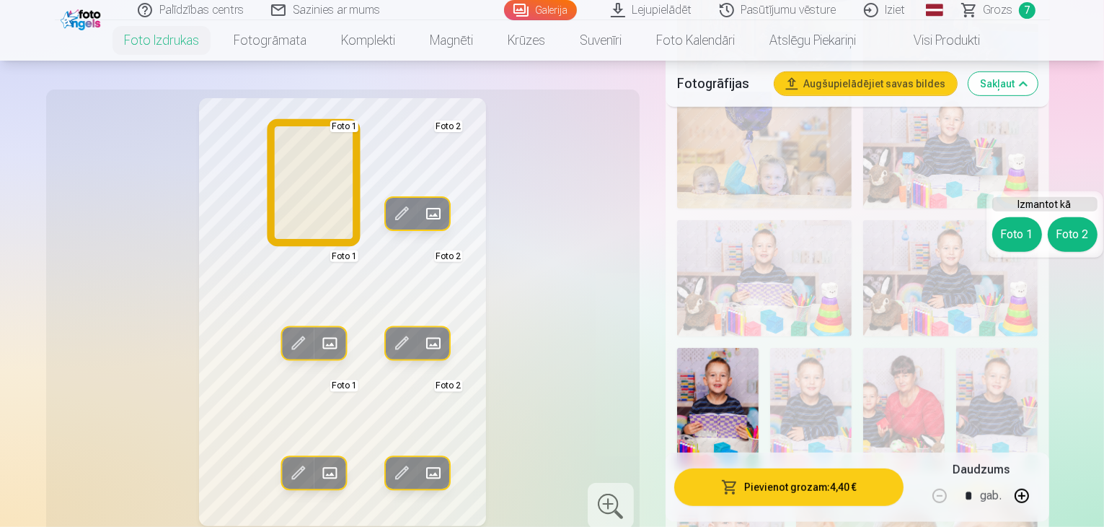
click at [1026, 237] on button "Foto 1" at bounding box center [1018, 234] width 50 height 35
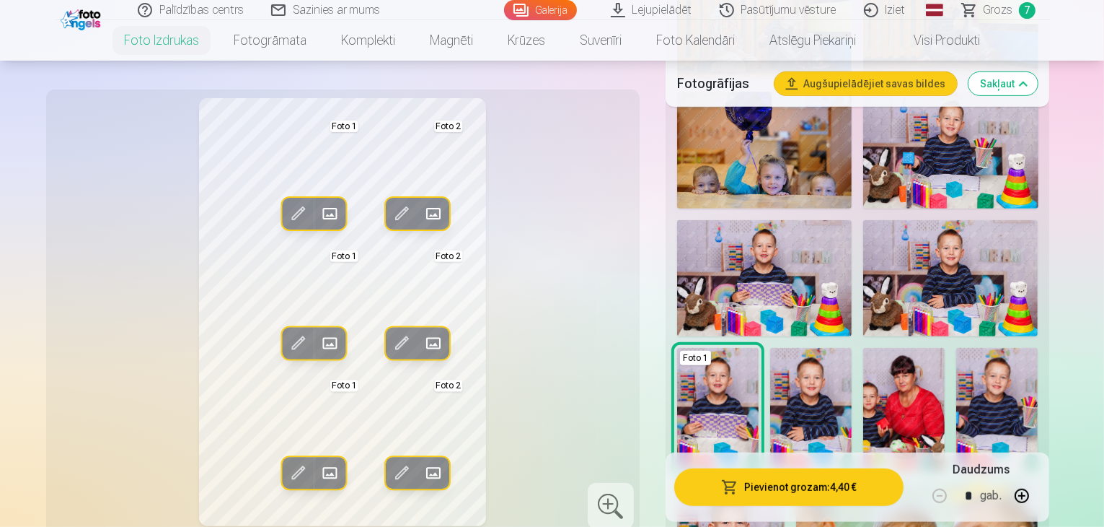
click at [422, 211] on span at bounding box center [433, 213] width 23 height 23
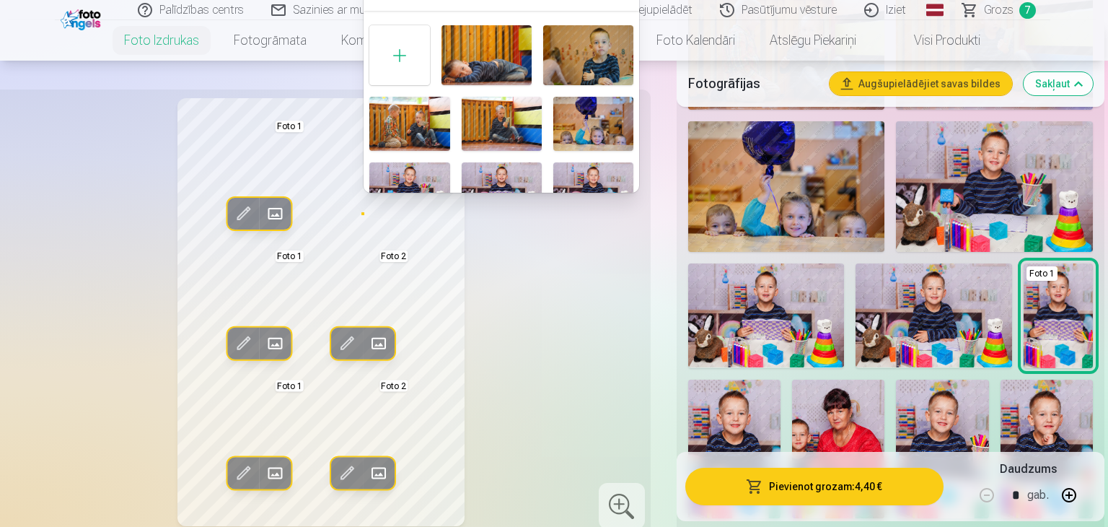
scroll to position [144, 0]
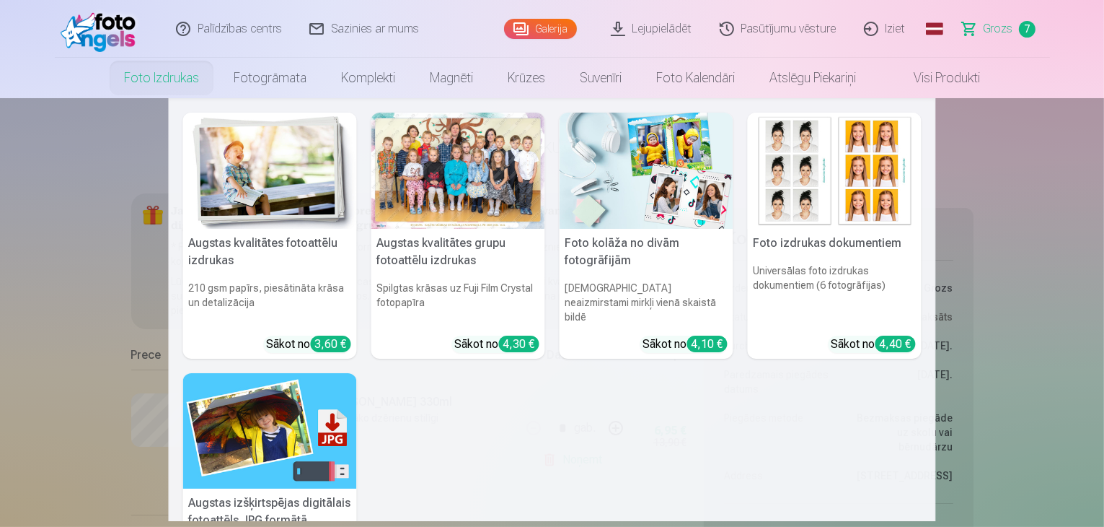
click at [170, 76] on link "Foto izdrukas" at bounding box center [162, 78] width 110 height 40
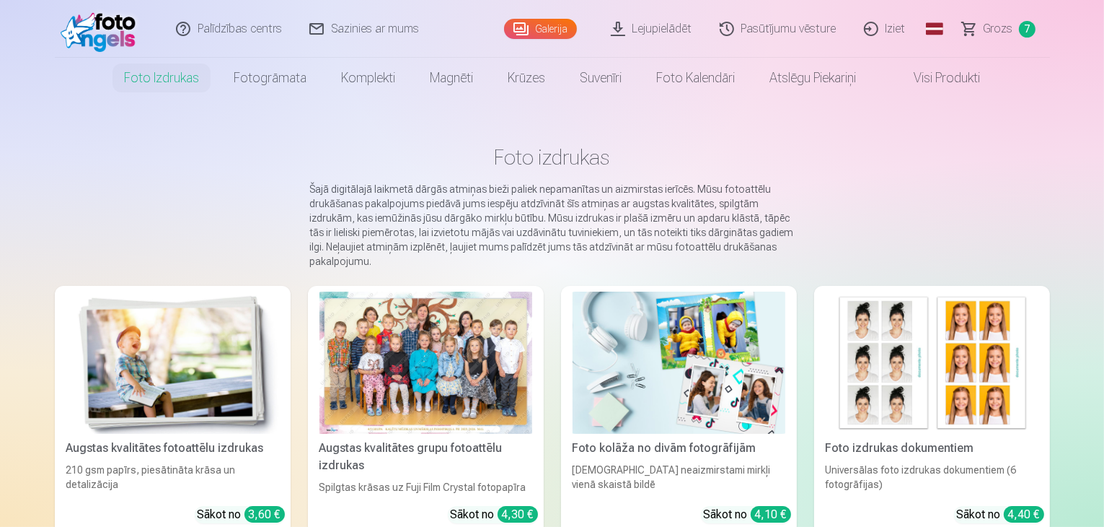
click at [172, 84] on link "Foto izdrukas" at bounding box center [162, 78] width 110 height 40
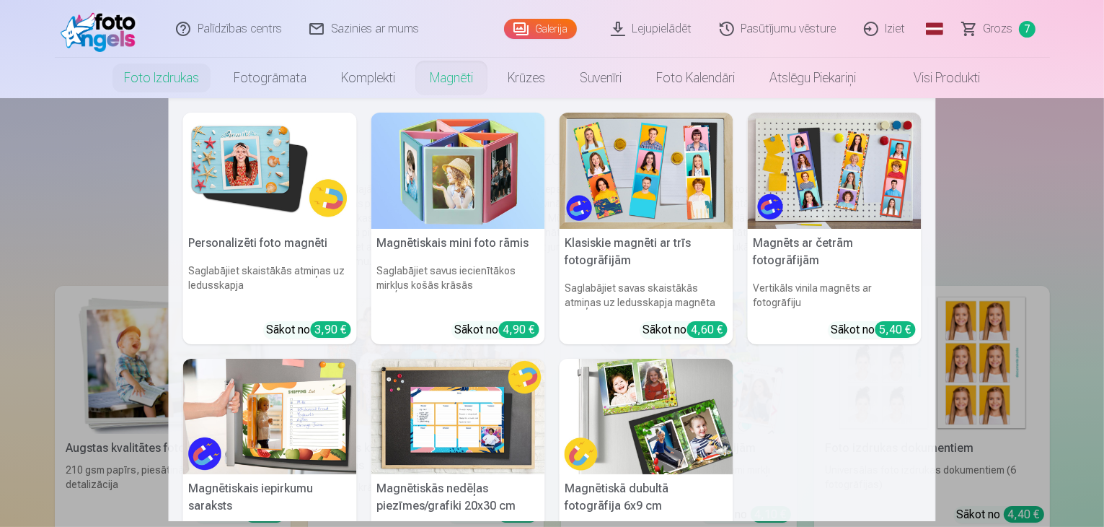
click at [247, 177] on img at bounding box center [270, 171] width 174 height 116
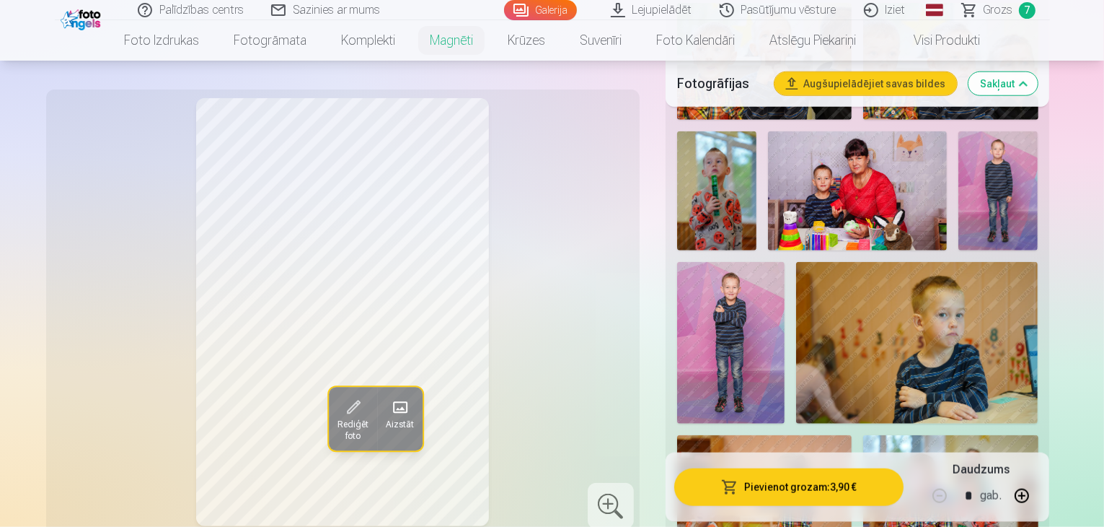
scroll to position [1371, 0]
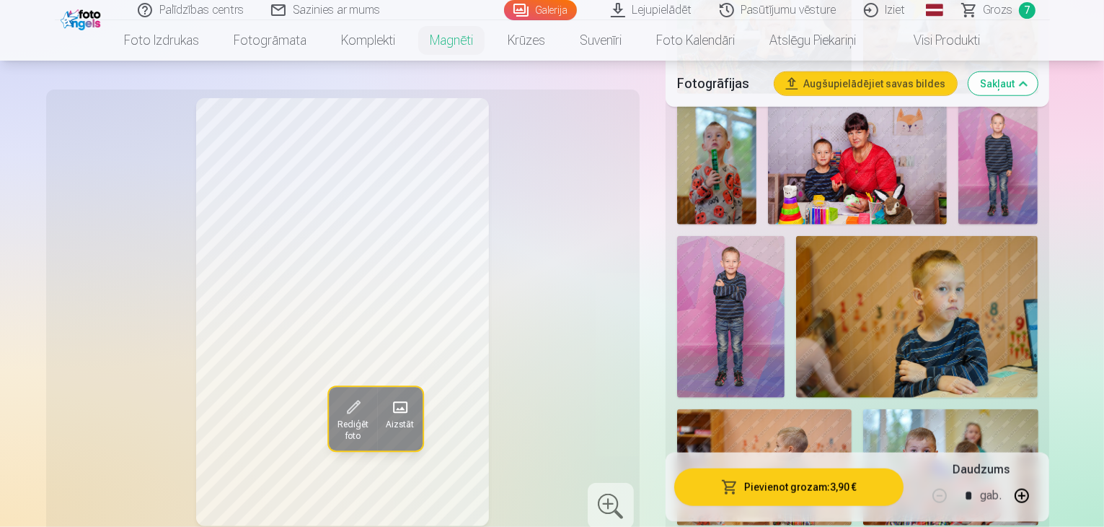
click at [1024, 236] on img at bounding box center [917, 317] width 242 height 162
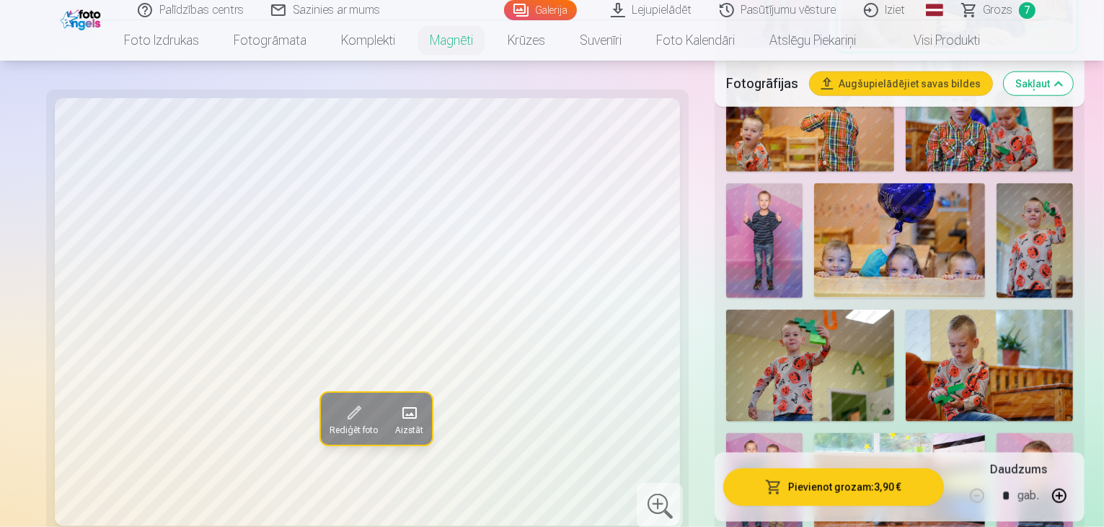
scroll to position [1731, 0]
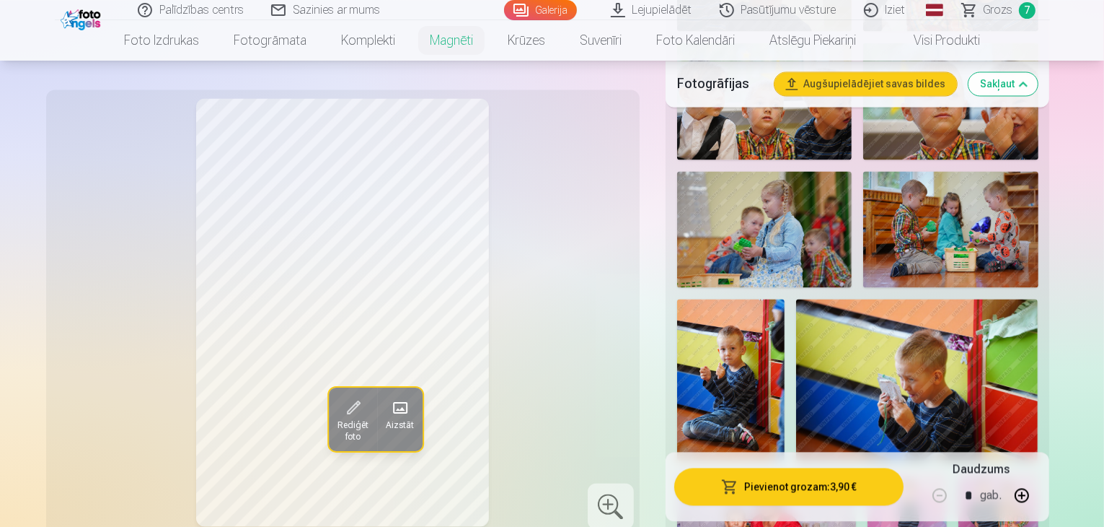
scroll to position [2885, 0]
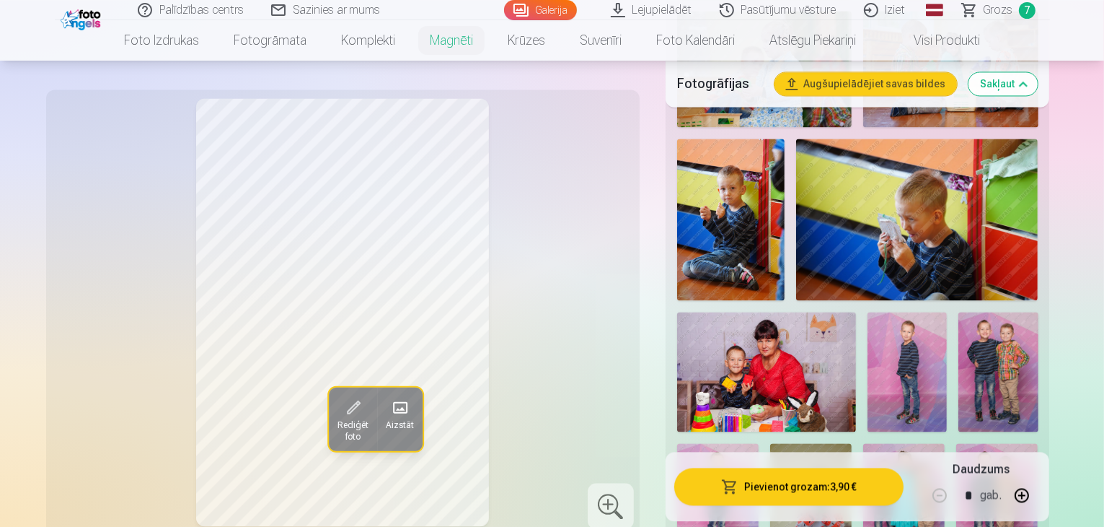
scroll to position [2958, 0]
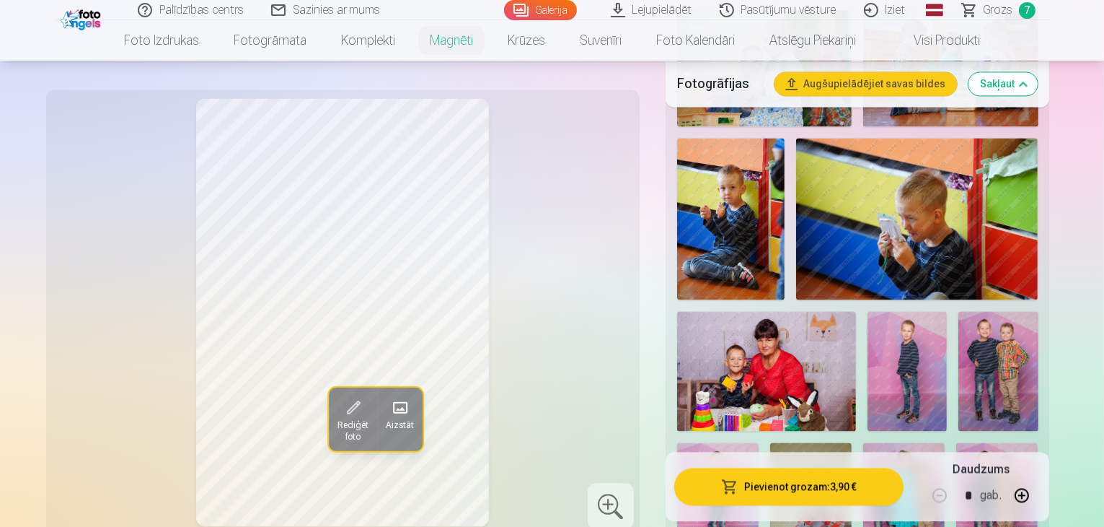
scroll to position [3030, 0]
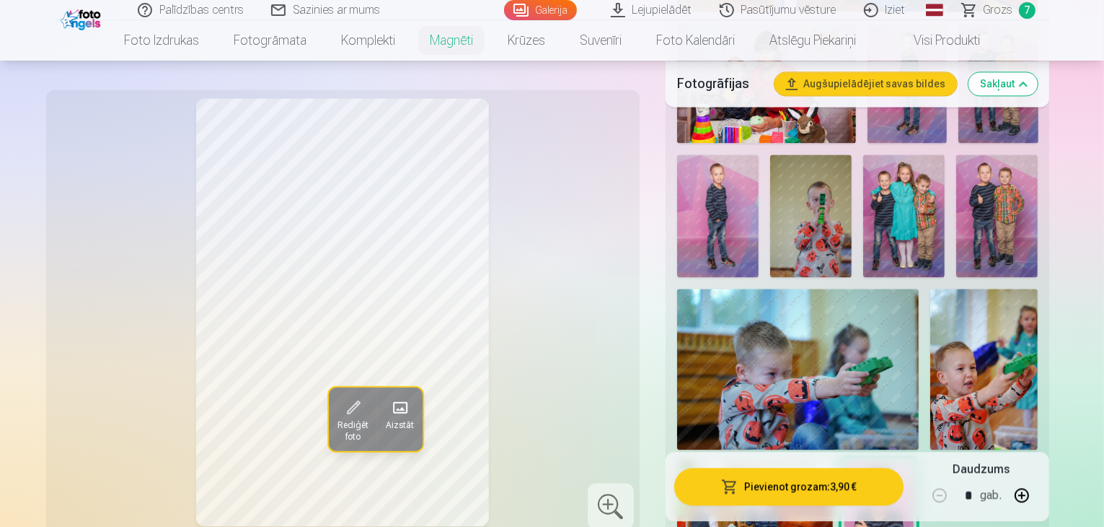
scroll to position [3246, 0]
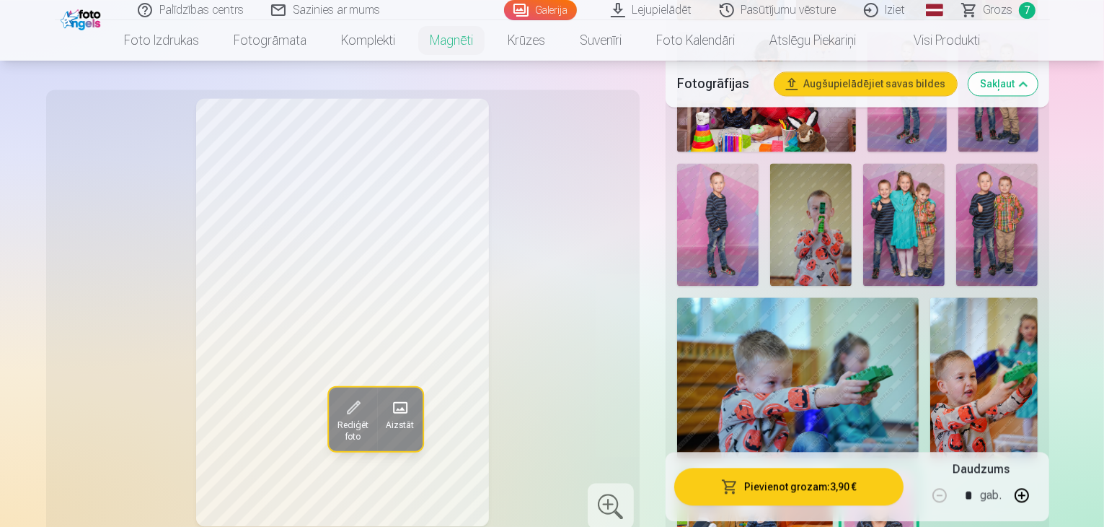
scroll to position [3174, 0]
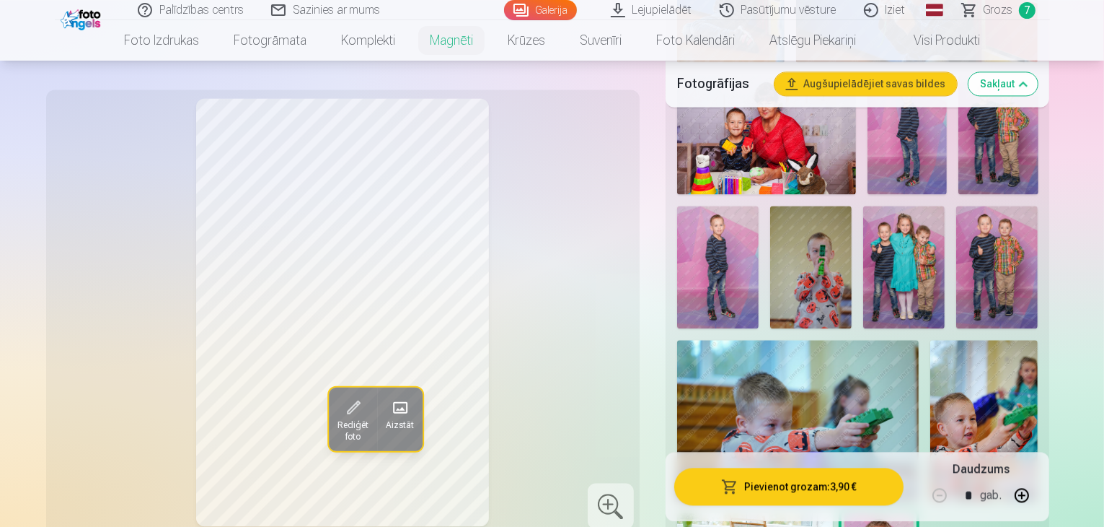
scroll to position [3246, 0]
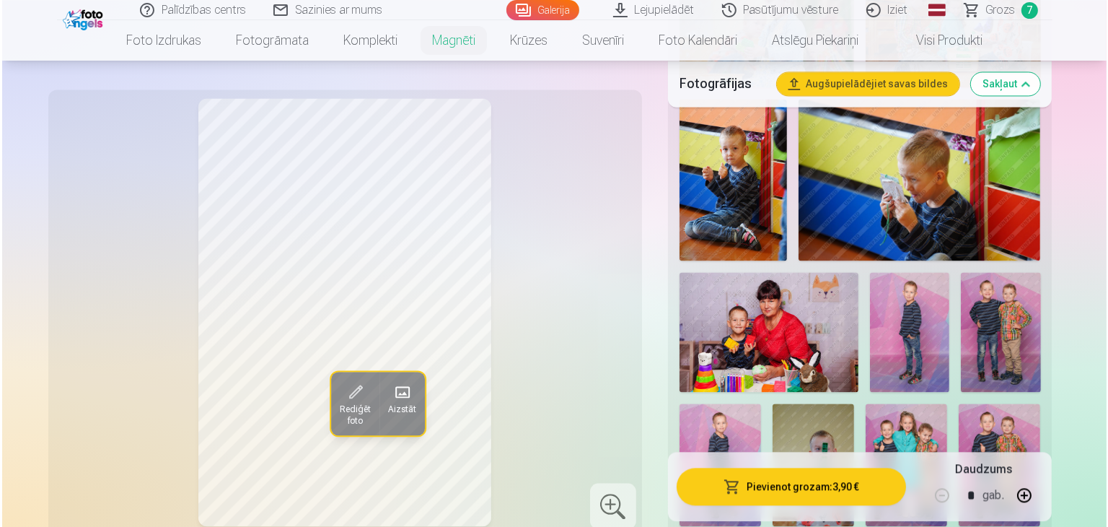
scroll to position [2958, 0]
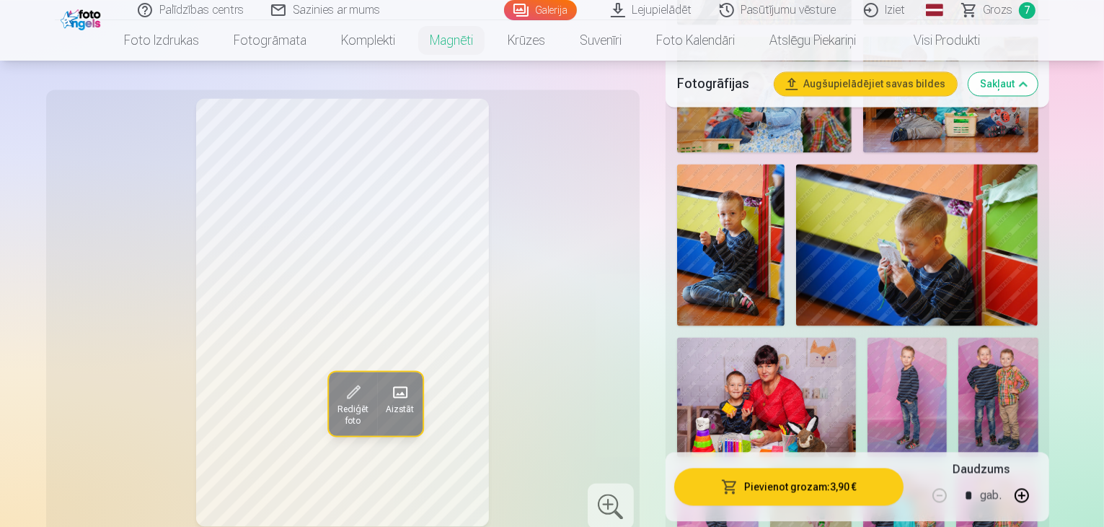
click at [799, 485] on button "Pievienot grozam : 3,90 €" at bounding box center [789, 486] width 230 height 38
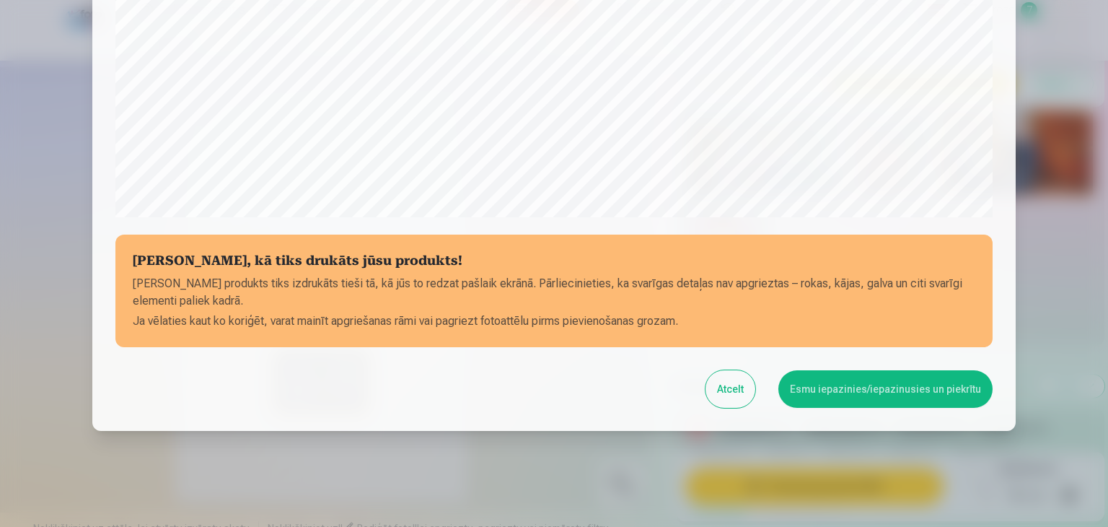
scroll to position [512, 0]
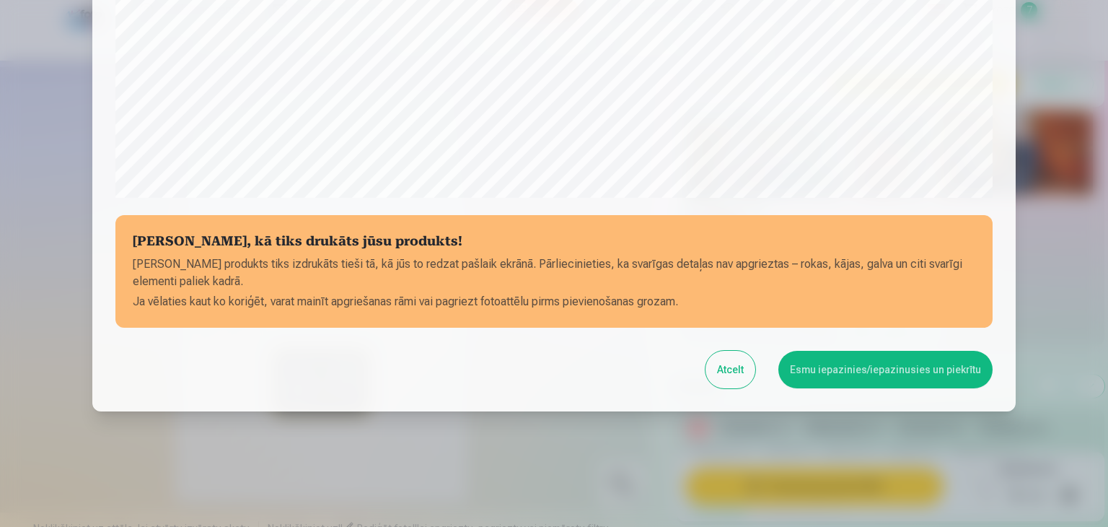
click at [892, 367] on button "Esmu iepazinies/iepazinusies un piekrītu" at bounding box center [885, 370] width 214 height 38
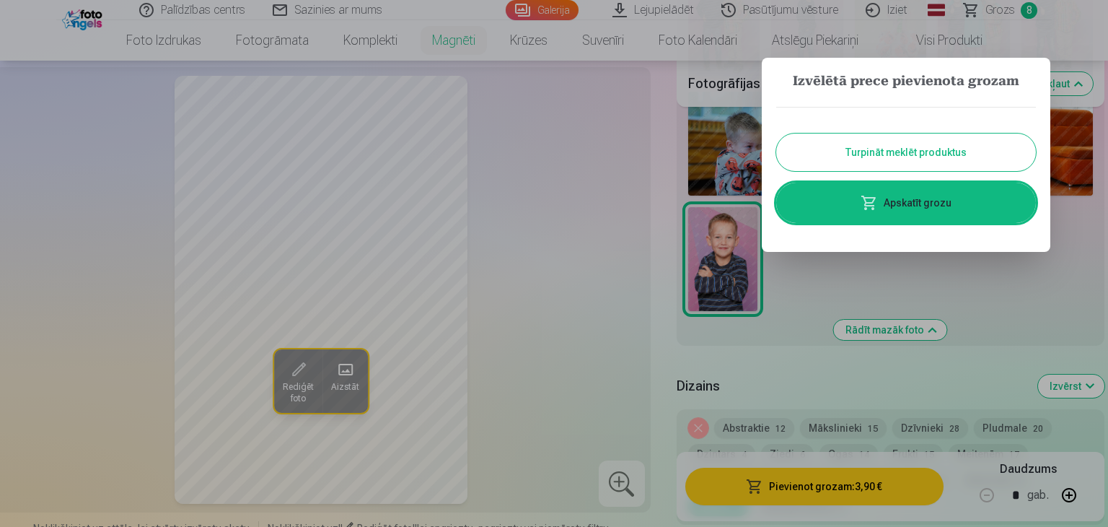
click at [946, 208] on link "Apskatīt grozu" at bounding box center [906, 203] width 260 height 40
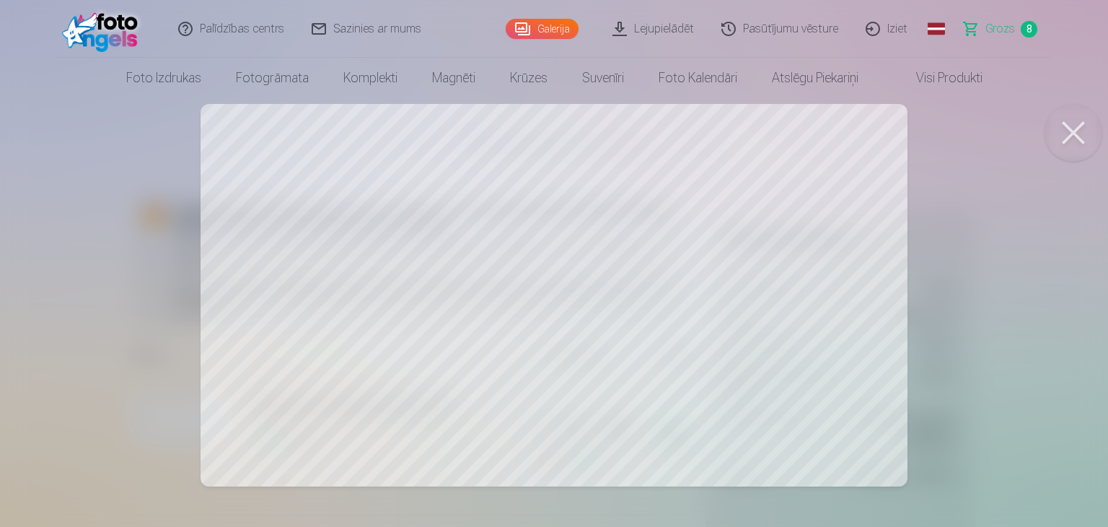
click at [83, 383] on div at bounding box center [554, 263] width 1108 height 527
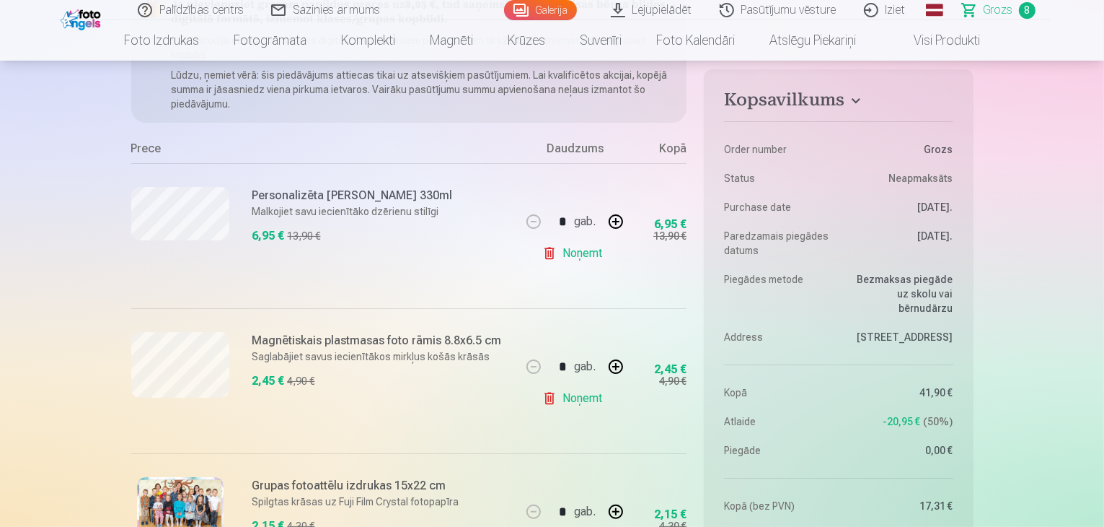
scroll to position [216, 0]
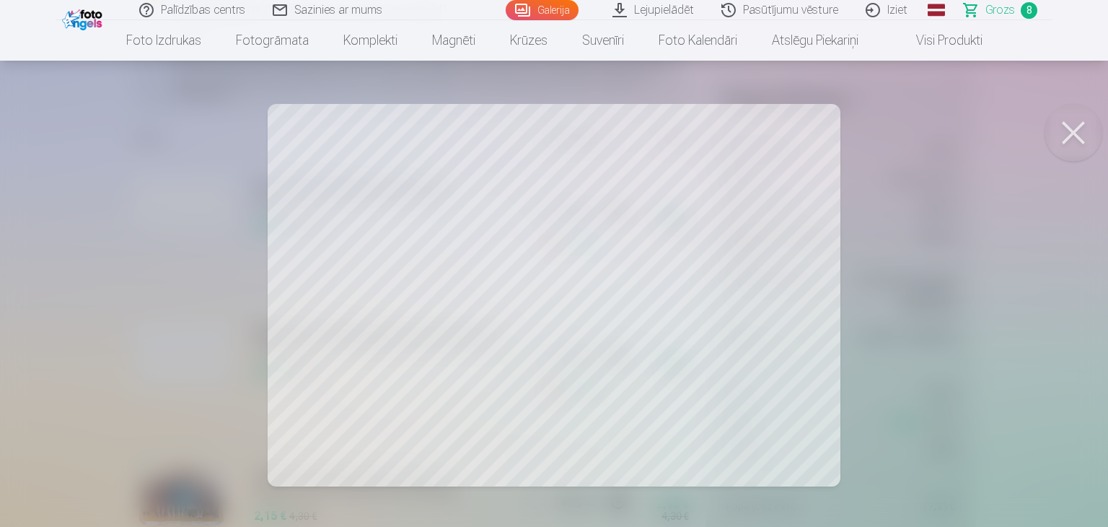
click at [42, 339] on div at bounding box center [554, 263] width 1108 height 527
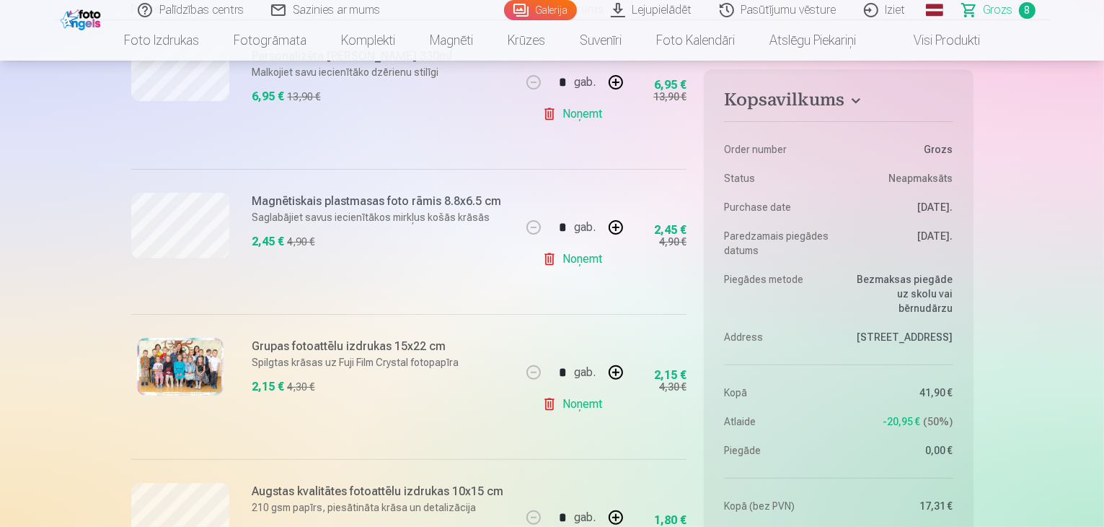
scroll to position [361, 0]
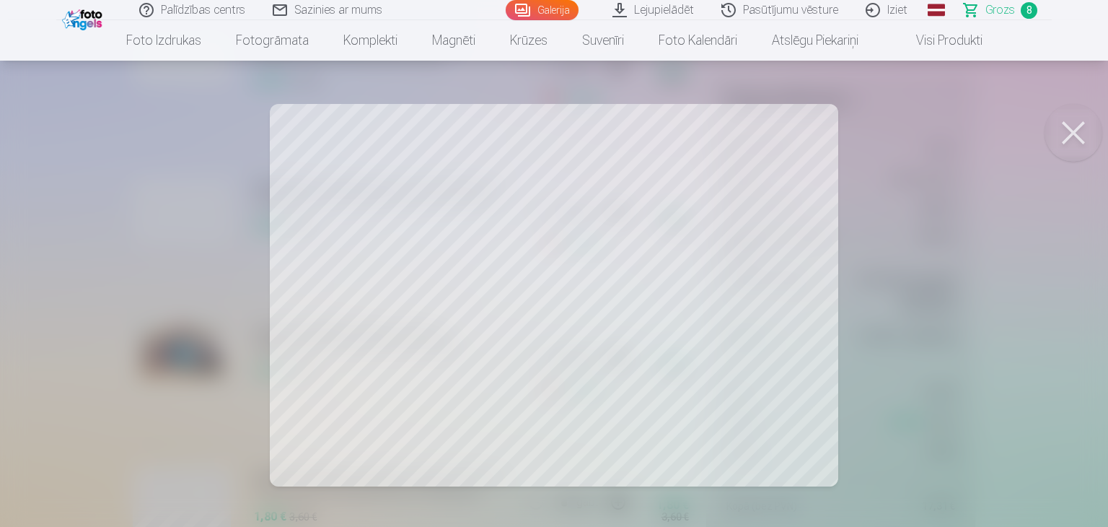
click at [58, 353] on div at bounding box center [554, 263] width 1108 height 527
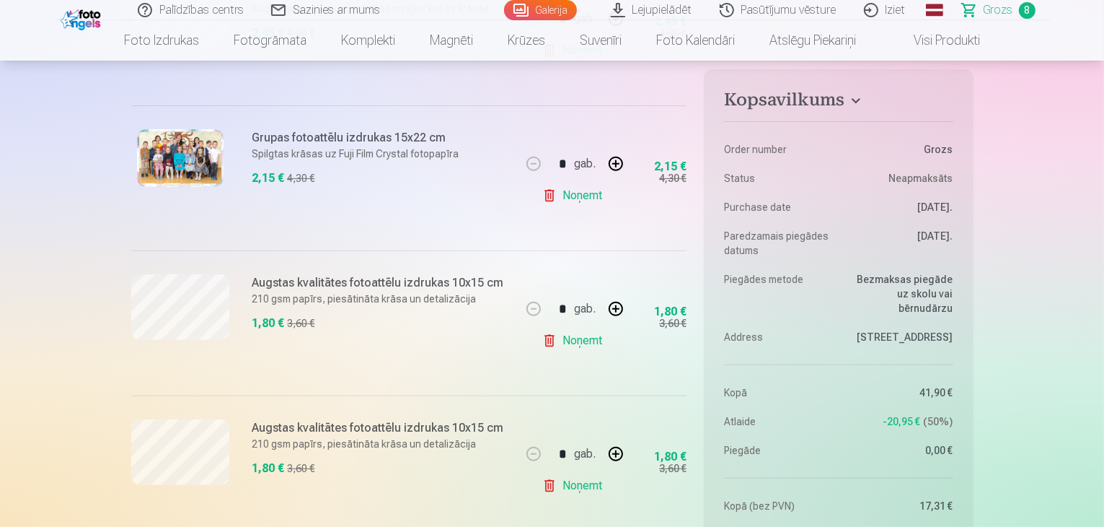
scroll to position [577, 0]
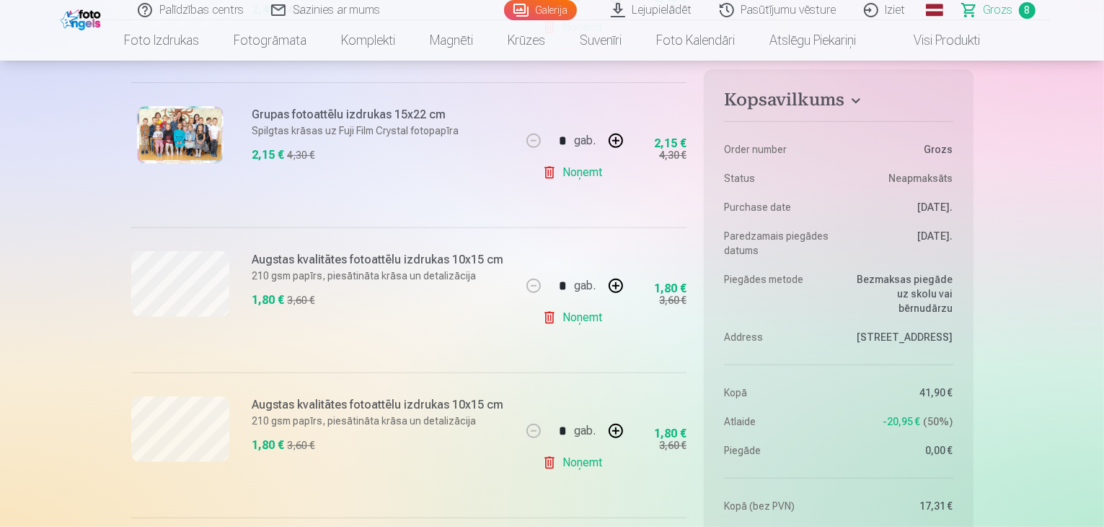
click at [615, 285] on button "button" at bounding box center [616, 285] width 35 height 35
type input "*"
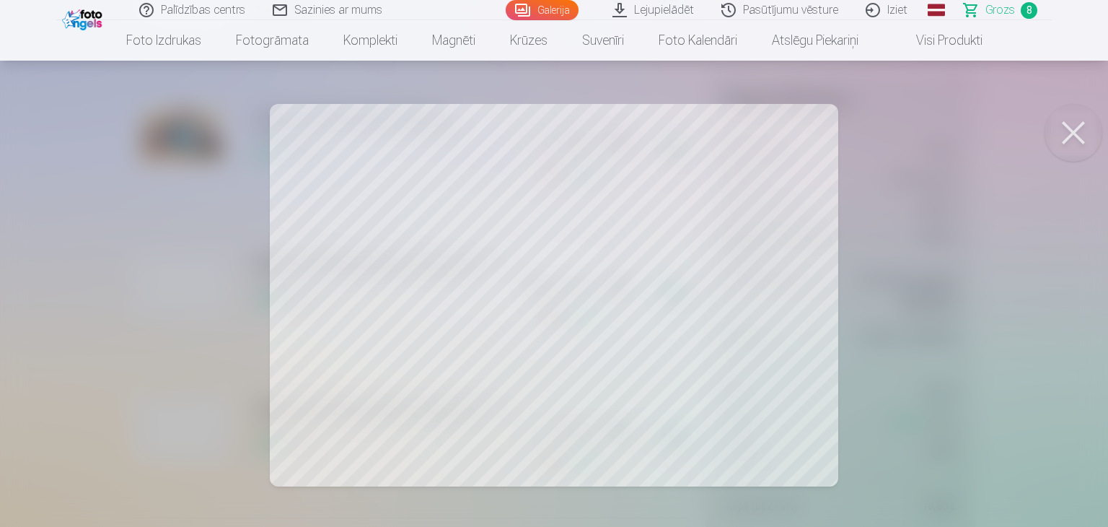
click at [25, 336] on div at bounding box center [554, 263] width 1108 height 527
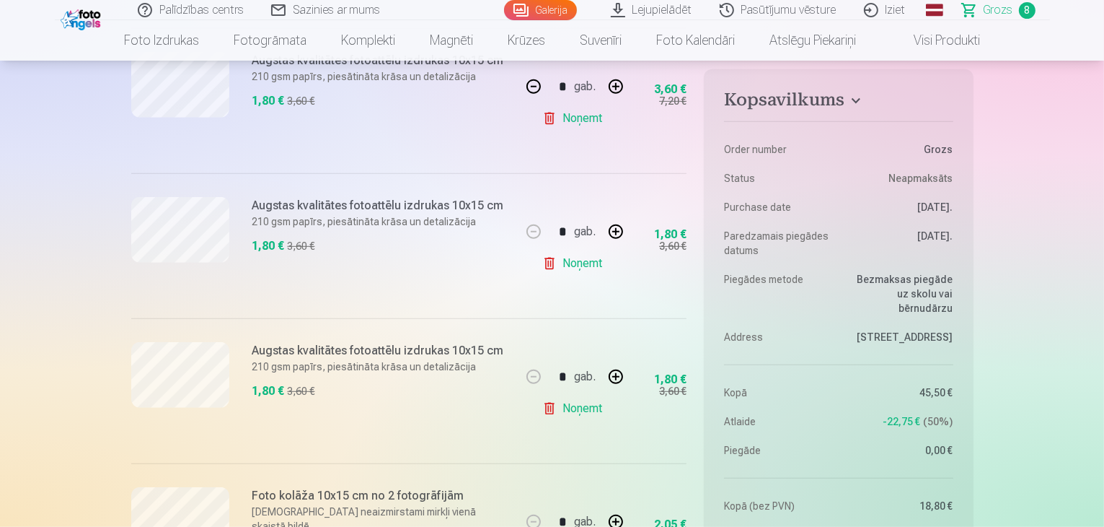
scroll to position [794, 0]
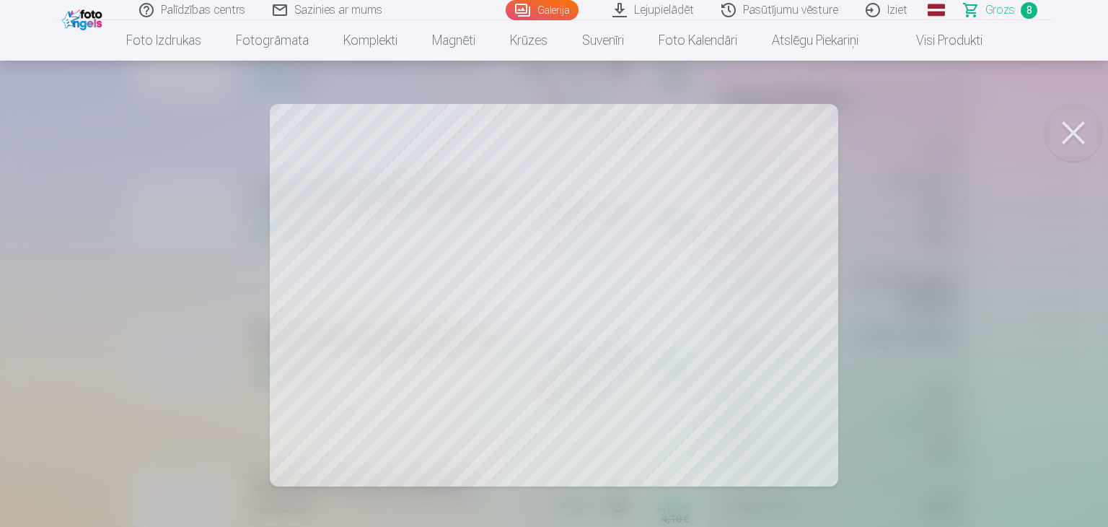
click at [1083, 124] on button at bounding box center [1074, 133] width 58 height 58
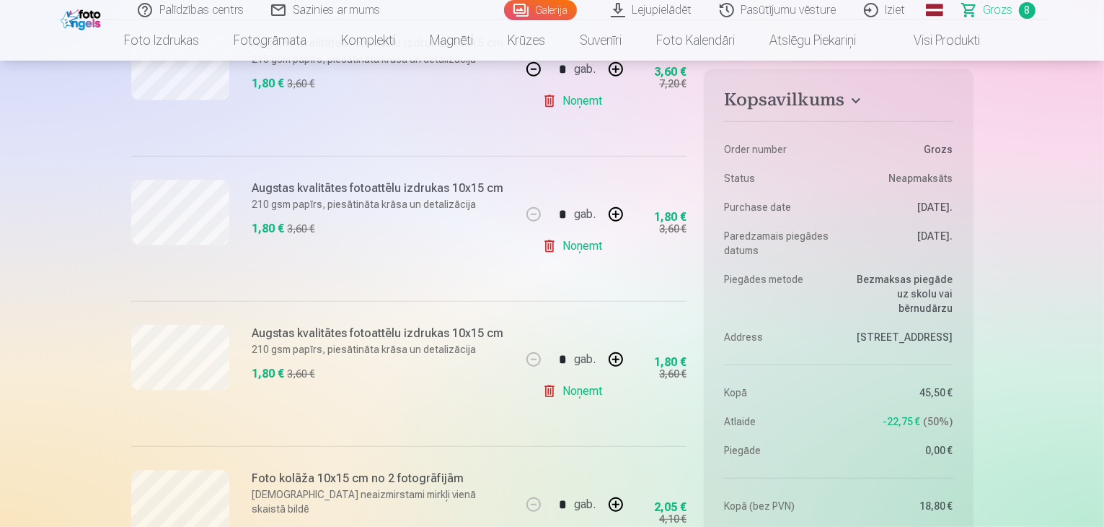
click at [585, 250] on link "Noņemt" at bounding box center [575, 246] width 66 height 29
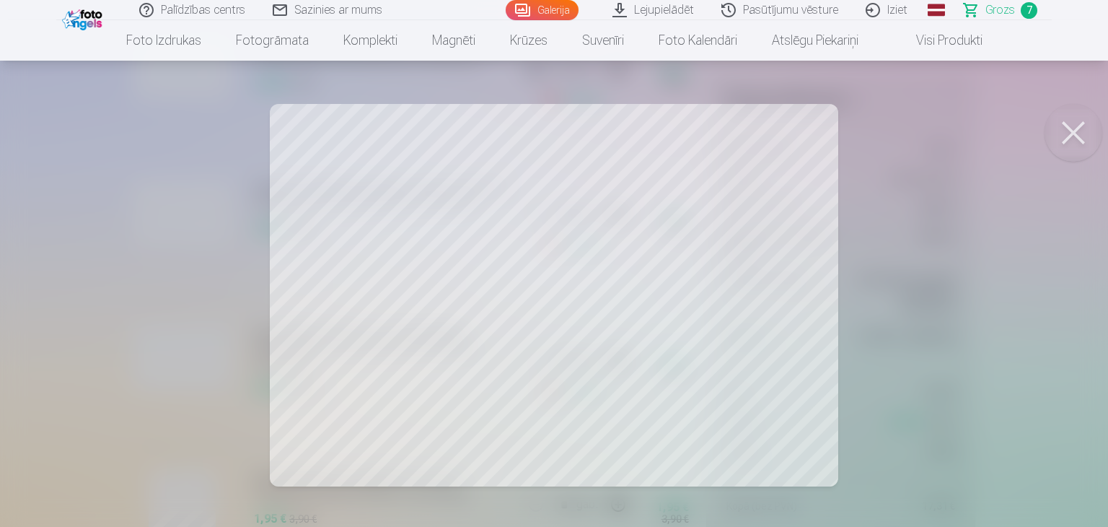
click at [27, 276] on div at bounding box center [554, 263] width 1108 height 527
click at [5, 286] on div at bounding box center [554, 263] width 1108 height 527
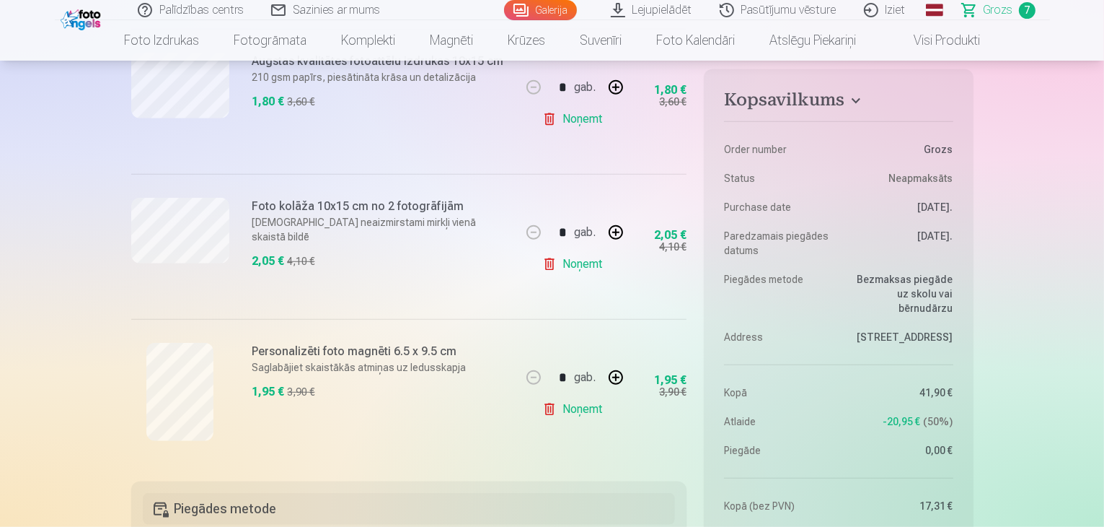
scroll to position [938, 0]
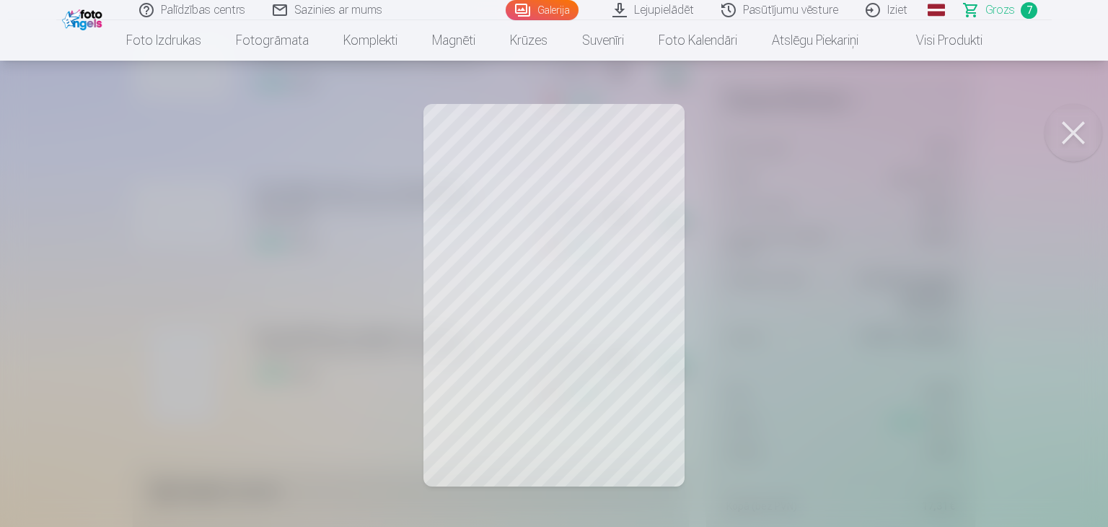
click at [84, 346] on div at bounding box center [554, 263] width 1108 height 527
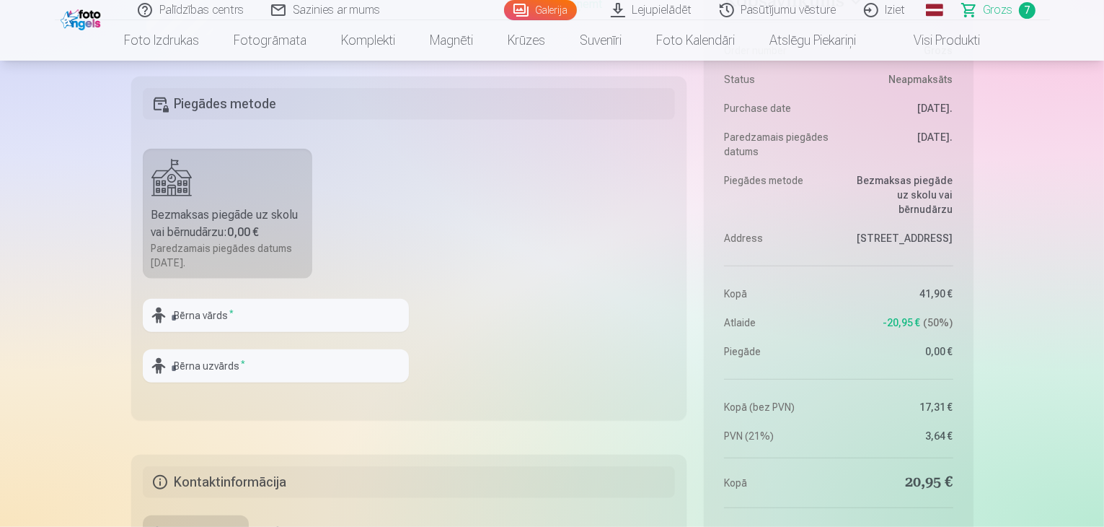
scroll to position [1371, 0]
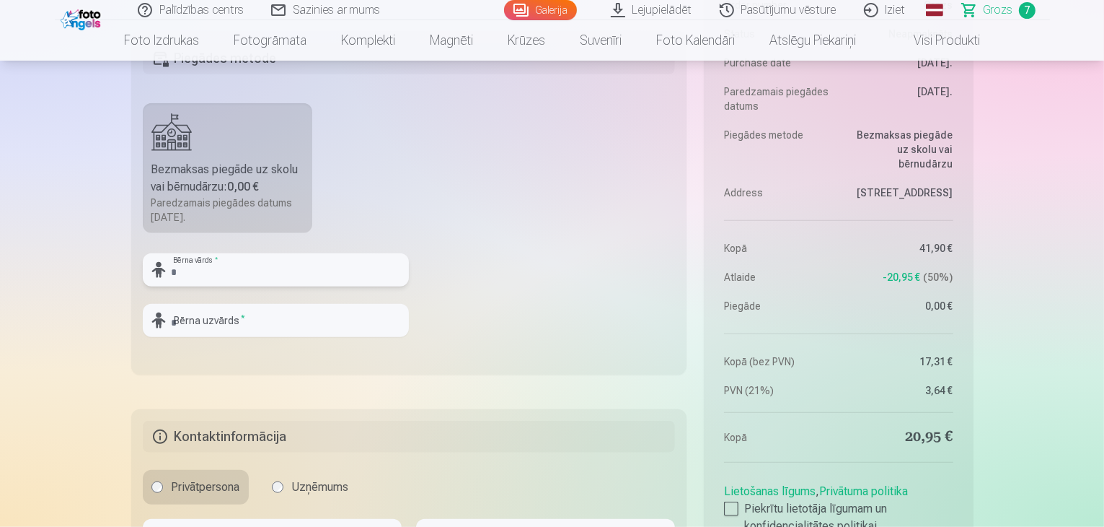
click at [264, 262] on input "text" at bounding box center [276, 269] width 266 height 33
type input "******"
click at [263, 318] on input "text" at bounding box center [276, 320] width 266 height 33
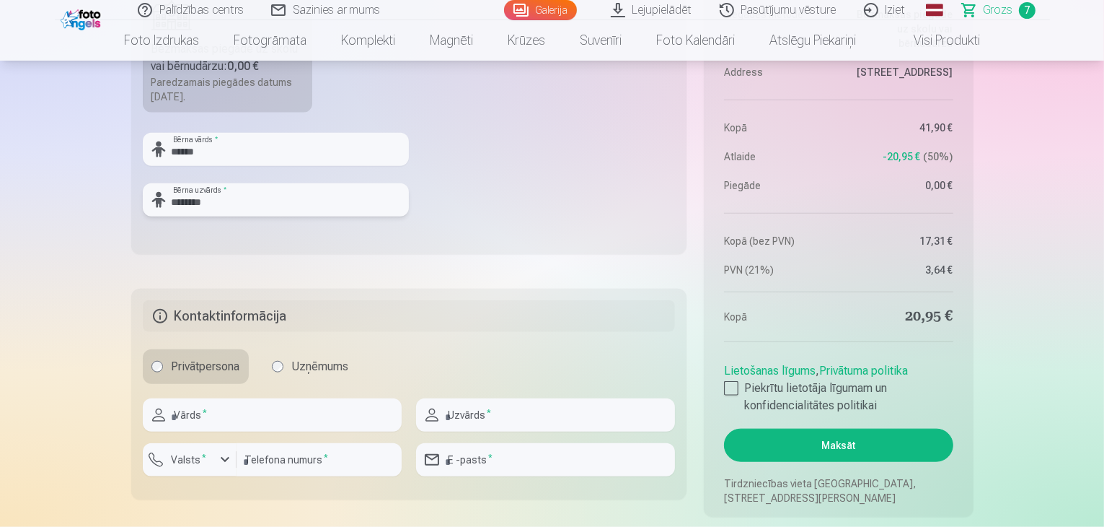
scroll to position [1587, 0]
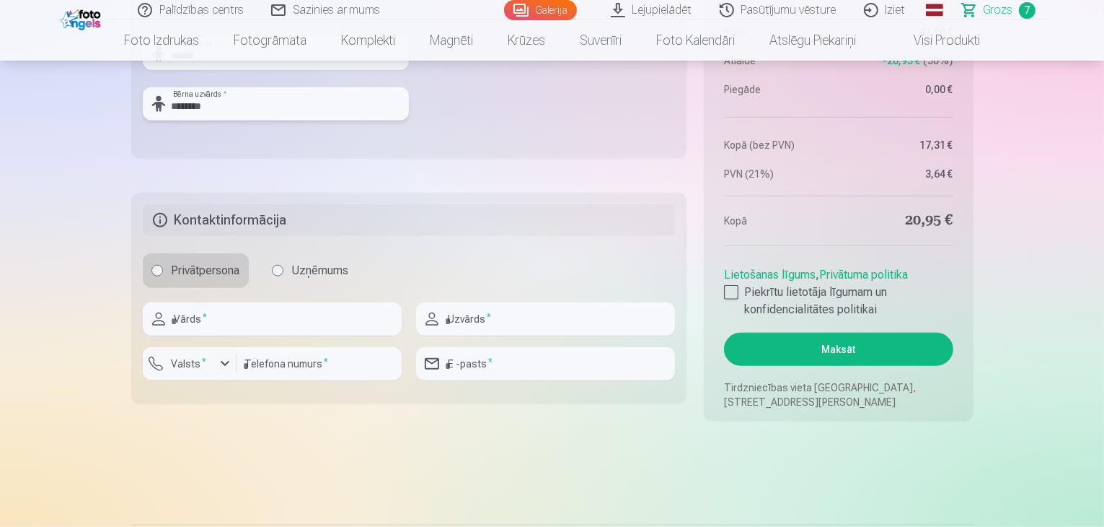
type input "********"
click at [264, 322] on input "text" at bounding box center [272, 318] width 259 height 33
type input "******"
type input "*******"
type input "********"
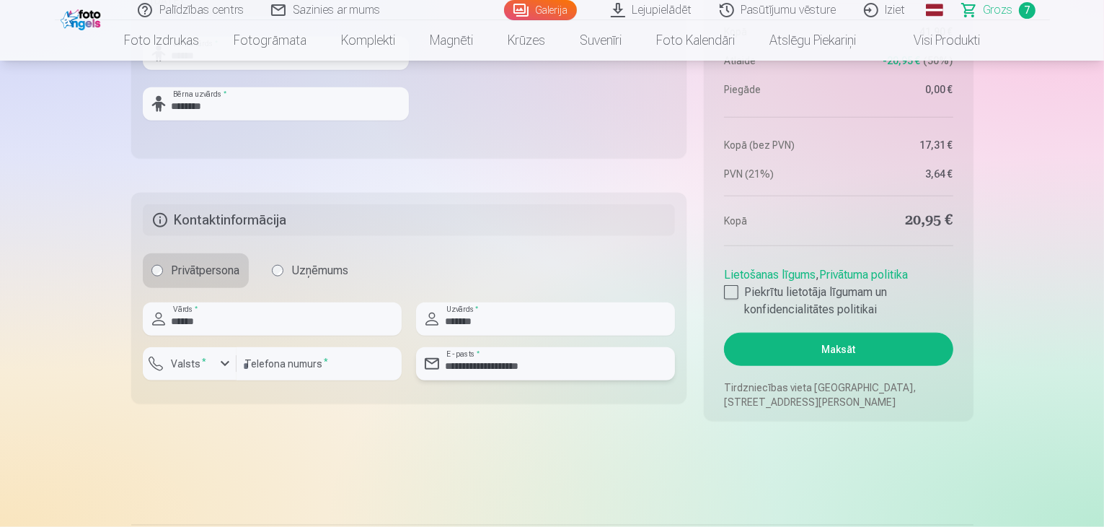
click at [605, 373] on input "**********" at bounding box center [545, 363] width 259 height 33
type input "**********"
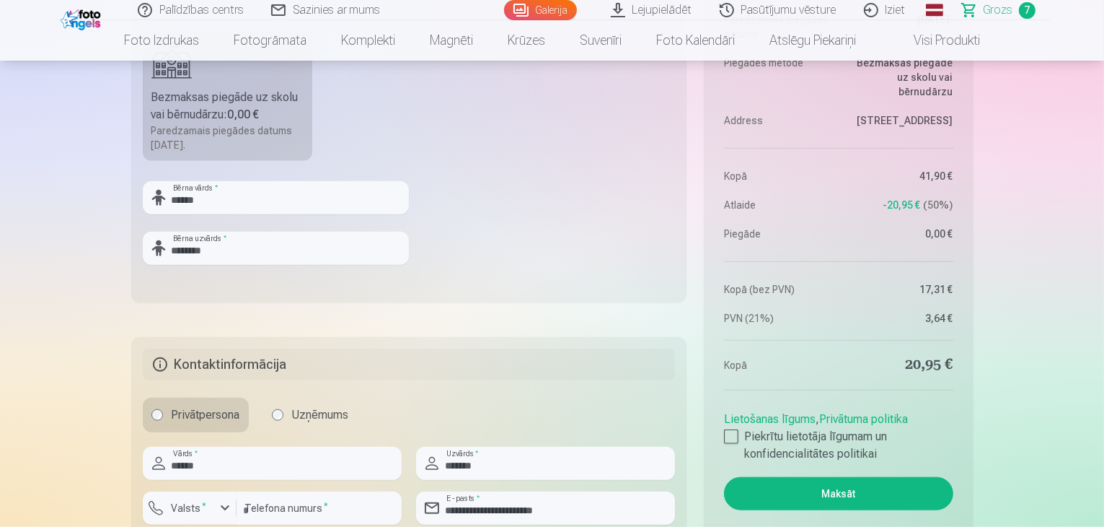
scroll to position [1443, 0]
click at [162, 364] on h5 "Kontaktinformācija" at bounding box center [409, 364] width 533 height 32
click at [731, 429] on div at bounding box center [731, 436] width 14 height 14
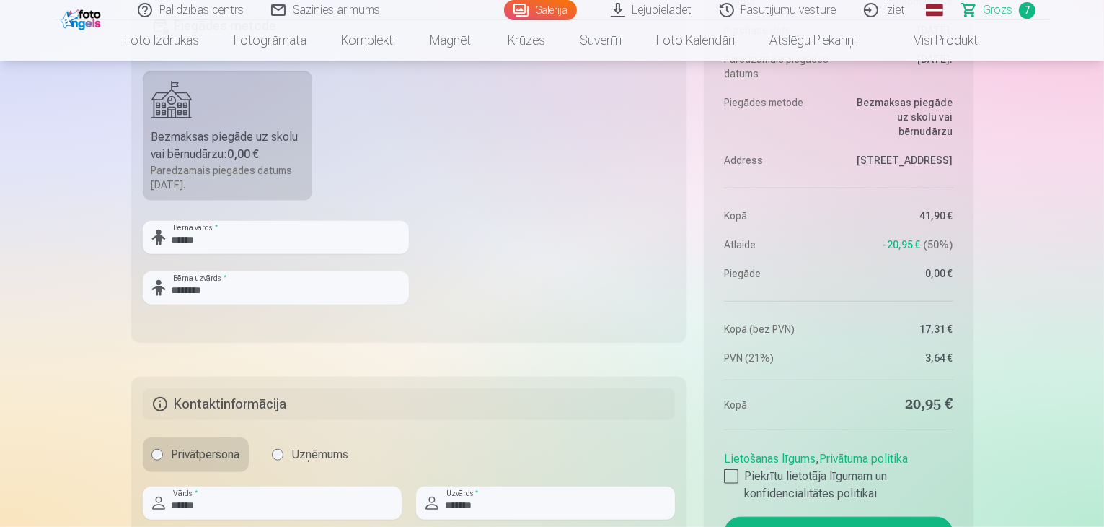
scroll to position [1371, 0]
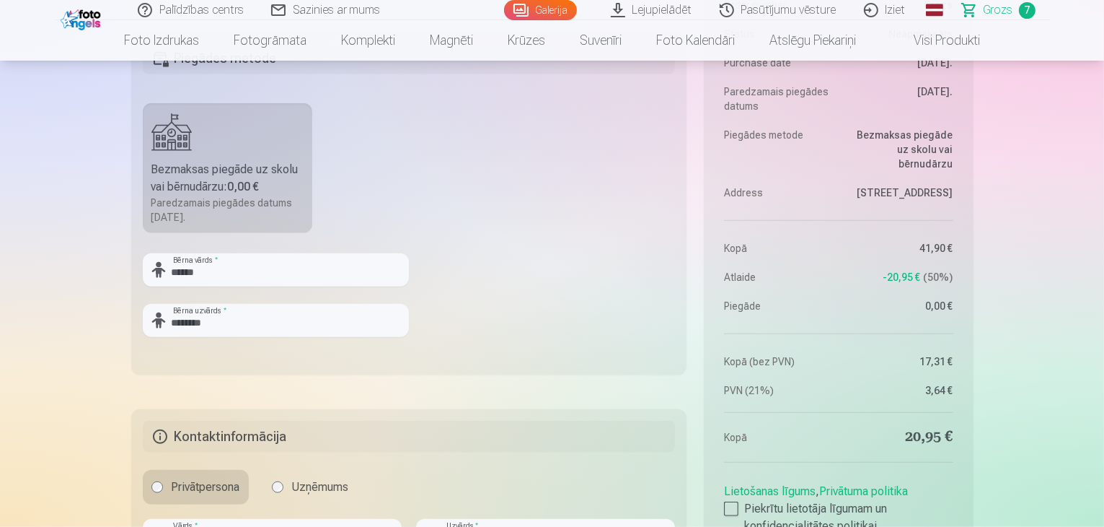
click at [212, 175] on div "Bezmaksas piegāde uz skolu vai bērnudārzu : 0,00 €" at bounding box center [227, 178] width 153 height 35
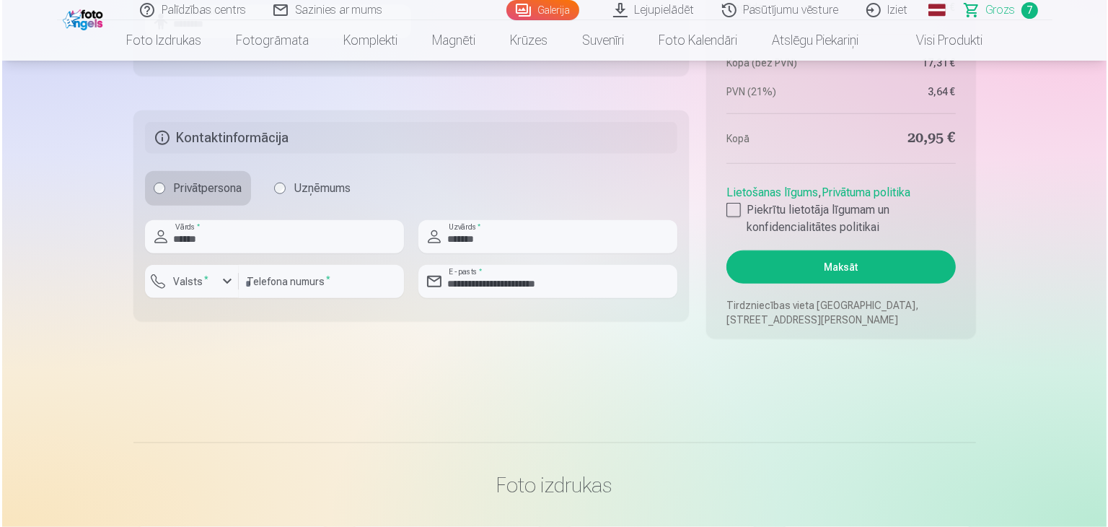
scroll to position [1731, 0]
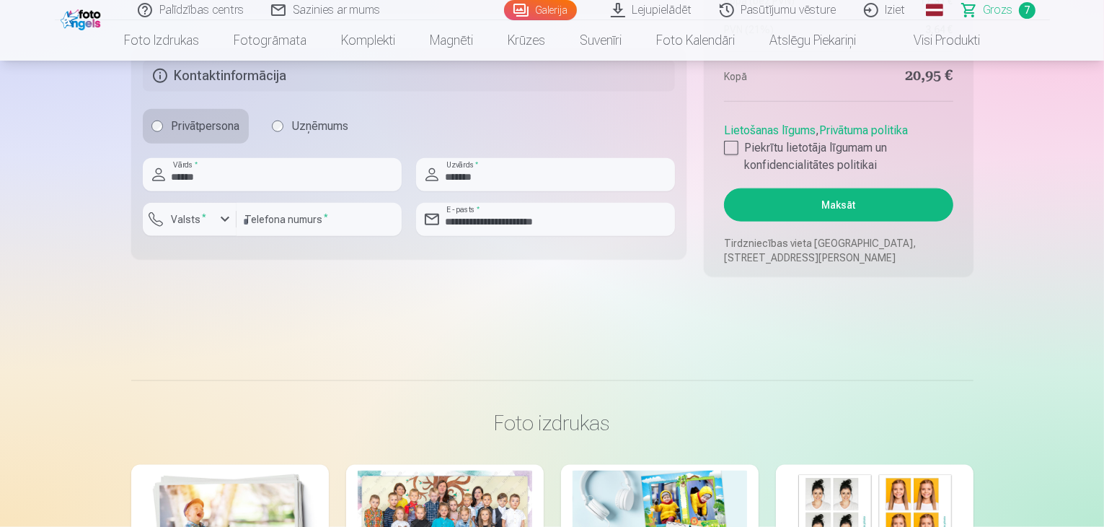
click at [831, 206] on button "Maksāt" at bounding box center [838, 204] width 229 height 33
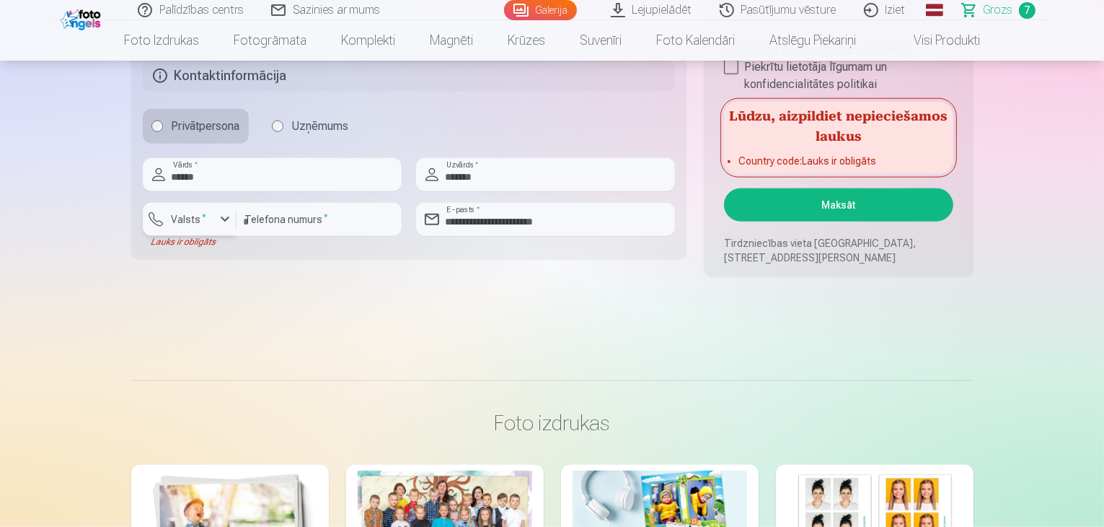
click at [217, 220] on div "button" at bounding box center [224, 219] width 17 height 17
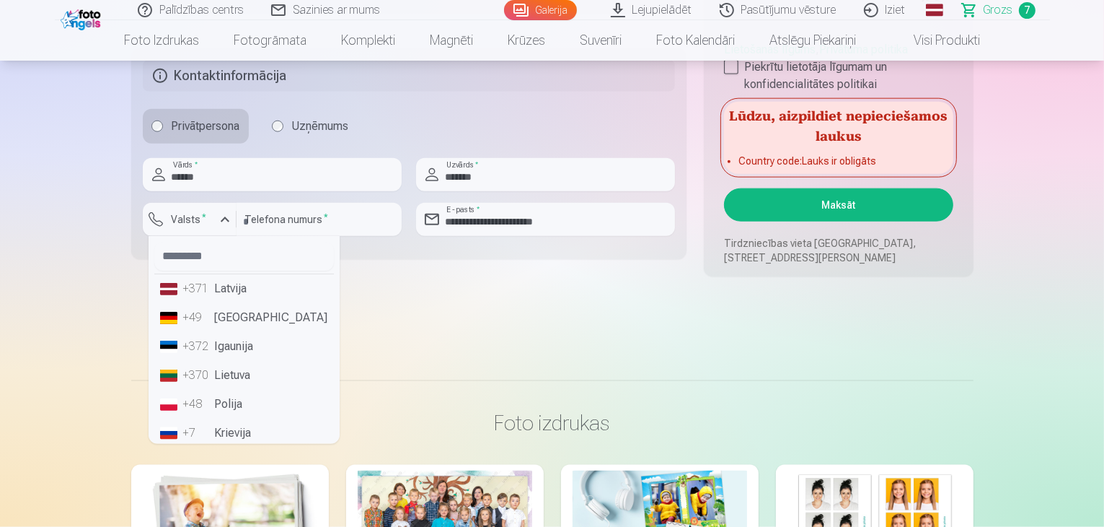
click at [226, 278] on li "+371 Latvija" at bounding box center [244, 288] width 180 height 29
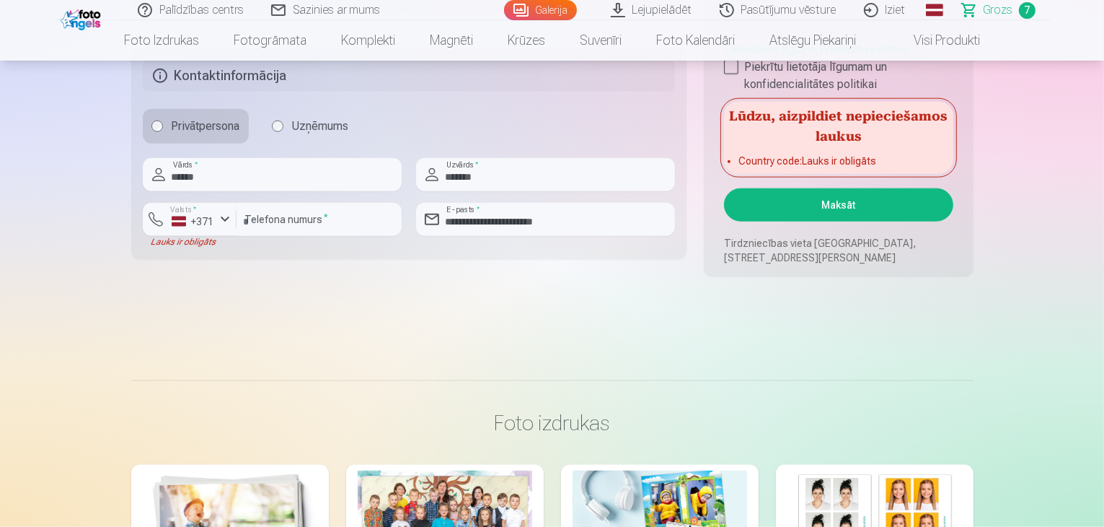
click at [821, 206] on button "Maksāt" at bounding box center [838, 204] width 229 height 33
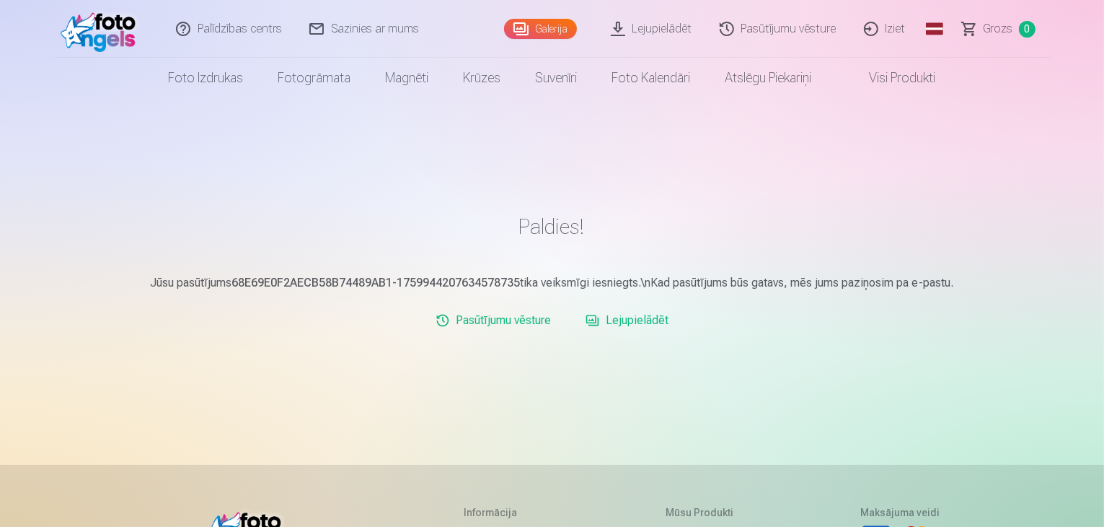
click at [890, 25] on link "Iziet" at bounding box center [885, 29] width 69 height 58
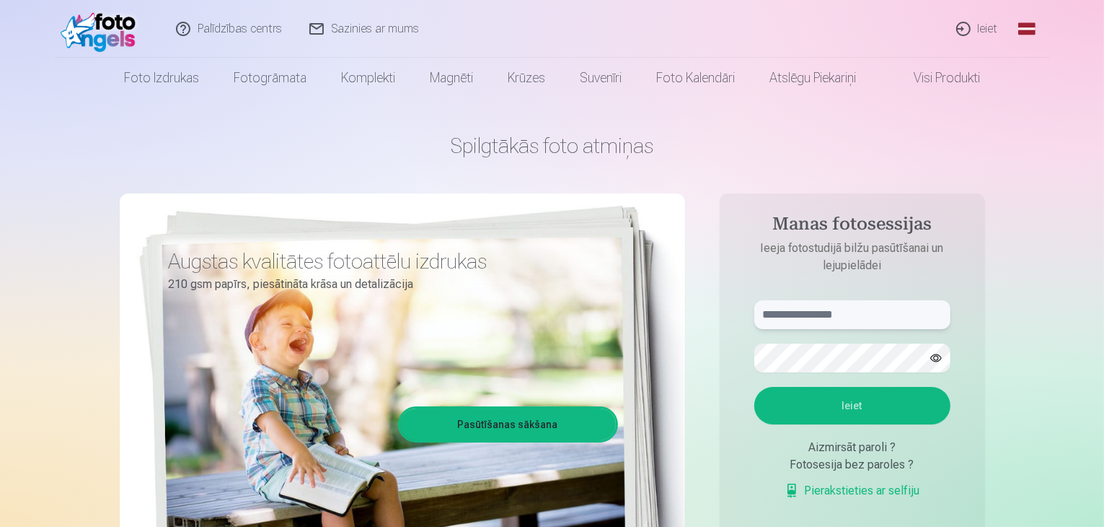
click at [831, 309] on input "text" at bounding box center [853, 314] width 196 height 29
type input "**********"
click at [845, 408] on button "Ieiet" at bounding box center [853, 406] width 196 height 38
